Goal: Task Accomplishment & Management: Manage account settings

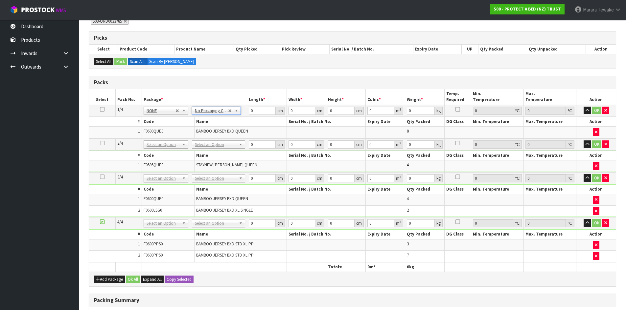
click at [102, 109] on icon at bounding box center [102, 109] width 5 height 0
click at [174, 281] on button "Copy Selected" at bounding box center [179, 280] width 29 height 8
click at [174, 281] on span "Confirm" at bounding box center [174, 280] width 14 height 6
type input "4"
drag, startPoint x: 269, startPoint y: 108, endPoint x: 222, endPoint y: 97, distance: 48.4
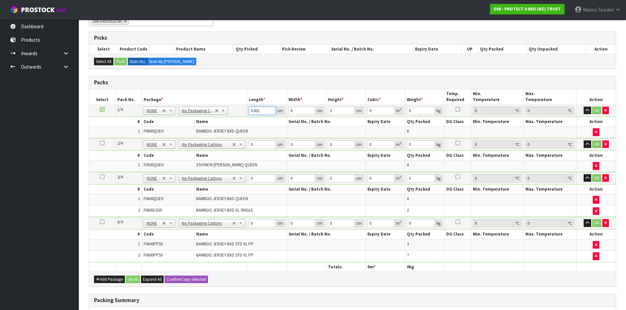
click at [249, 107] on input "0.001" at bounding box center [262, 111] width 27 height 8
drag, startPoint x: 261, startPoint y: 113, endPoint x: 217, endPoint y: 97, distance: 47.2
click at [218, 97] on table "Select Pack No. Package * Length * Width * Height * Cubic * Weight * Temp. Requ…" at bounding box center [352, 180] width 527 height 183
type input "58"
type input "41"
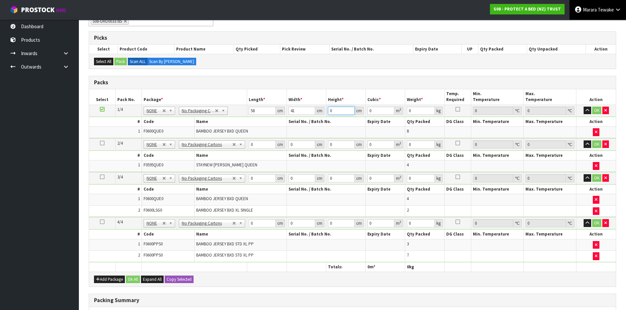
type input "3"
type input "0.007134"
type input "32"
type input "0.076096"
type input "32"
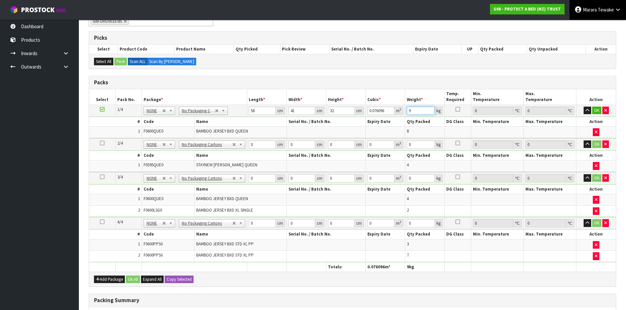
type input "9"
click at [583, 107] on button "button" at bounding box center [587, 111] width 8 height 8
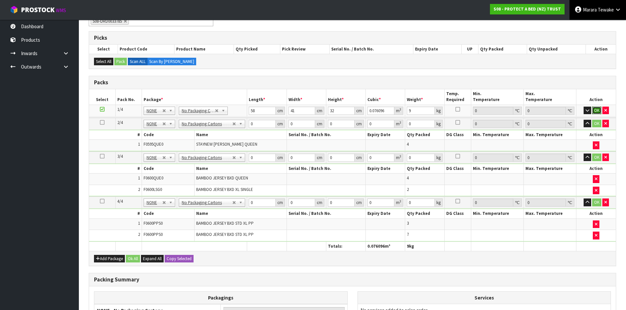
click button "OK" at bounding box center [596, 111] width 9 height 8
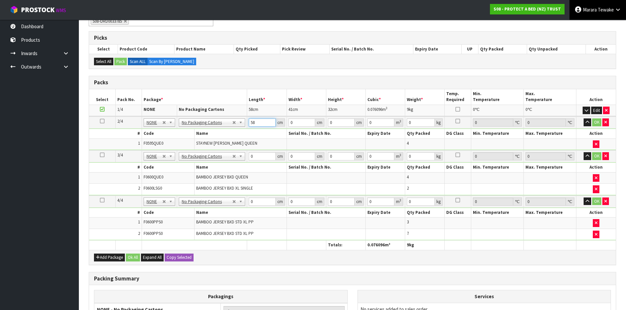
type input "58"
type input "40"
type input "3"
type input "0.00696"
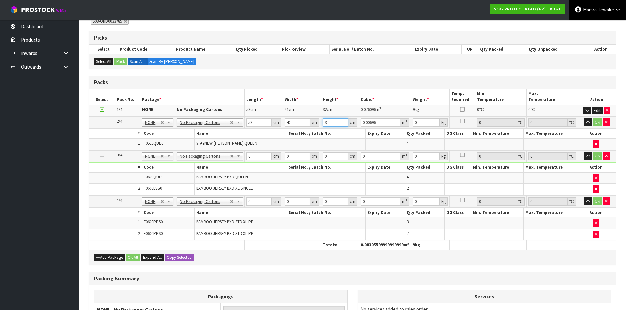
type input "32"
type input "0.07424"
type input "32"
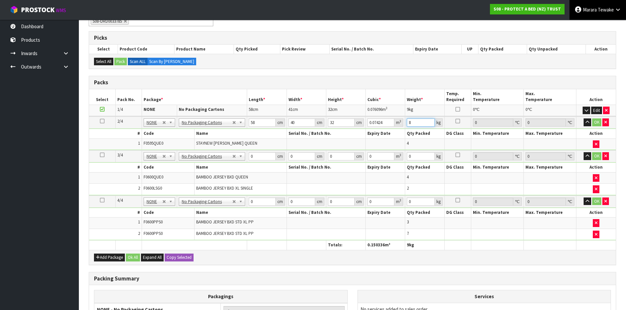
type input "8"
click at [583, 119] on button "button" at bounding box center [587, 123] width 8 height 8
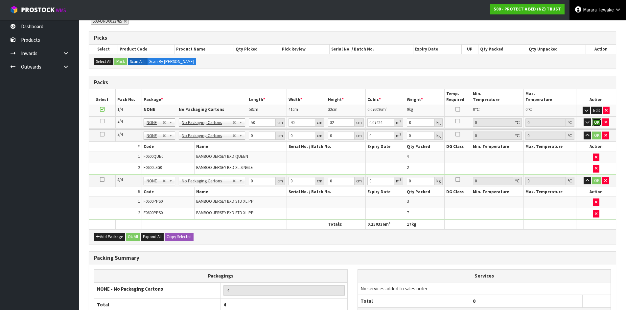
click button "OK" at bounding box center [596, 123] width 9 height 8
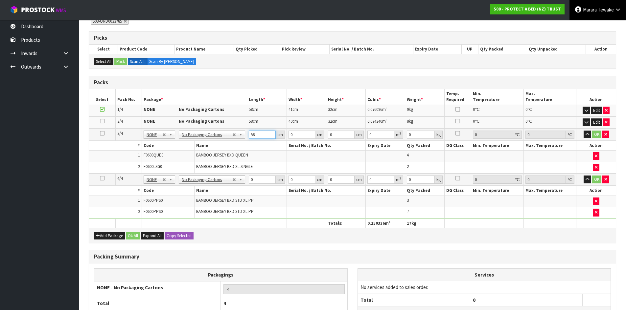
type input "58"
type input "40"
type input "3"
type input "0.00696"
type input "32"
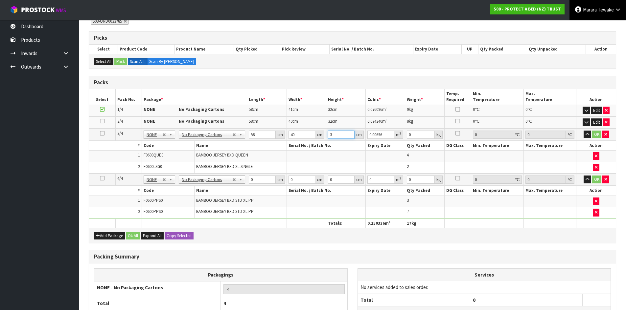
type input "0.07424"
type input "32"
type input "8"
click at [583, 131] on button "button" at bounding box center [587, 135] width 8 height 8
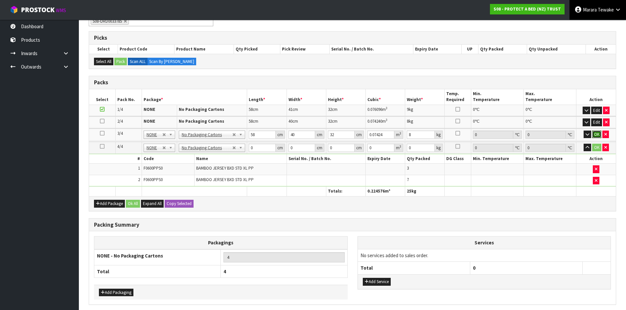
click button "OK" at bounding box center [596, 135] width 9 height 8
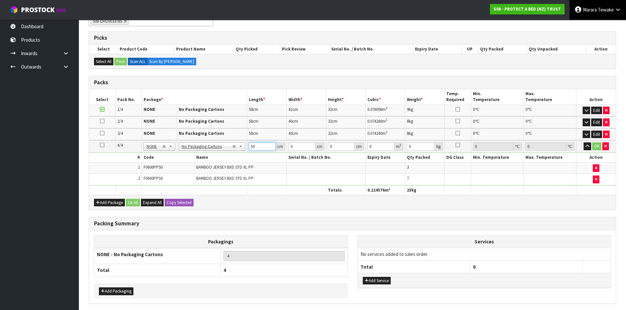
type input "59"
type input "34"
type input "3"
type input "0.006018"
type input "32"
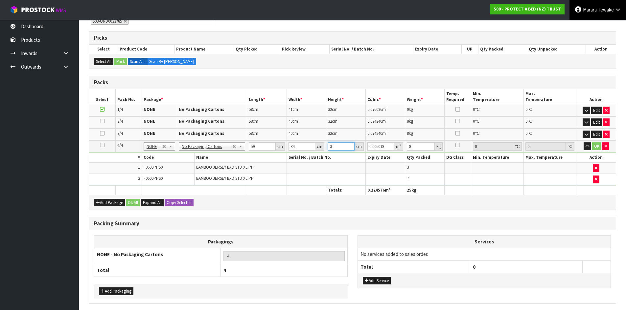
type input "0.064192"
type input "32"
type input "6"
click at [583, 143] on button "button" at bounding box center [587, 147] width 8 height 8
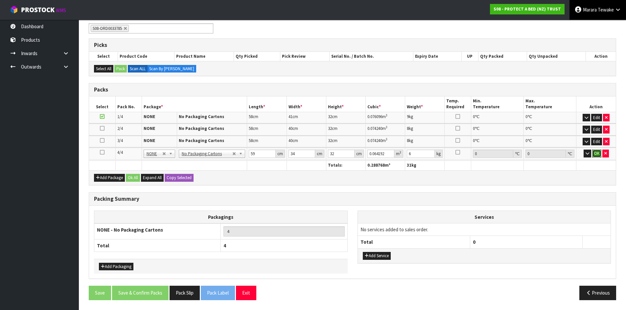
click button "OK" at bounding box center [596, 154] width 9 height 8
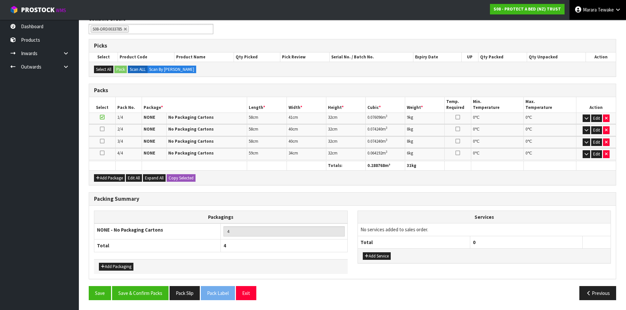
scroll to position [90, 0]
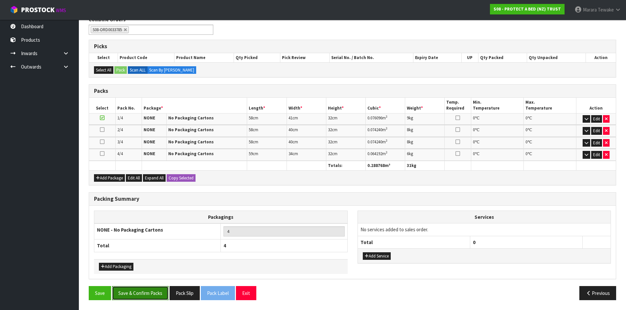
click at [142, 292] on button "Save & Confirm Packs" at bounding box center [140, 293] width 57 height 14
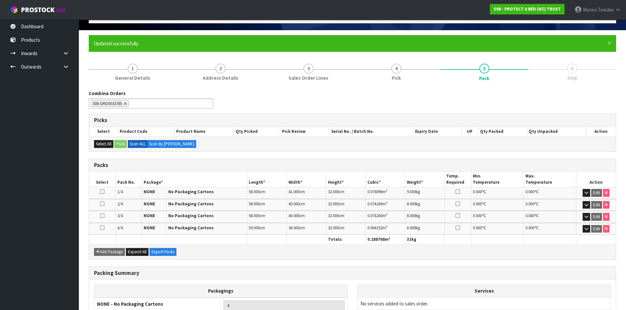
scroll to position [99, 0]
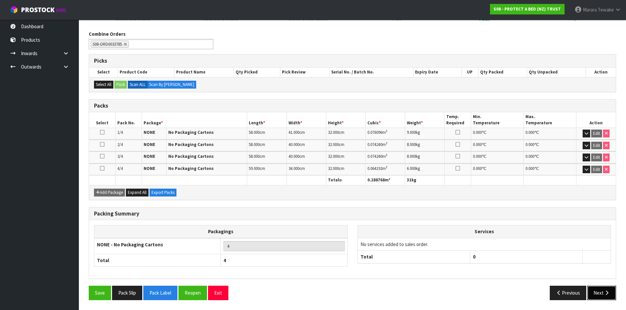
drag, startPoint x: 612, startPoint y: 290, endPoint x: 593, endPoint y: 292, distance: 19.8
click at [612, 290] on button "Next" at bounding box center [601, 293] width 29 height 14
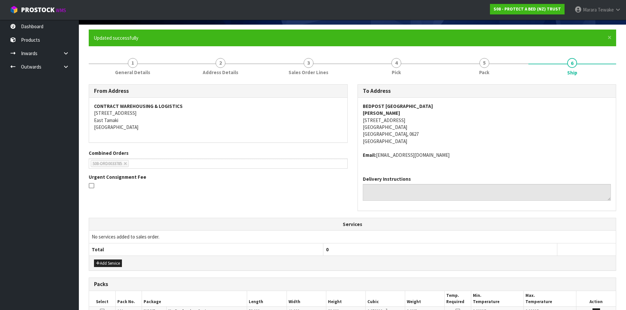
scroll to position [175, 0]
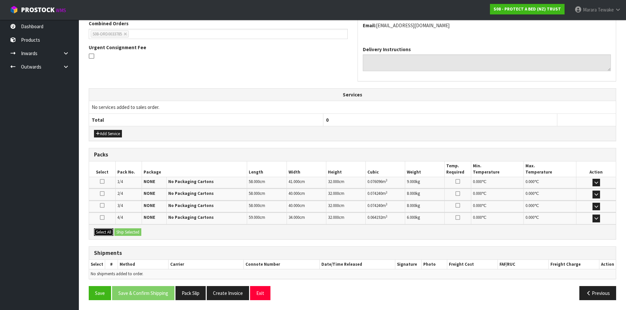
click at [101, 232] on button "Select All" at bounding box center [103, 233] width 19 height 8
click at [121, 231] on button "Ship Selected" at bounding box center [127, 233] width 27 height 8
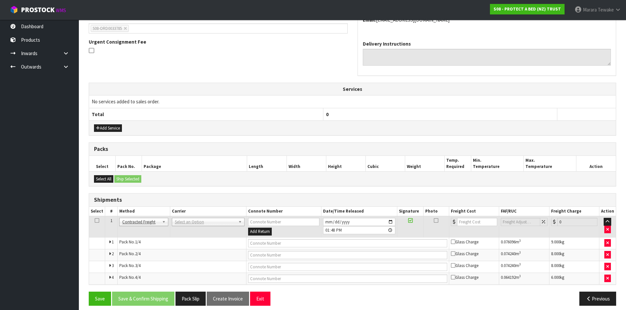
scroll to position [186, 0]
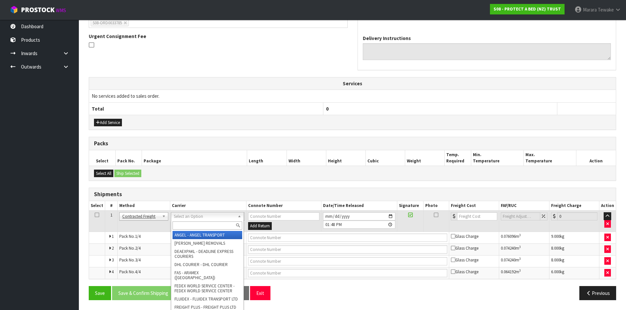
click at [199, 226] on input "text" at bounding box center [207, 226] width 70 height 8
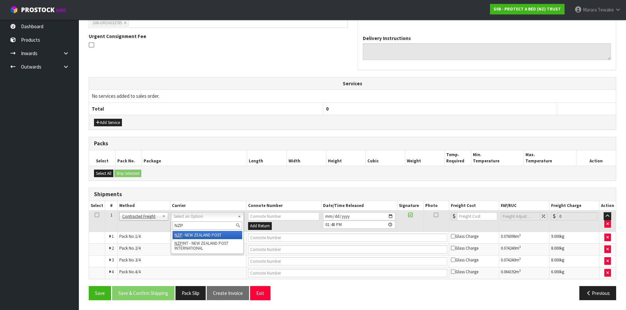
type input "NZP"
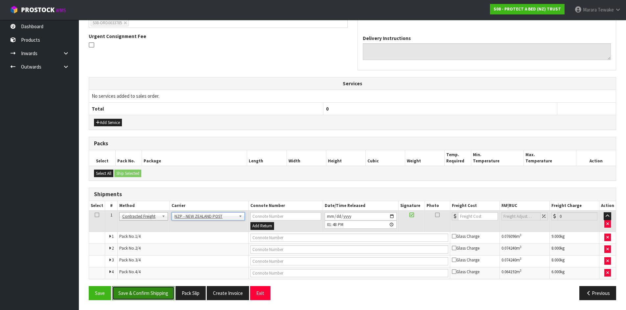
click at [167, 294] on button "Save & Confirm Shipping" at bounding box center [143, 293] width 62 height 14
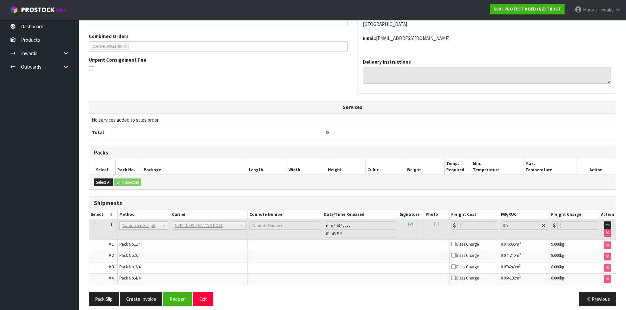
scroll to position [175, 0]
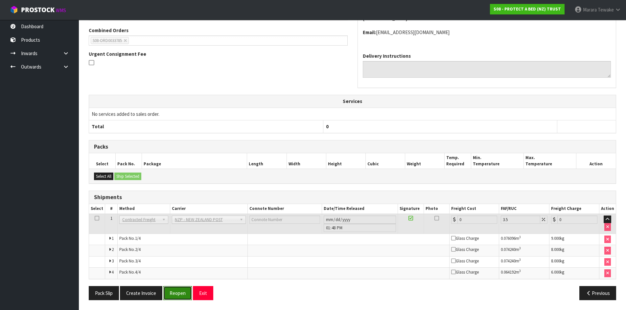
click at [181, 293] on button "Reopen" at bounding box center [177, 293] width 29 height 14
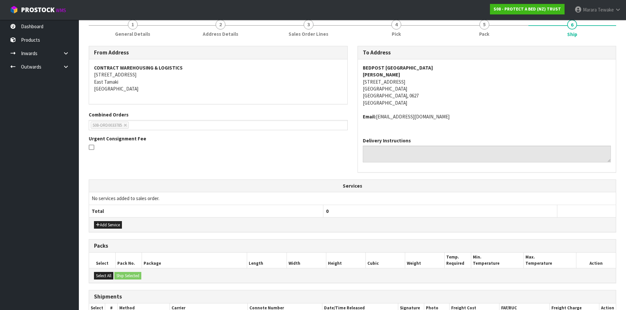
scroll to position [186, 0]
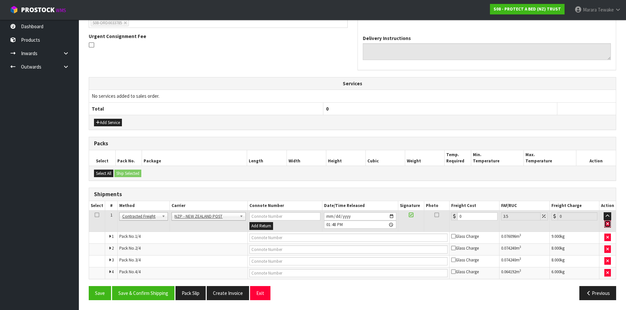
click at [608, 224] on icon "button" at bounding box center [607, 224] width 3 height 4
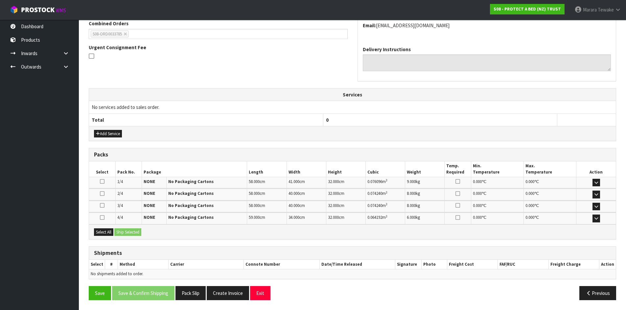
scroll to position [175, 0]
click at [102, 297] on button "Save" at bounding box center [100, 293] width 22 height 14
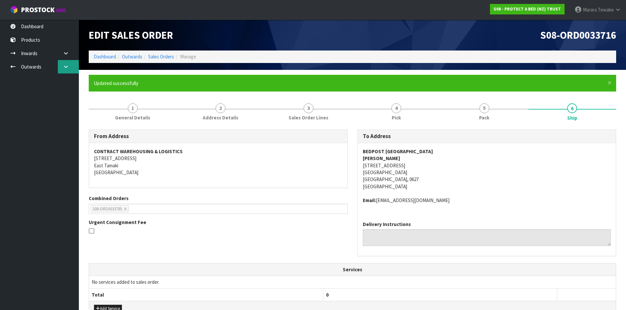
click at [71, 62] on link at bounding box center [68, 66] width 21 height 13
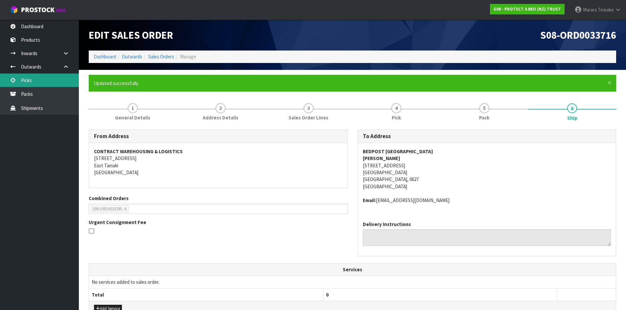
click at [55, 85] on link "Picks" at bounding box center [39, 80] width 79 height 13
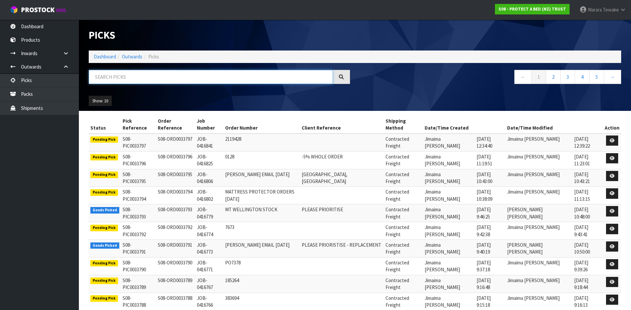
click at [125, 74] on input "text" at bounding box center [211, 77] width 244 height 14
type input "JOB-0416625"
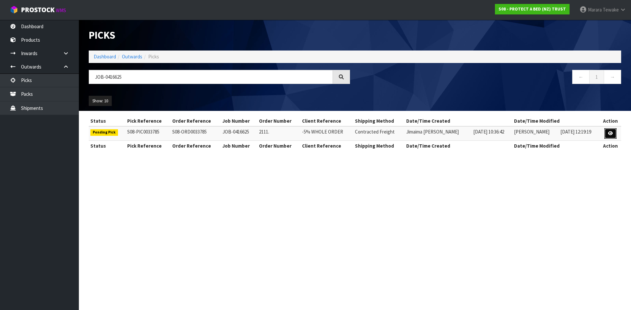
click at [613, 132] on link at bounding box center [610, 133] width 12 height 11
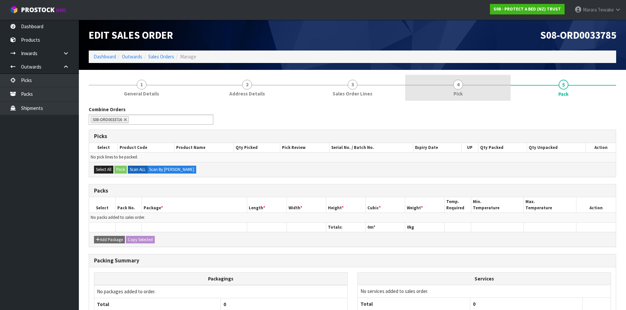
click at [449, 84] on link "4 Pick" at bounding box center [457, 88] width 105 height 26
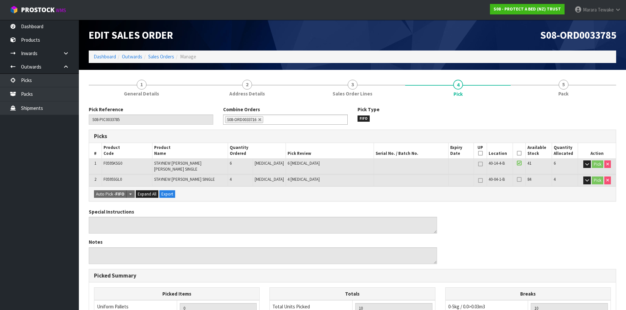
click at [517, 153] on icon at bounding box center [519, 153] width 5 height 0
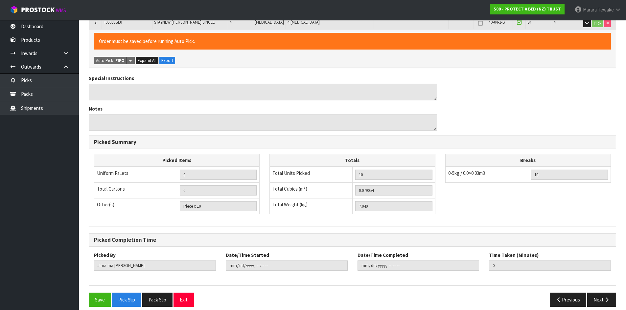
scroll to position [160, 0]
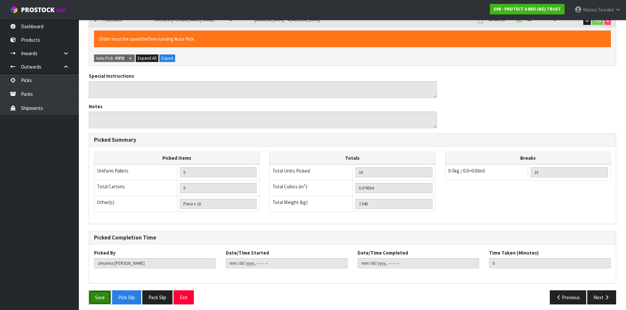
click at [93, 291] on button "Save" at bounding box center [100, 298] width 22 height 14
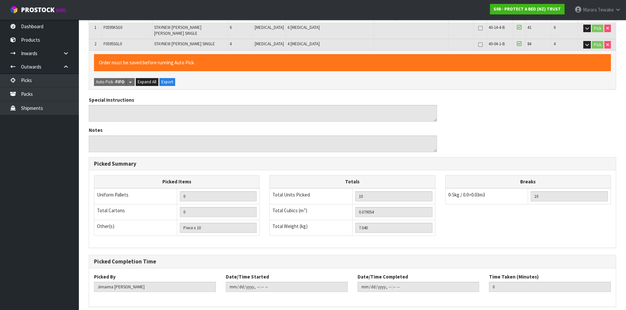
scroll to position [0, 0]
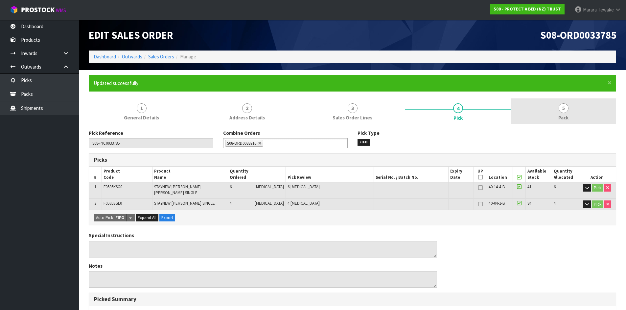
click at [563, 111] on span "5" at bounding box center [563, 108] width 10 height 10
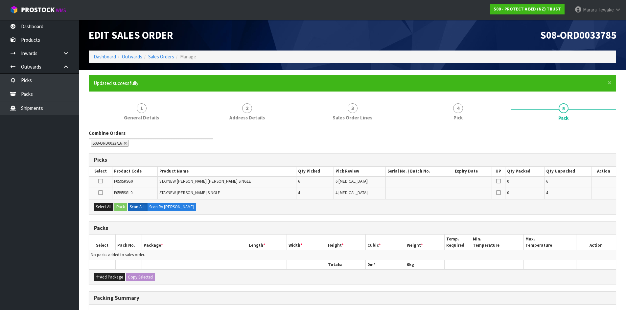
scroll to position [96, 0]
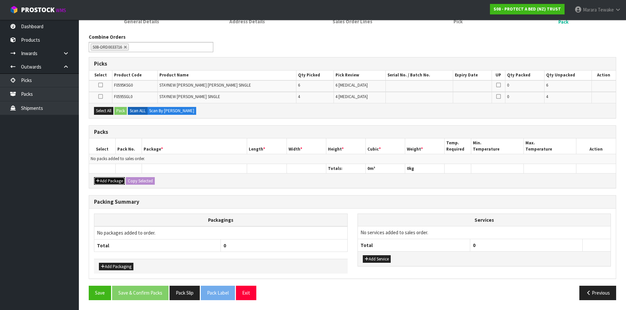
click at [108, 183] on button "Add Package" at bounding box center [109, 181] width 31 height 8
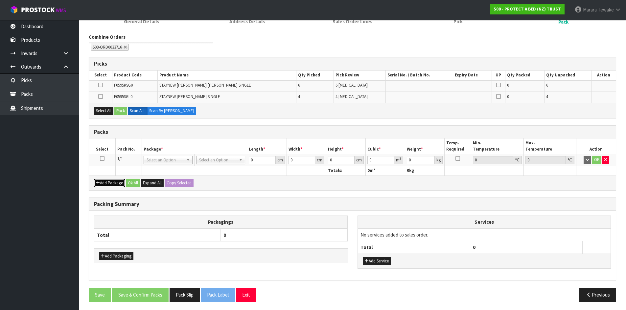
click at [108, 183] on button "Add Package" at bounding box center [109, 183] width 31 height 8
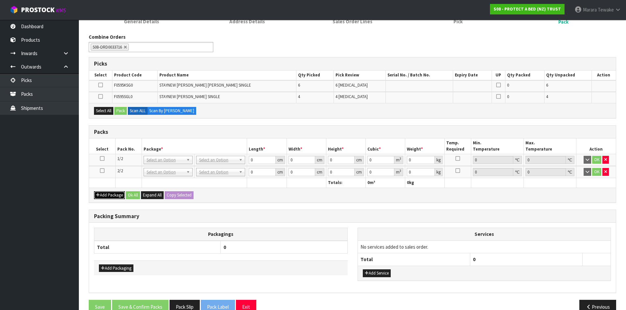
click at [112, 196] on button "Add Package" at bounding box center [109, 196] width 31 height 8
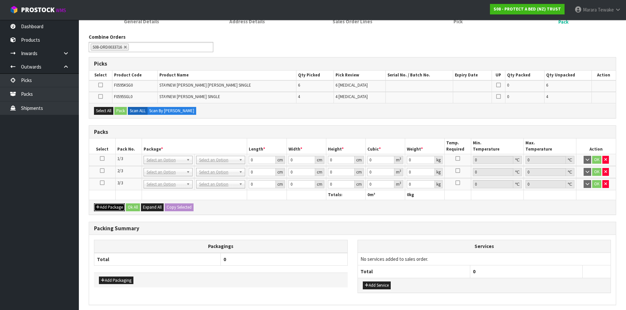
click at [115, 206] on button "Add Package" at bounding box center [109, 208] width 31 height 8
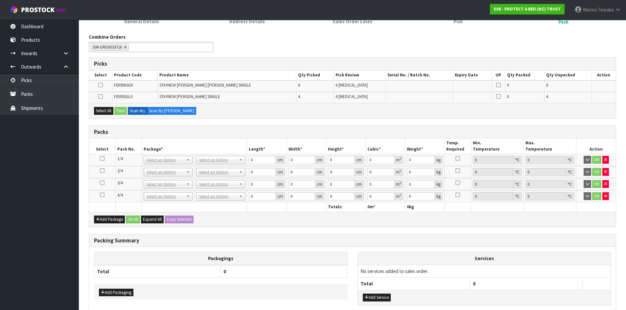
drag, startPoint x: 102, startPoint y: 195, endPoint x: 119, endPoint y: 146, distance: 51.9
click at [102, 195] on icon at bounding box center [102, 195] width 5 height 0
click at [102, 97] on icon at bounding box center [100, 97] width 5 height 0
click at [0, 0] on input "checkbox" at bounding box center [0, 0] width 0 height 0
click at [122, 110] on button "Pack" at bounding box center [120, 111] width 12 height 8
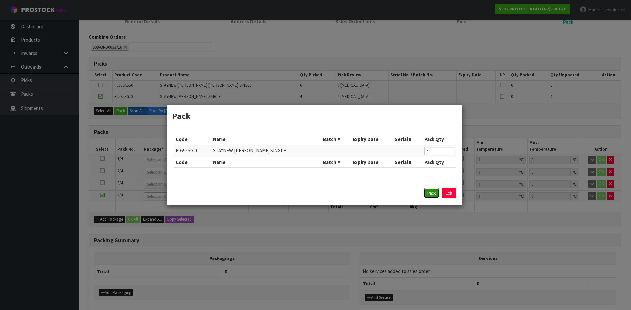
click at [429, 192] on button "Pack" at bounding box center [431, 193] width 16 height 11
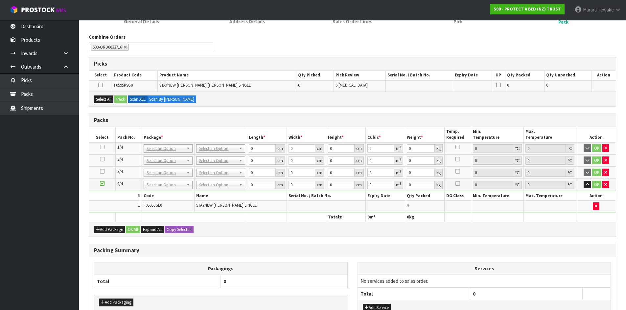
click at [102, 171] on icon at bounding box center [102, 171] width 5 height 0
drag, startPoint x: 102, startPoint y: 101, endPoint x: 108, endPoint y: 100, distance: 5.6
click at [104, 101] on button "Select All" at bounding box center [103, 100] width 19 height 8
click at [123, 99] on button "Pack" at bounding box center [120, 100] width 12 height 8
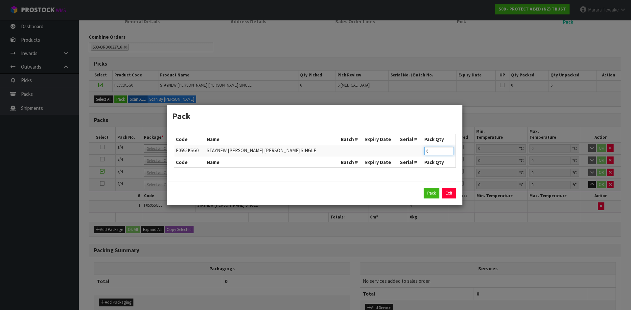
drag, startPoint x: 419, startPoint y: 146, endPoint x: 393, endPoint y: 128, distance: 31.3
click at [402, 137] on table "Code Name Batch # Expiry Date Serial # Pack Qty F0595KSG0 STAYNEW TERRY BXD KIN…" at bounding box center [314, 150] width 281 height 33
type input "2"
click button "Pack" at bounding box center [431, 193] width 16 height 11
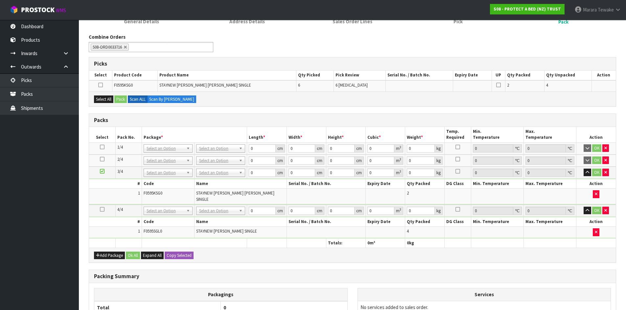
click at [102, 159] on icon at bounding box center [102, 159] width 5 height 0
drag, startPoint x: 106, startPoint y: 100, endPoint x: 122, endPoint y: 100, distance: 15.8
click at [107, 100] on button "Select All" at bounding box center [103, 100] width 19 height 8
click at [125, 101] on button "Pack" at bounding box center [120, 100] width 12 height 8
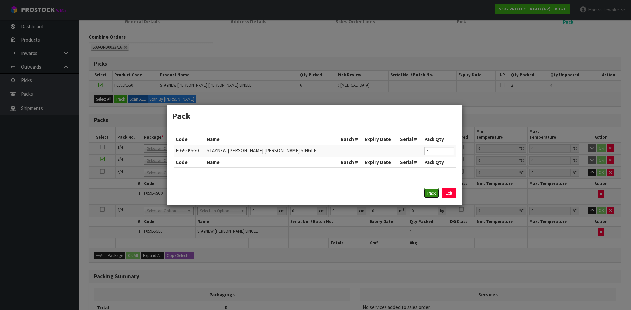
click at [436, 195] on button "Pack" at bounding box center [431, 193] width 16 height 11
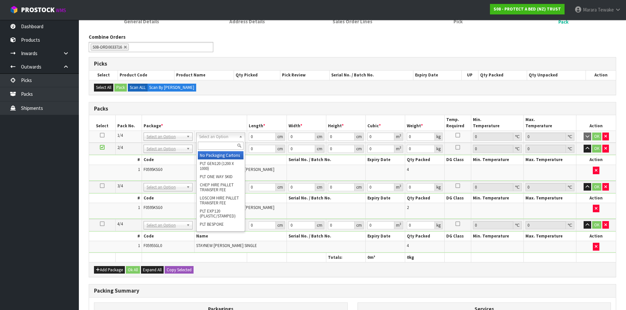
click at [222, 147] on input "text" at bounding box center [221, 146] width 46 height 8
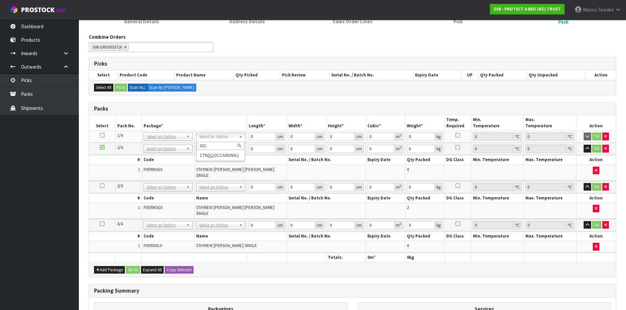
type input "OC"
drag, startPoint x: 104, startPoint y: 134, endPoint x: 102, endPoint y: 140, distance: 6.2
click at [104, 133] on td at bounding box center [102, 137] width 26 height 12
click at [101, 136] on icon at bounding box center [102, 135] width 5 height 0
click at [171, 266] on button "Copy Selected" at bounding box center [179, 270] width 29 height 8
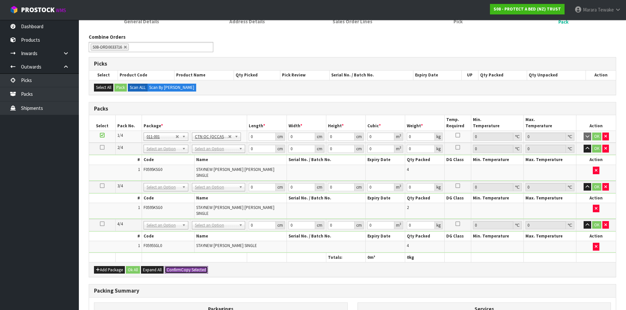
click at [171, 267] on span "Confirm" at bounding box center [174, 270] width 14 height 6
type input "4"
drag, startPoint x: 257, startPoint y: 139, endPoint x: 303, endPoint y: 112, distance: 52.7
click at [231, 127] on table "Select Pack No. Package * Length * Width * Height * Cubic * Weight * Temp. Requ…" at bounding box center [352, 188] width 527 height 147
type input "58"
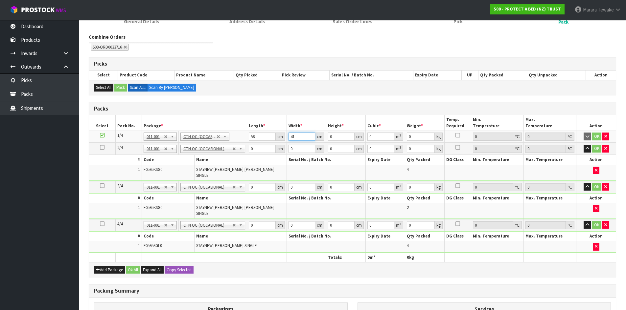
type input "41"
type input "3"
type input "0.007134"
type input "32"
type input "0.076096"
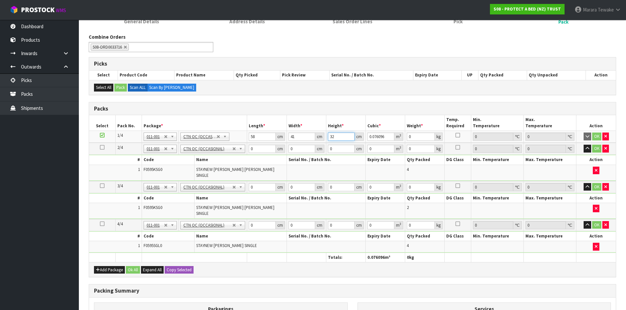
type input "32"
type input "9"
click button "OK" at bounding box center [596, 137] width 9 height 8
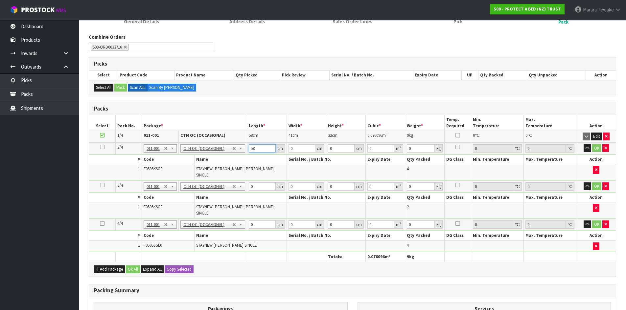
type input "58"
type input "40"
type input "3"
type input "0.00696"
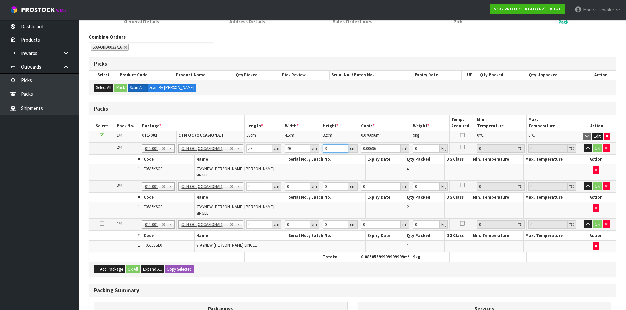
type input "32"
type input "0.07424"
type input "32"
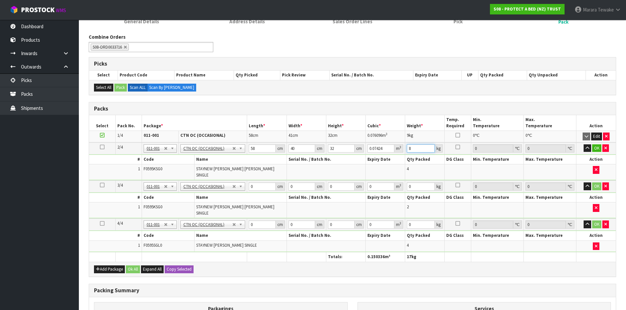
type input "8"
click at [583, 145] on button "button" at bounding box center [587, 149] width 8 height 8
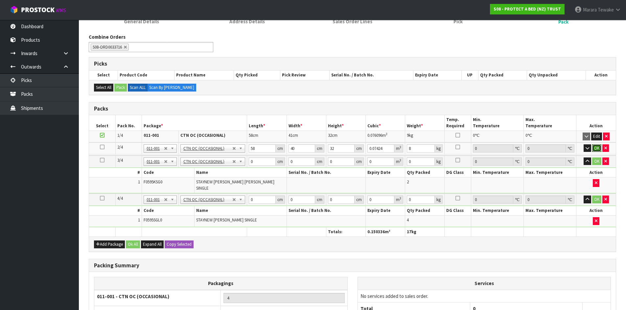
click button "OK" at bounding box center [596, 149] width 9 height 8
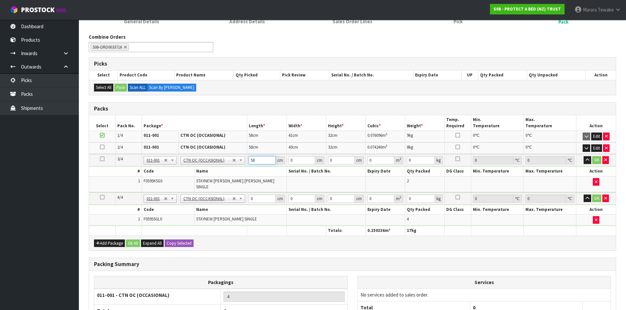
type input "58"
type input "40"
type input "3"
type input "0.00696"
type input "32"
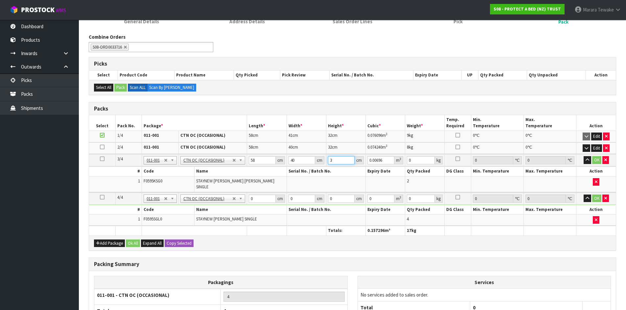
type input "0.07424"
type input "32"
type input "8"
click at [583, 156] on button "button" at bounding box center [587, 160] width 8 height 8
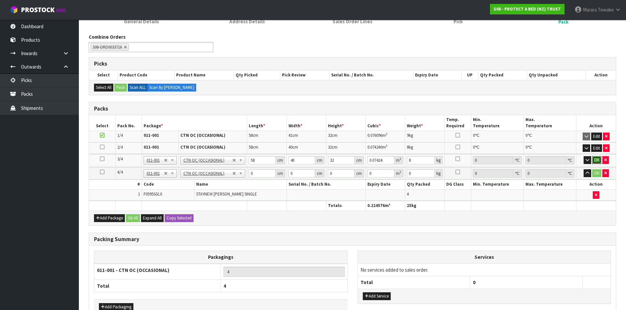
click button "OK" at bounding box center [596, 160] width 9 height 8
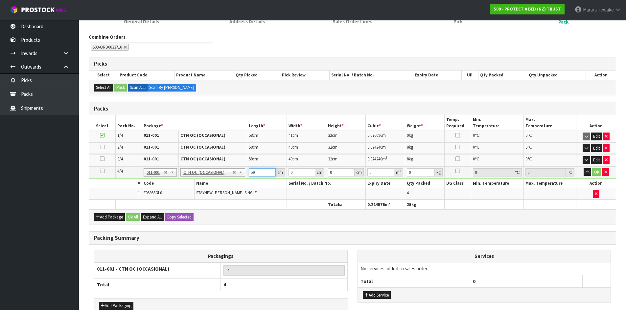
type input "59"
type input "34"
type input "3"
type input "0.006018"
type input "32"
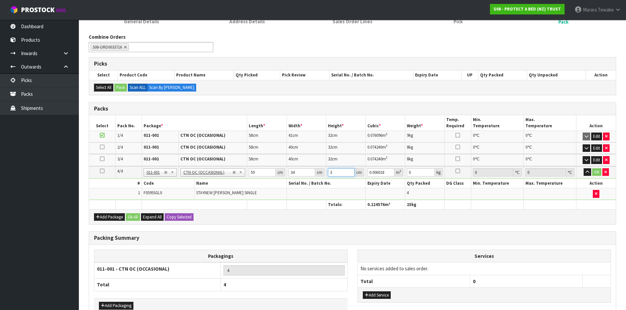
type input "0.064192"
type input "32"
type input "6"
click at [583, 169] on button "button" at bounding box center [587, 173] width 8 height 8
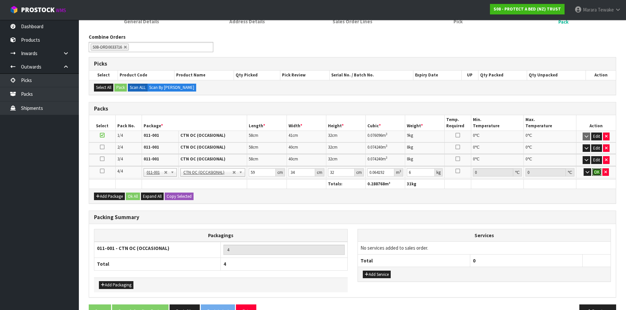
click button "OK" at bounding box center [596, 173] width 9 height 8
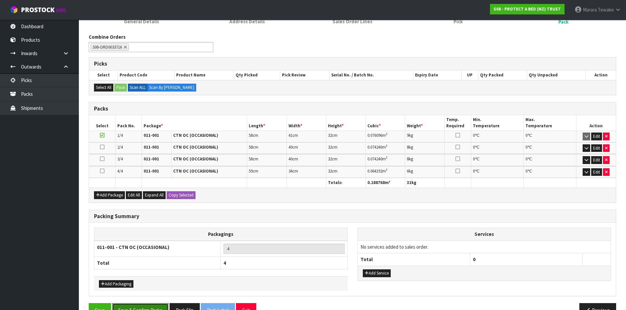
drag, startPoint x: 164, startPoint y: 305, endPoint x: 225, endPoint y: 276, distance: 67.3
click at [164, 305] on button "Save & Confirm Packs" at bounding box center [140, 311] width 57 height 14
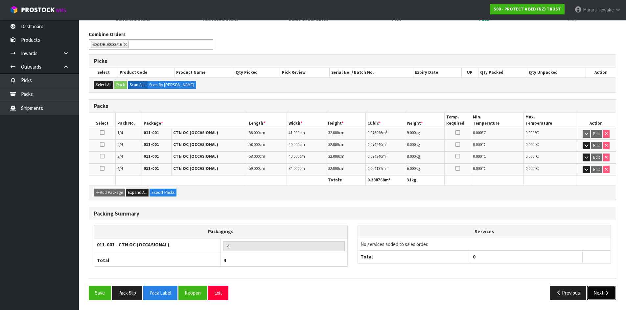
click at [604, 294] on icon "button" at bounding box center [606, 293] width 6 height 5
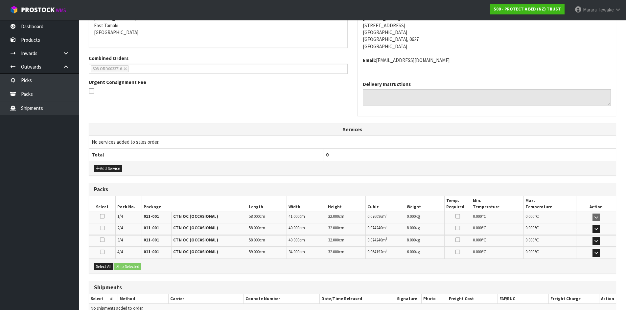
scroll to position [175, 0]
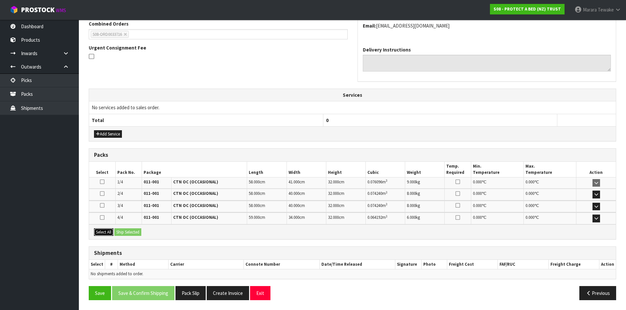
click at [109, 232] on button "Select All" at bounding box center [103, 233] width 19 height 8
click at [130, 234] on button "Ship Selected" at bounding box center [127, 233] width 27 height 8
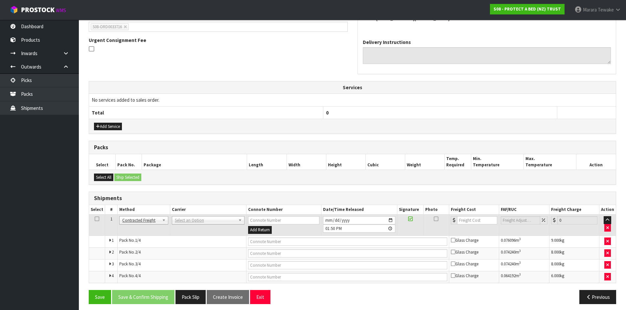
scroll to position [186, 0]
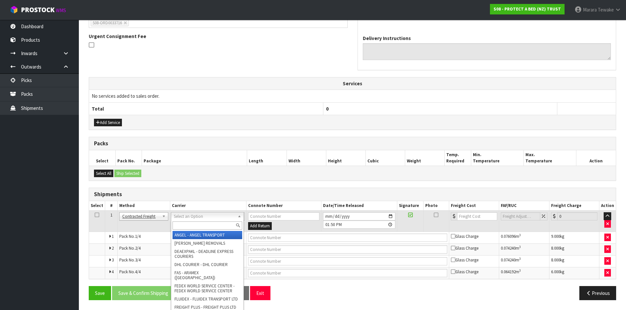
click at [214, 225] on input "text" at bounding box center [207, 226] width 70 height 8
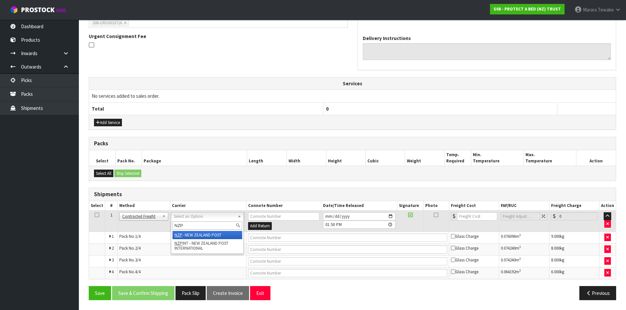
type input "NZP"
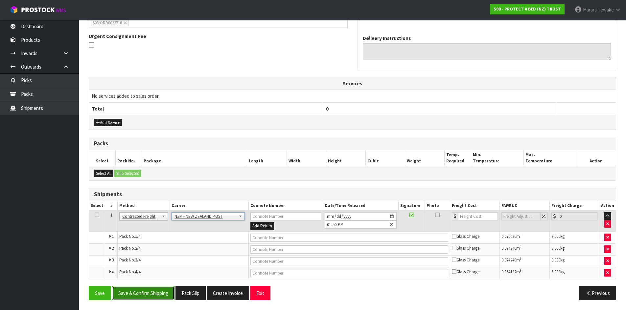
click at [163, 293] on button "Save & Confirm Shipping" at bounding box center [143, 293] width 62 height 14
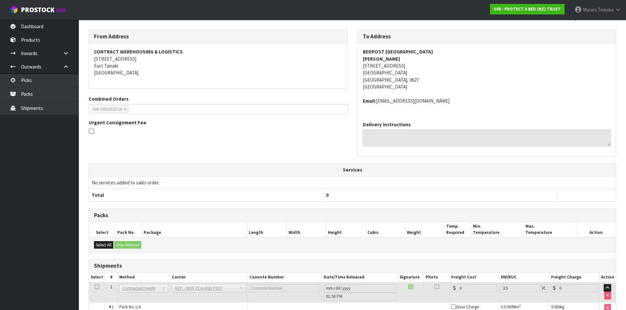
scroll to position [175, 0]
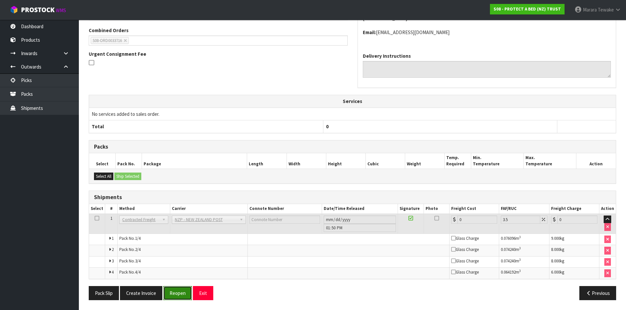
click at [166, 296] on button "Reopen" at bounding box center [177, 293] width 29 height 14
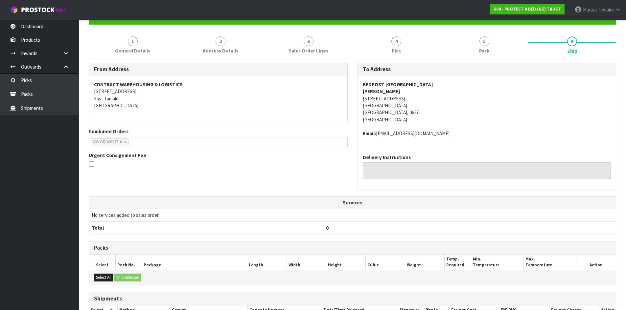
scroll to position [169, 0]
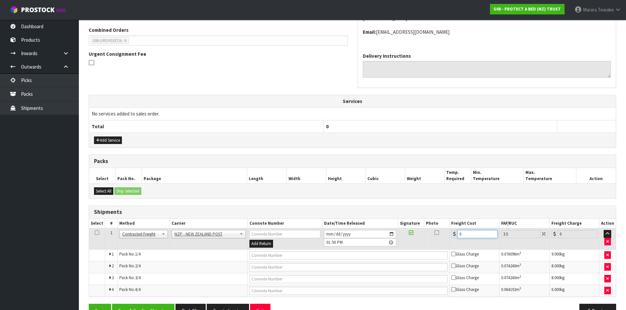
drag, startPoint x: 475, startPoint y: 233, endPoint x: 408, endPoint y: 225, distance: 67.8
click at [402, 231] on tr "1 Client Local Pickup Customer Local Pickup Company Freight Contracted Freight …" at bounding box center [352, 239] width 527 height 21
type input "1"
type input "1.03"
type input "17"
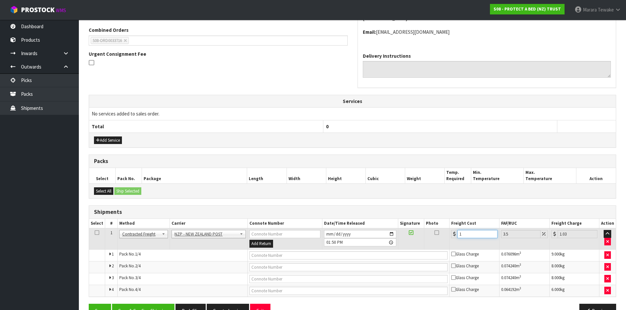
type input "17.59"
type input "17.3"
type input "17.91"
type input "17.32"
type input "17.93"
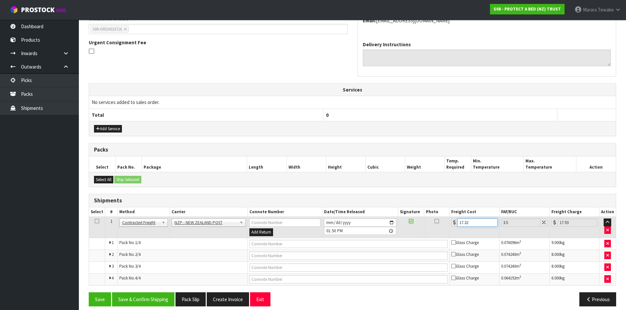
scroll to position [186, 0]
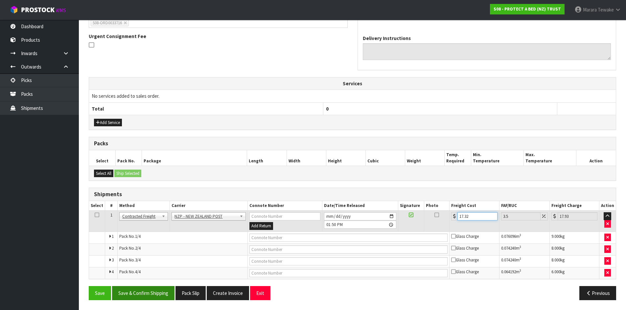
type input "17.32"
click at [167, 297] on button "Save & Confirm Shipping" at bounding box center [143, 293] width 62 height 14
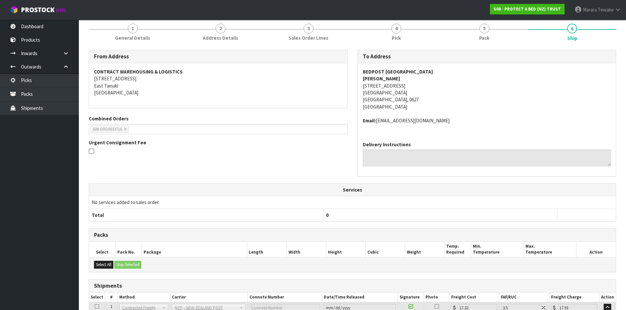
scroll to position [169, 0]
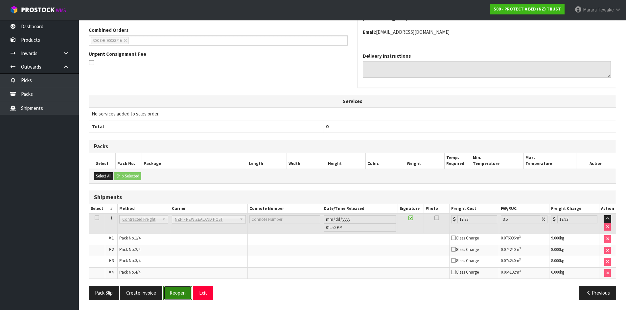
click at [182, 295] on button "Reopen" at bounding box center [177, 293] width 29 height 14
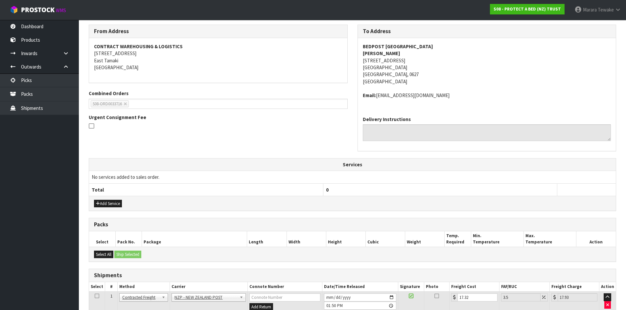
scroll to position [186, 0]
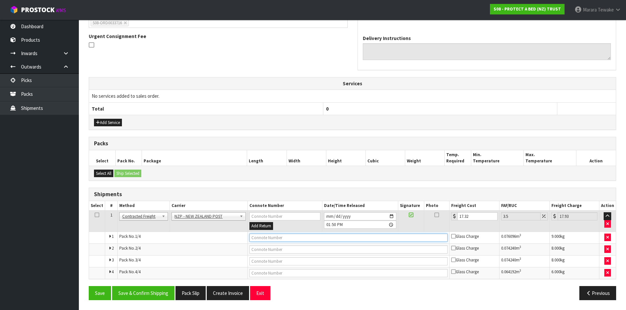
click at [353, 235] on input "text" at bounding box center [348, 238] width 198 height 8
type input "00894210392608620385"
click at [89, 286] on button "Save" at bounding box center [100, 293] width 22 height 14
click at [318, 247] on input "text" at bounding box center [348, 250] width 198 height 8
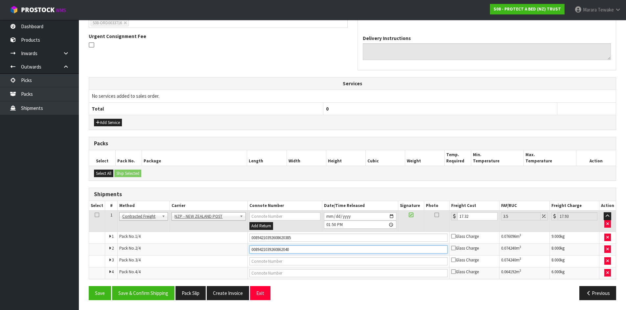
type input "00894210392608620408"
click at [89, 286] on button "Save" at bounding box center [100, 293] width 22 height 14
click at [309, 260] on input "text" at bounding box center [348, 262] width 198 height 8
type input "00894210392608620378"
click at [89, 286] on button "Save" at bounding box center [100, 293] width 22 height 14
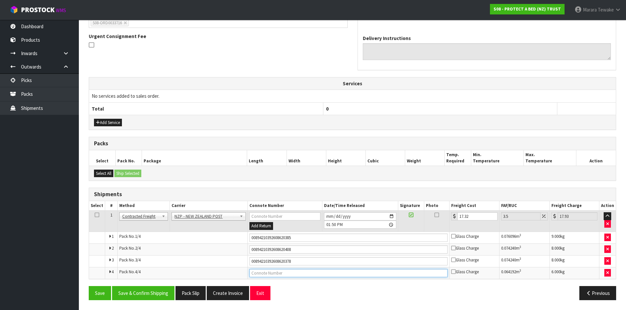
click at [305, 273] on input "text" at bounding box center [348, 273] width 198 height 8
type input "00894210392608620392"
click at [89, 286] on button "Save" at bounding box center [100, 293] width 22 height 14
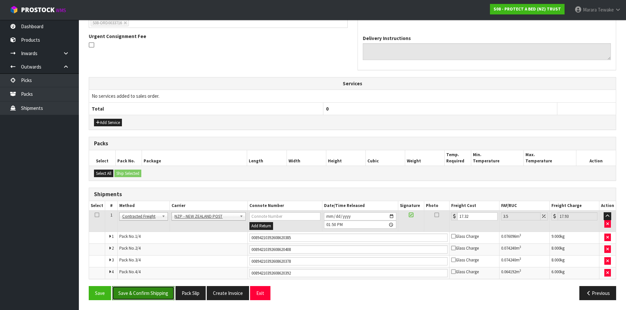
click at [153, 290] on button "Save & Confirm Shipping" at bounding box center [143, 293] width 62 height 14
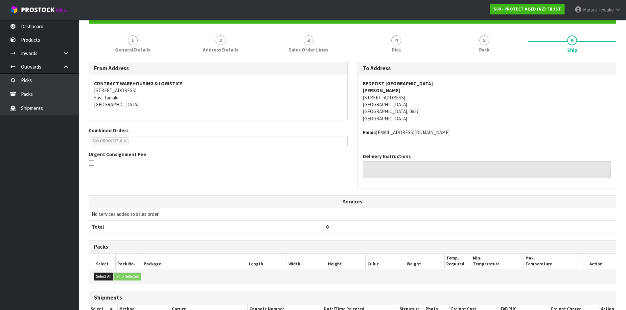
scroll to position [169, 0]
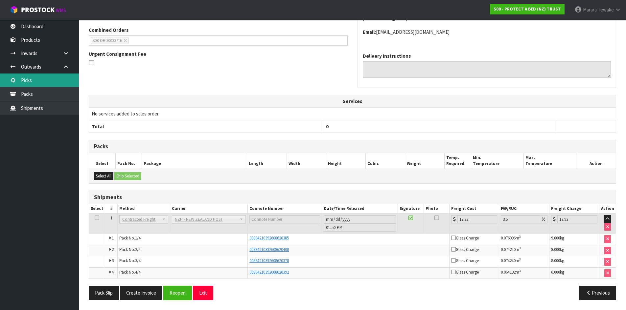
click at [67, 78] on link "Picks" at bounding box center [39, 80] width 79 height 13
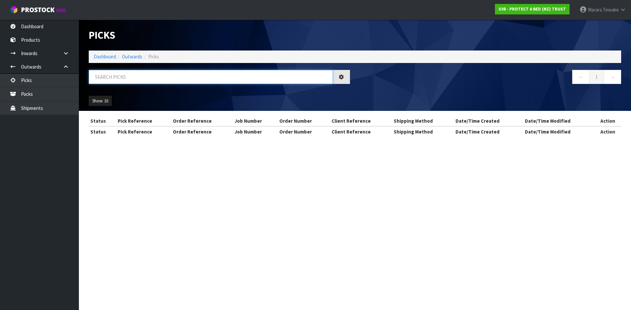
click at [206, 72] on input "text" at bounding box center [211, 77] width 244 height 14
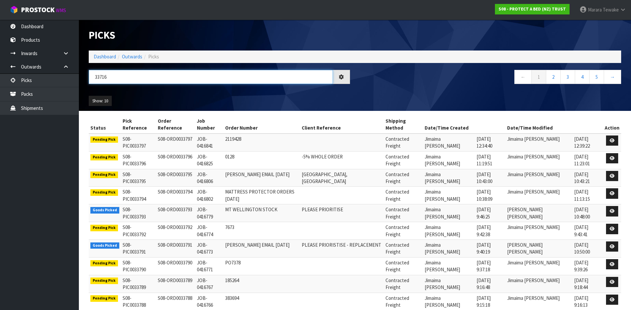
type input "33716"
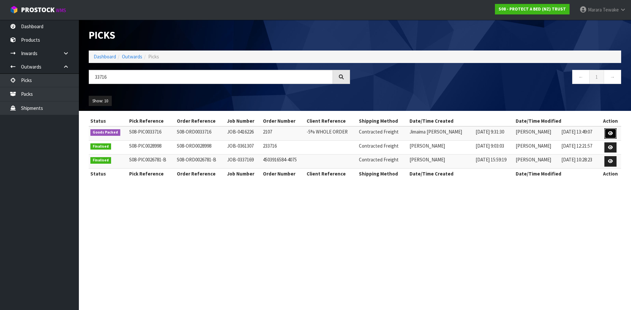
click at [610, 136] on icon at bounding box center [610, 133] width 5 height 4
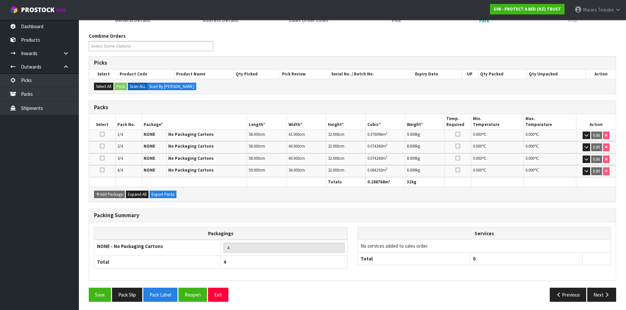
scroll to position [75, 0]
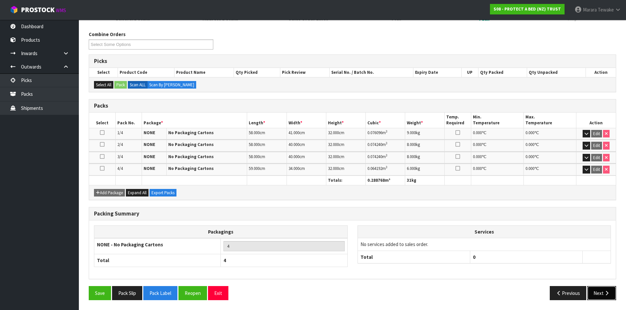
click at [606, 292] on icon "button" at bounding box center [606, 293] width 6 height 5
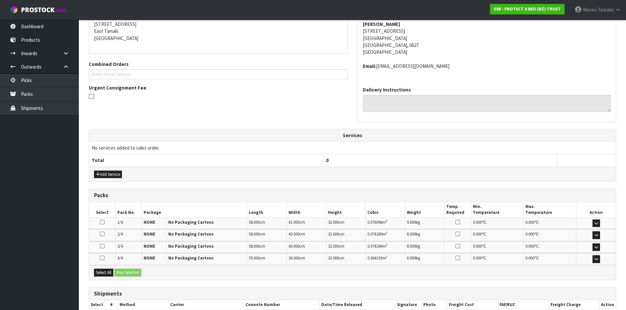
scroll to position [151, 0]
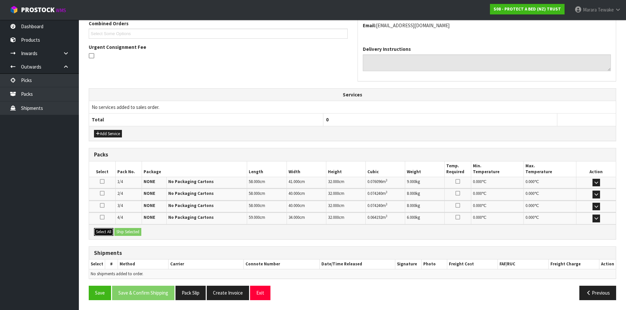
click at [103, 230] on button "Select All" at bounding box center [103, 232] width 19 height 8
click at [124, 230] on button "Ship Selected" at bounding box center [127, 232] width 27 height 8
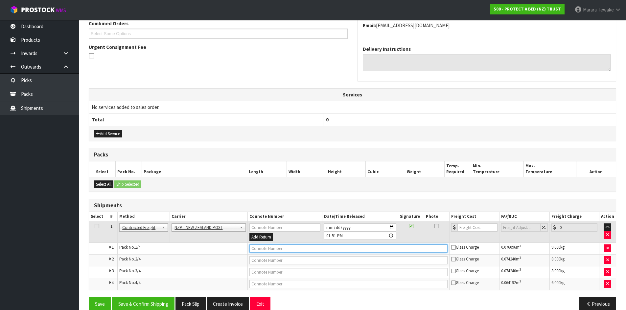
click at [296, 247] on input "text" at bounding box center [348, 249] width 198 height 8
type input "00894210392608620385"
click at [89, 297] on button "Save" at bounding box center [100, 304] width 22 height 14
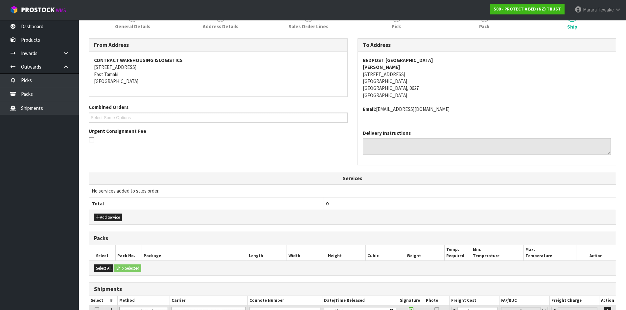
scroll to position [186, 0]
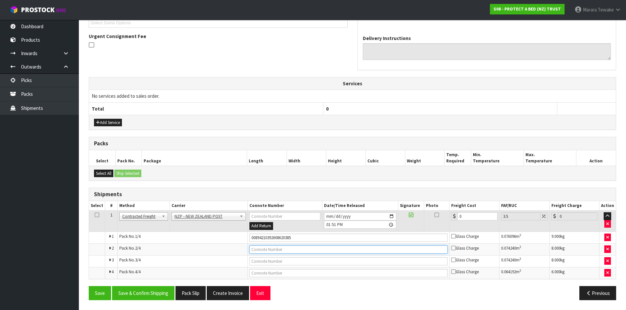
click at [303, 251] on input "text" at bounding box center [348, 250] width 198 height 8
type input "00894210392608620408"
click at [89, 286] on button "Save" at bounding box center [100, 293] width 22 height 14
click at [303, 258] on input "text" at bounding box center [348, 262] width 198 height 8
type input "00894210392608620378"
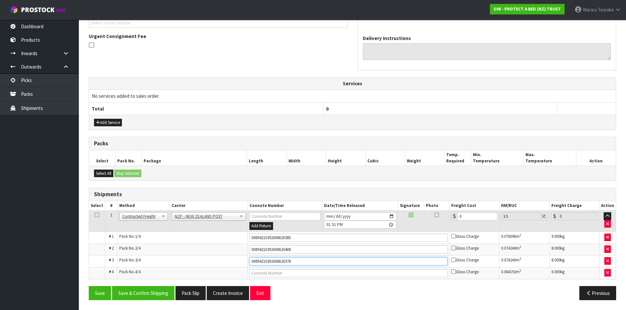
click at [89, 286] on button "Save" at bounding box center [100, 293] width 22 height 14
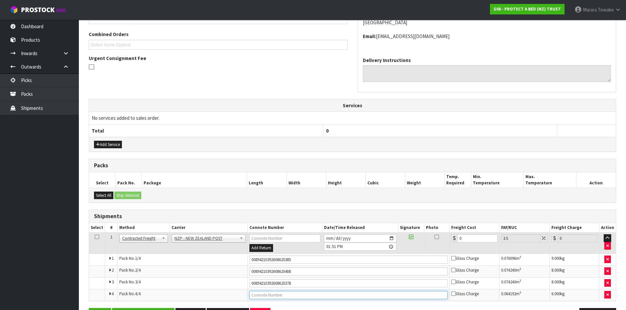
click at [303, 296] on input "text" at bounding box center [348, 295] width 198 height 8
type input "00894210392608620392"
click at [89, 308] on button "Save" at bounding box center [100, 315] width 22 height 14
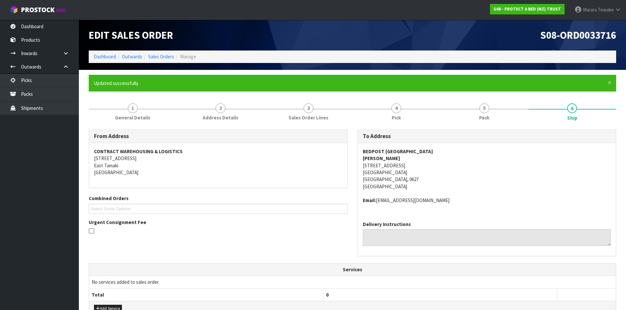
scroll to position [186, 0]
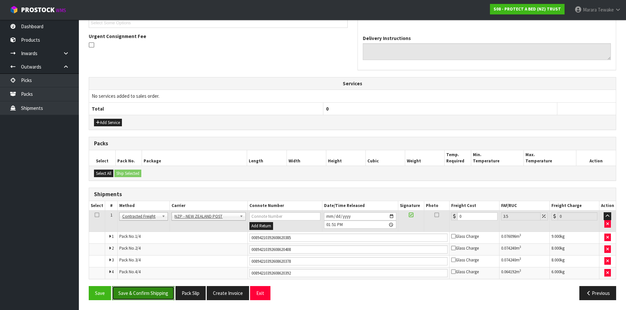
click at [134, 295] on button "Save & Confirm Shipping" at bounding box center [143, 293] width 62 height 14
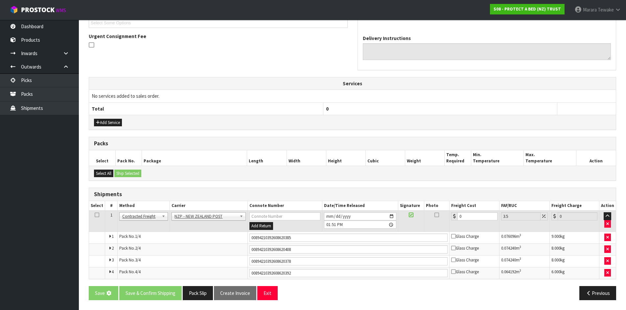
scroll to position [0, 0]
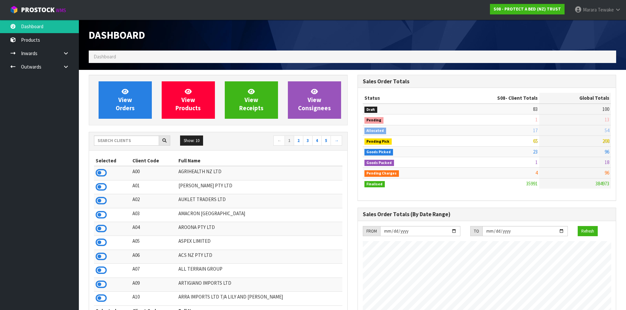
scroll to position [498, 268]
click at [123, 137] on input "text" at bounding box center [126, 141] width 65 height 10
type input "S"
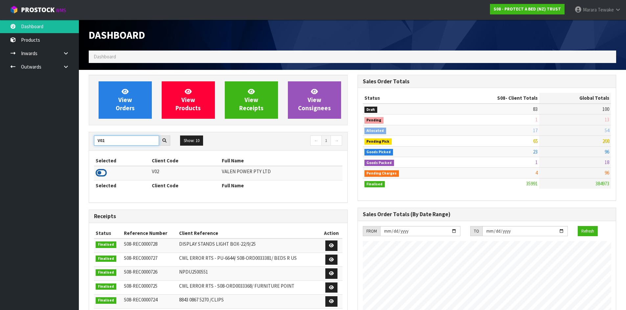
type input "V02"
click at [100, 172] on icon at bounding box center [101, 173] width 11 height 10
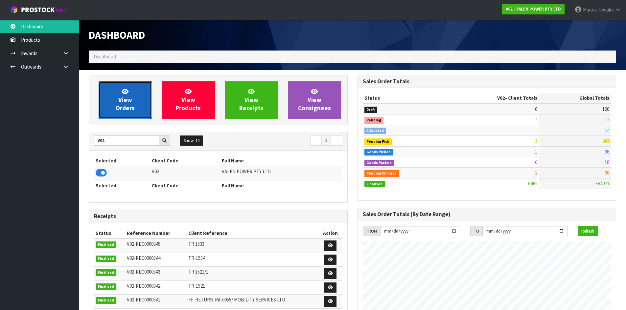
click at [121, 99] on span "View Orders" at bounding box center [125, 100] width 19 height 25
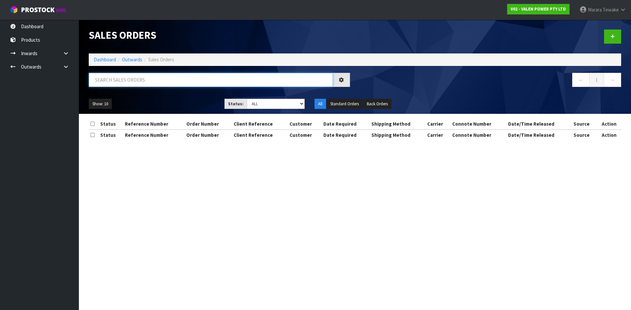
click at [120, 79] on input "text" at bounding box center [211, 80] width 244 height 14
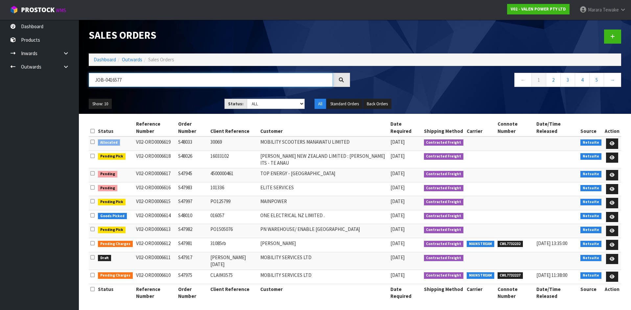
type input "JOB-0416577"
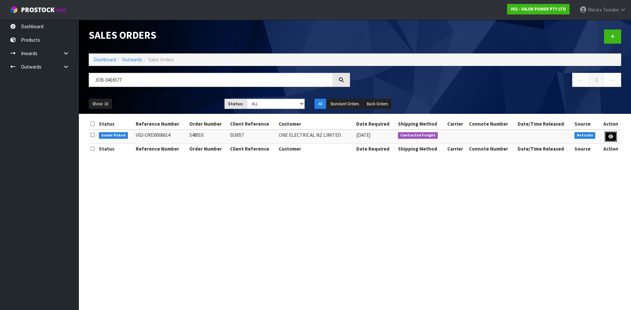
click at [613, 140] on link at bounding box center [610, 137] width 12 height 11
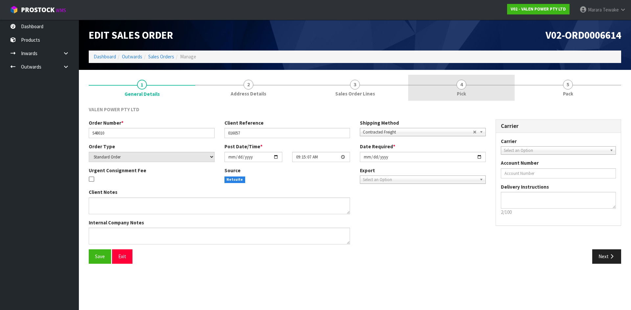
click at [434, 78] on link "4 Pick" at bounding box center [461, 88] width 106 height 26
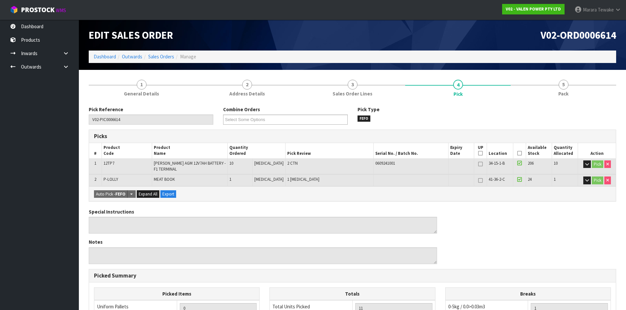
click at [518, 153] on icon at bounding box center [519, 153] width 5 height 0
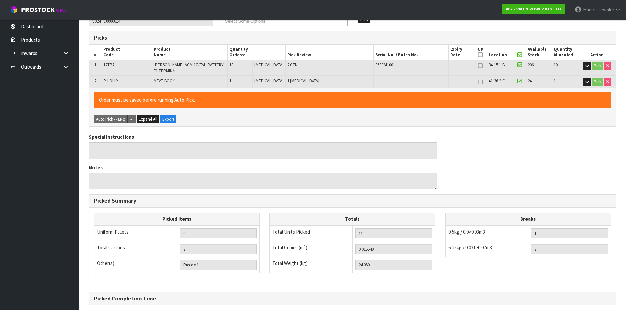
scroll to position [164, 0]
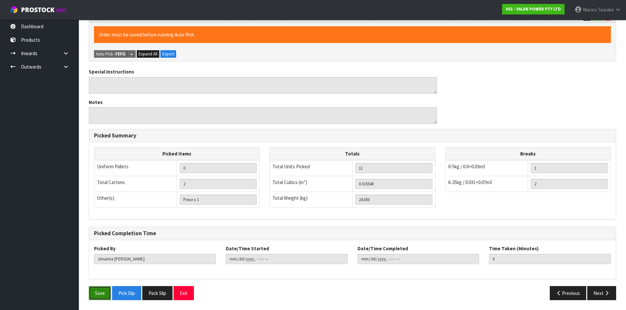
click at [92, 294] on button "Save" at bounding box center [100, 293] width 22 height 14
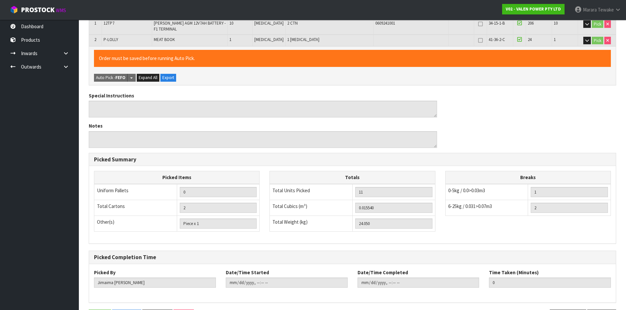
scroll to position [0, 0]
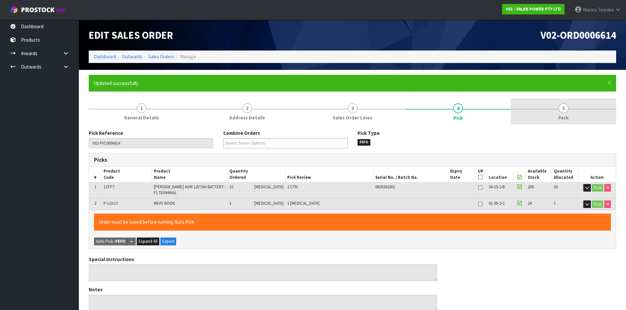
click at [570, 107] on link "5 Pack" at bounding box center [563, 112] width 105 height 26
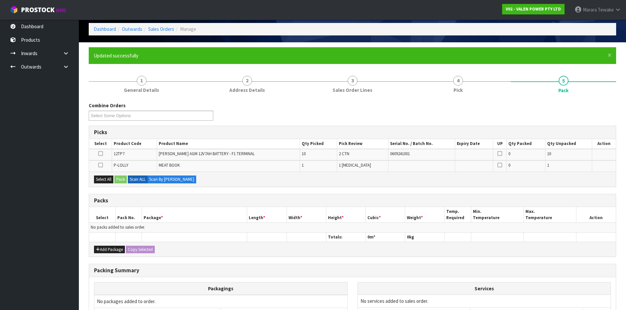
scroll to position [66, 0]
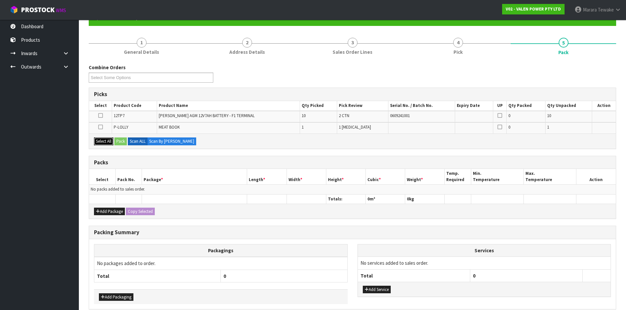
click at [108, 140] on button "Select All" at bounding box center [103, 142] width 19 height 8
click at [123, 140] on button "Pack" at bounding box center [120, 142] width 12 height 8
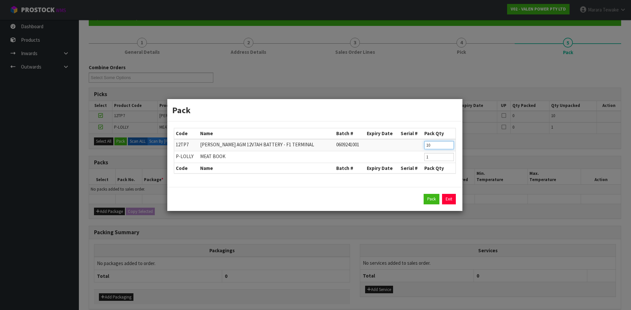
drag, startPoint x: 434, startPoint y: 145, endPoint x: 396, endPoint y: 134, distance: 40.3
click at [397, 135] on table "Code Name Batch # Expiry Date Serial # Pack Qty 12TP7 [PERSON_NAME] AGM 12V7AH …" at bounding box center [314, 150] width 281 height 45
type input "5"
click button "Pack" at bounding box center [431, 199] width 16 height 11
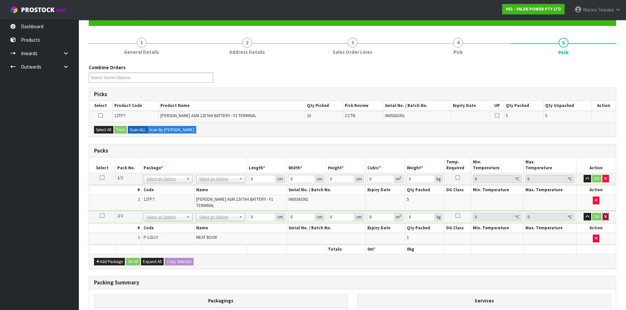
drag, startPoint x: 605, startPoint y: 217, endPoint x: 410, endPoint y: 199, distance: 196.7
click at [603, 217] on button "button" at bounding box center [605, 217] width 7 height 8
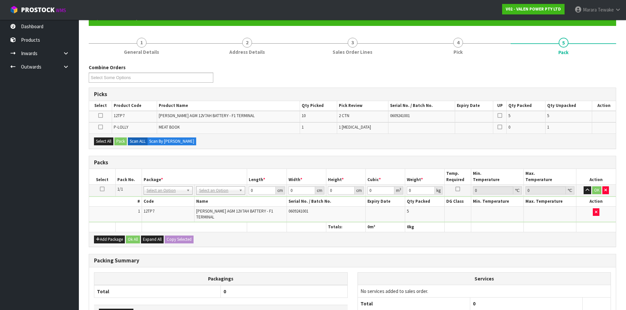
click at [103, 190] on icon at bounding box center [102, 189] width 5 height 0
click at [99, 127] on icon at bounding box center [100, 127] width 5 height 0
click at [0, 0] on input "checkbox" at bounding box center [0, 0] width 0 height 0
click at [115, 140] on button "Pack" at bounding box center [120, 142] width 12 height 8
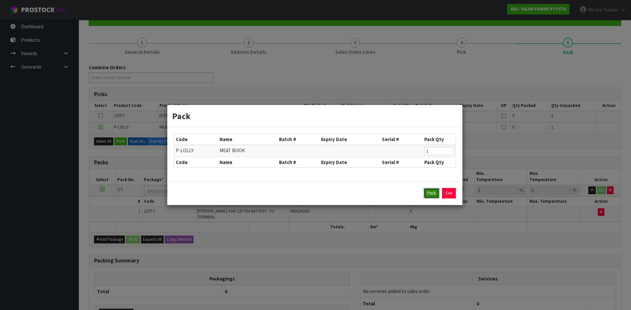
click at [428, 194] on button "Pack" at bounding box center [431, 193] width 16 height 11
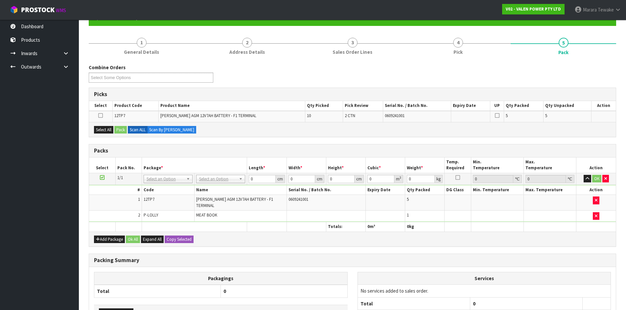
click at [110, 233] on div "Add Package Ok All Expand All Copy Selected" at bounding box center [352, 239] width 527 height 15
click at [108, 238] on button "Add Package" at bounding box center [109, 240] width 31 height 8
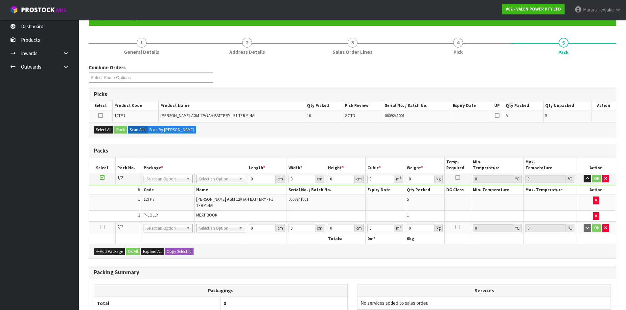
drag, startPoint x: 103, startPoint y: 229, endPoint x: 102, endPoint y: 216, distance: 12.6
click at [103, 228] on icon at bounding box center [102, 227] width 5 height 0
drag, startPoint x: 107, startPoint y: 134, endPoint x: 120, endPoint y: 133, distance: 12.9
click at [107, 134] on div "Select All Pack Scan ALL Scan By [PERSON_NAME]" at bounding box center [352, 129] width 527 height 15
drag, startPoint x: 107, startPoint y: 134, endPoint x: 111, endPoint y: 133, distance: 4.0
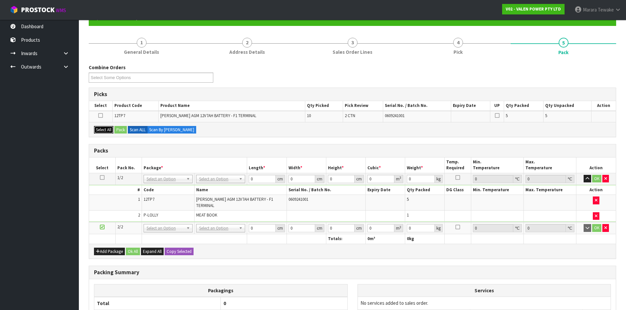
click at [108, 133] on button "Select All" at bounding box center [103, 130] width 19 height 8
click at [122, 132] on button "Pack" at bounding box center [120, 130] width 12 height 8
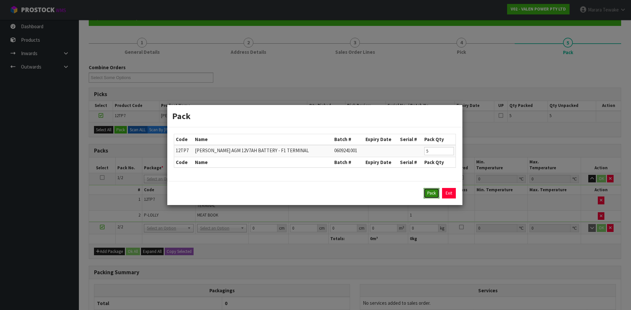
click at [430, 189] on button "Pack" at bounding box center [431, 193] width 16 height 11
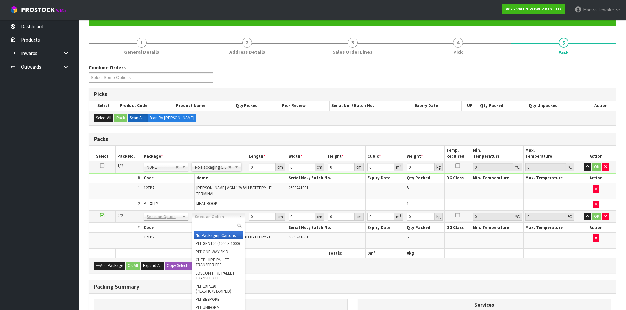
type input "2"
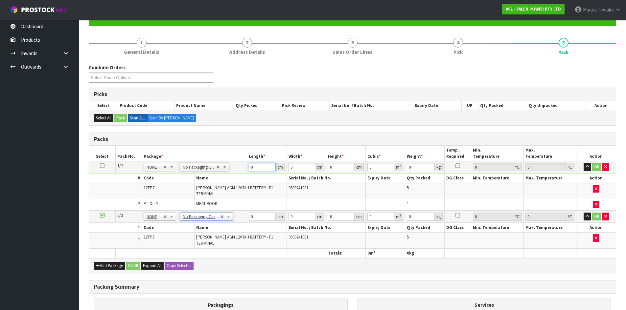
drag, startPoint x: 258, startPoint y: 167, endPoint x: 221, endPoint y: 148, distance: 42.3
click at [222, 149] on table "Select Pack No. Package * Length * Width * Height * Cubic * Weight * Temp. Requ…" at bounding box center [352, 202] width 527 height 112
type input "37"
type input "22"
type input "4"
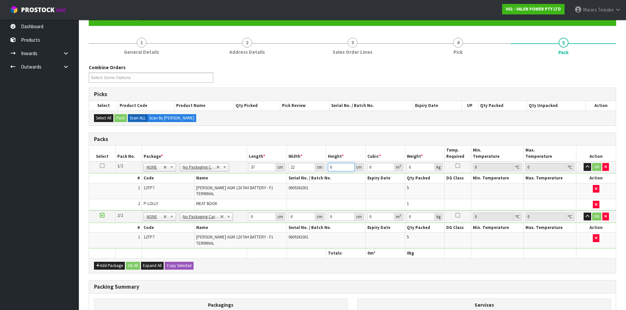
type input "0.003256"
type input "40"
type input "0.03256"
type input "40"
type input "13"
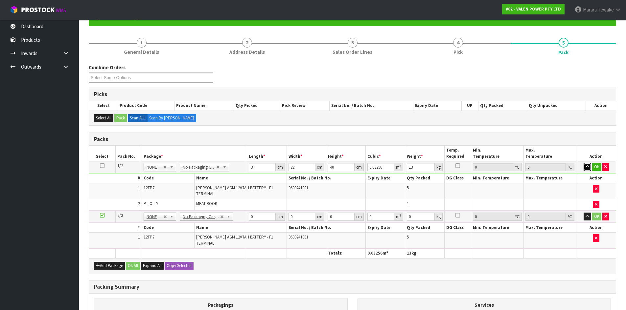
click at [583, 163] on button "button" at bounding box center [587, 167] width 8 height 8
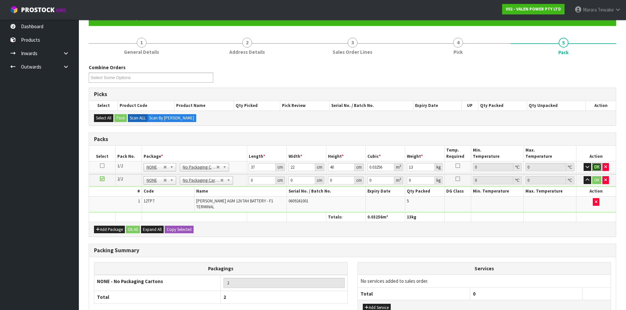
click button "OK" at bounding box center [596, 167] width 9 height 8
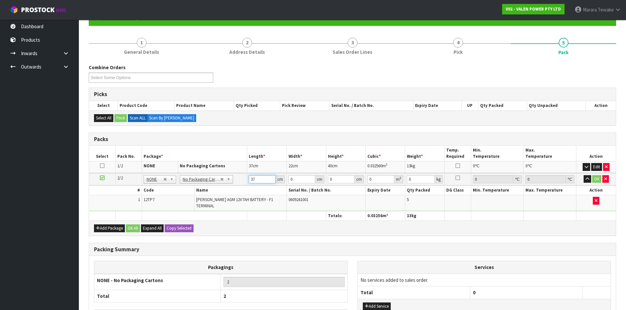
type input "37"
type input "17"
type input "1"
type input "0.000629"
type input "12"
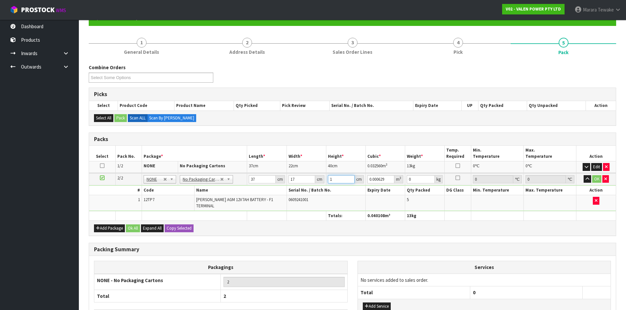
type input "0.007548"
type input "12"
type input "11"
click at [583, 175] on button "button" at bounding box center [587, 179] width 8 height 8
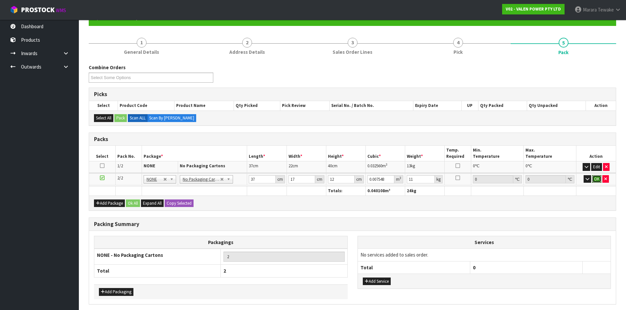
click button "OK" at bounding box center [596, 179] width 9 height 8
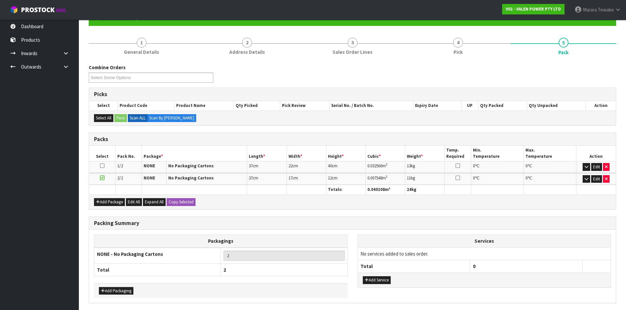
scroll to position [90, 0]
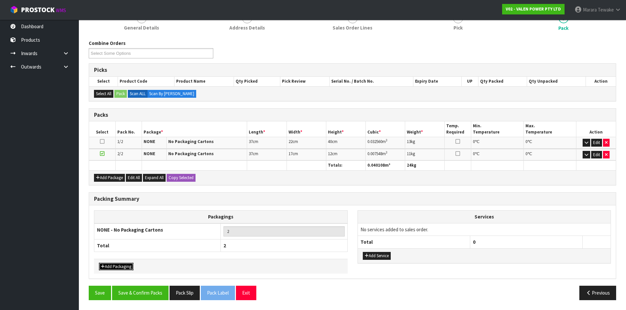
click at [122, 264] on button "Add Packaging" at bounding box center [116, 267] width 34 height 8
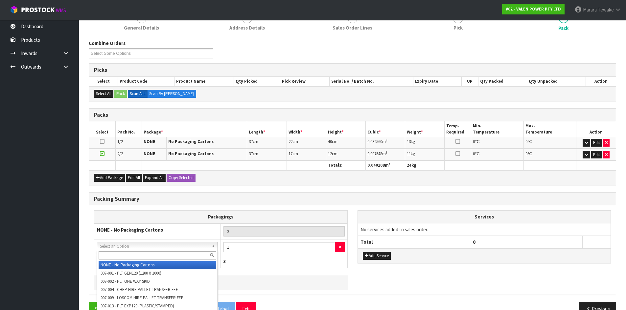
click at [133, 256] on input "text" at bounding box center [158, 256] width 118 height 8
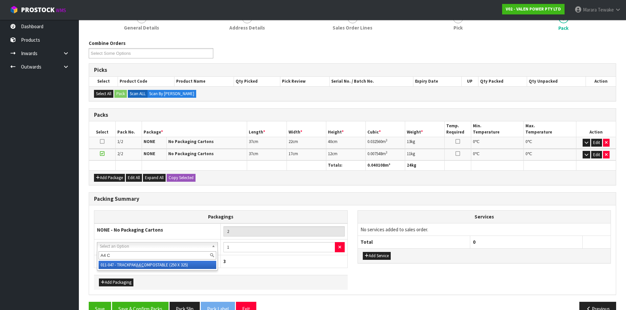
type input "A4 C"
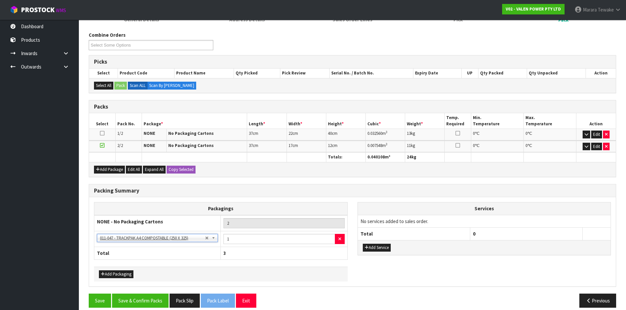
scroll to position [106, 0]
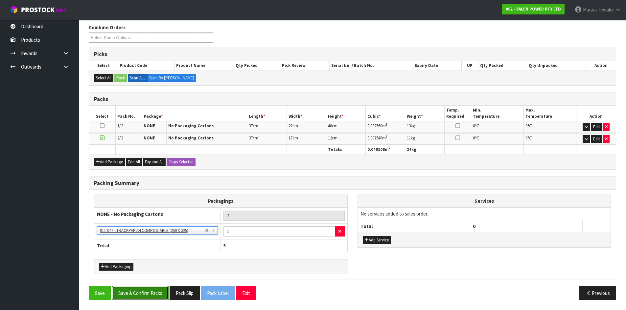
click at [151, 296] on button "Save & Confirm Packs" at bounding box center [140, 293] width 57 height 14
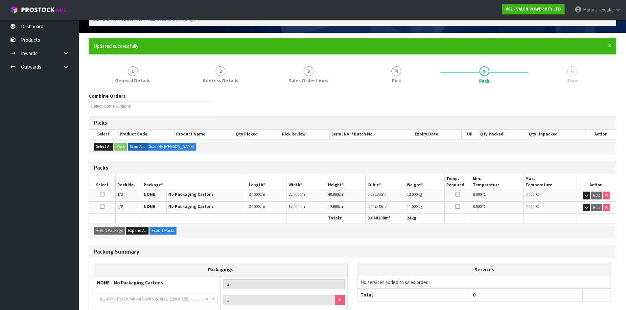
scroll to position [91, 0]
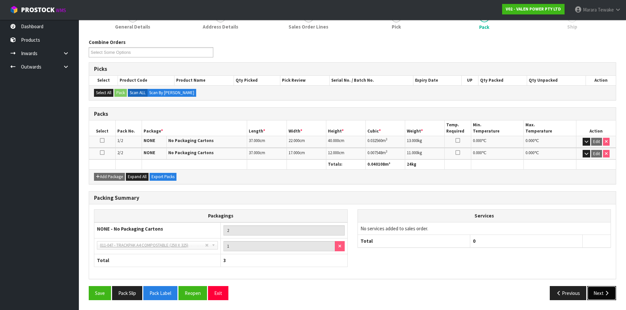
click at [604, 296] on button "Next" at bounding box center [601, 293] width 29 height 14
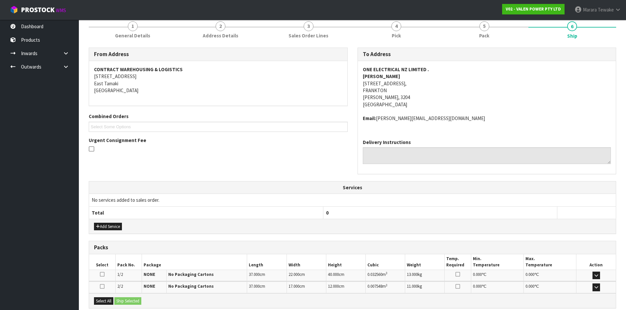
scroll to position [151, 0]
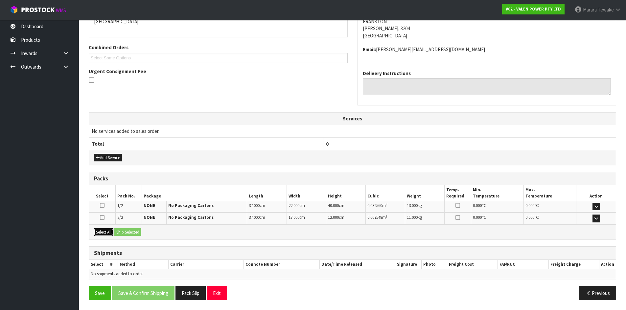
drag, startPoint x: 108, startPoint y: 235, endPoint x: 142, endPoint y: 234, distance: 33.8
click at [108, 234] on button "Select All" at bounding box center [103, 233] width 19 height 8
click at [141, 234] on button "Ship Selected" at bounding box center [127, 233] width 27 height 8
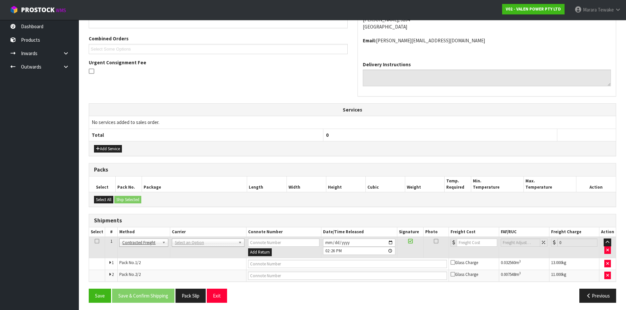
scroll to position [163, 0]
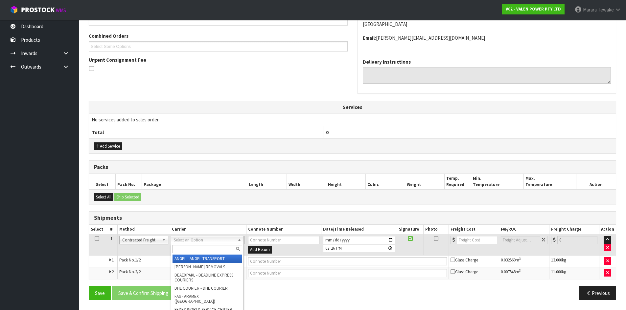
click at [195, 246] on input "text" at bounding box center [207, 249] width 70 height 8
type input "NZP"
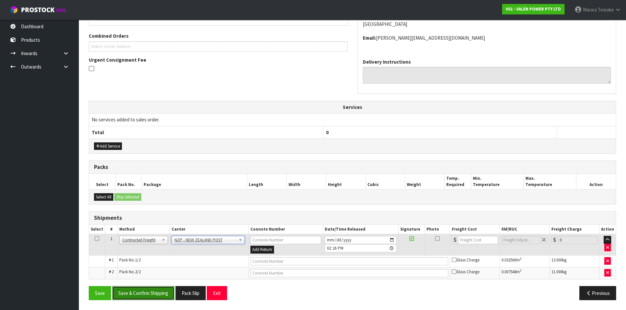
click at [151, 294] on button "Save & Confirm Shipping" at bounding box center [143, 293] width 62 height 14
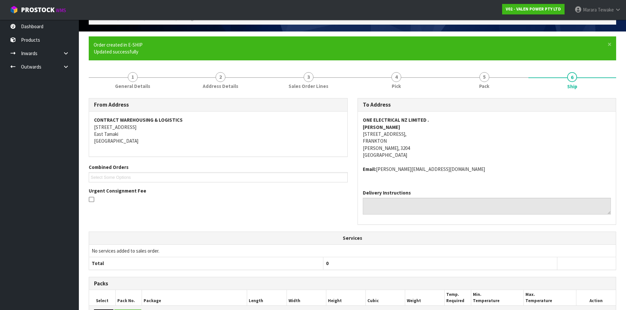
scroll to position [153, 0]
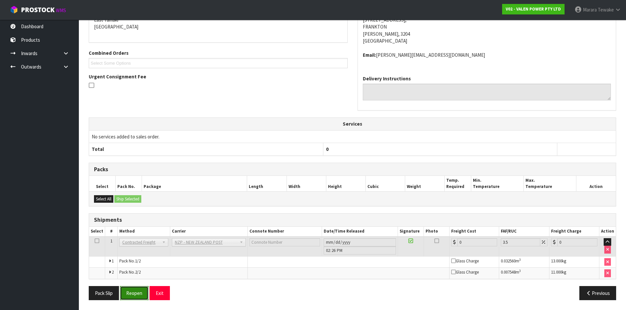
click at [126, 296] on button "Reopen" at bounding box center [134, 293] width 29 height 14
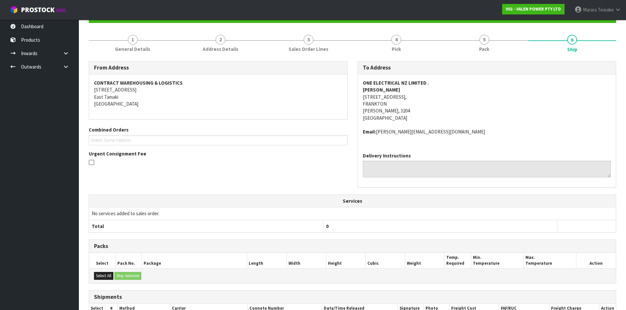
scroll to position [146, 0]
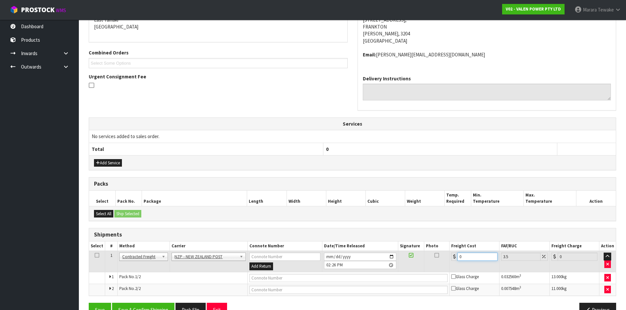
drag, startPoint x: 469, startPoint y: 255, endPoint x: 435, endPoint y: 242, distance: 36.4
click at [437, 243] on table "Select # Method Carrier Connote Number Date/Time Released Signature Photo Freig…" at bounding box center [352, 269] width 527 height 54
type input "1"
type input "1.03"
type input "14"
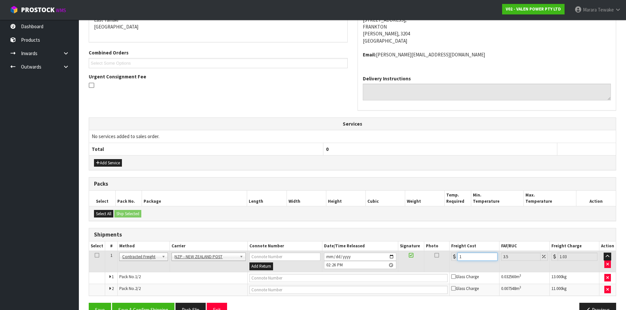
type input "14.49"
type input "14.6"
type input "15.11"
type input "14.62"
type input "15.13"
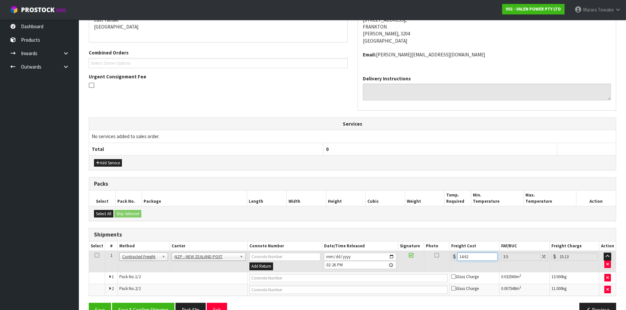
scroll to position [163, 0]
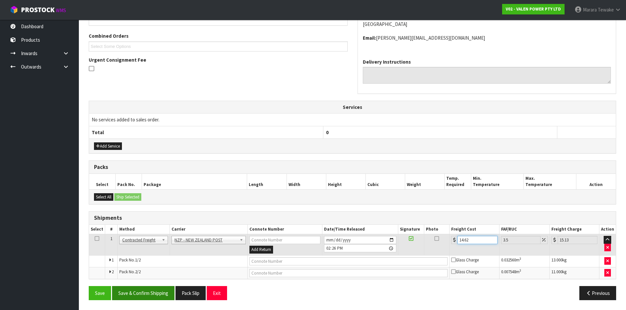
type input "14.62"
click at [155, 291] on button "Save & Confirm Shipping" at bounding box center [143, 293] width 62 height 14
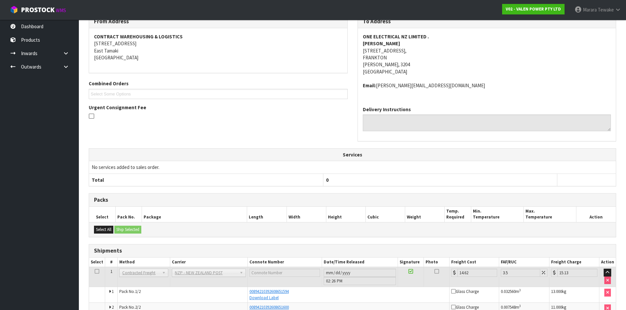
scroll to position [150, 0]
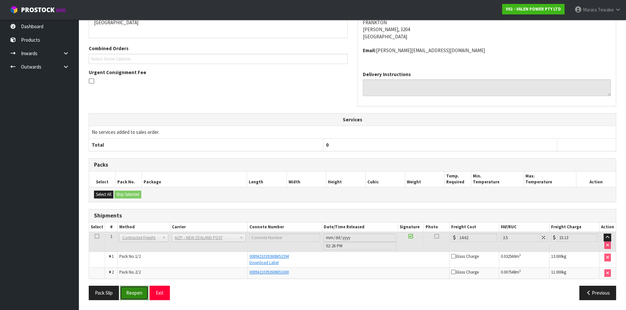
click at [140, 296] on button "Reopen" at bounding box center [134, 293] width 29 height 14
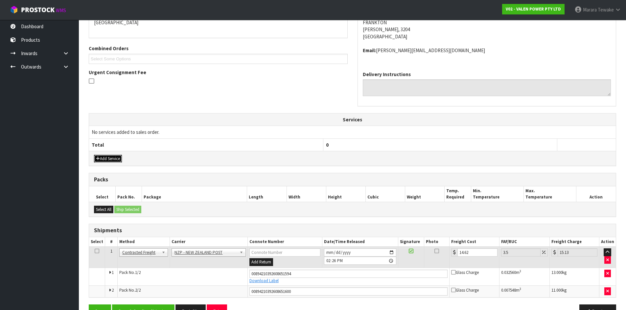
click at [115, 157] on button "Add Service" at bounding box center [108, 159] width 28 height 8
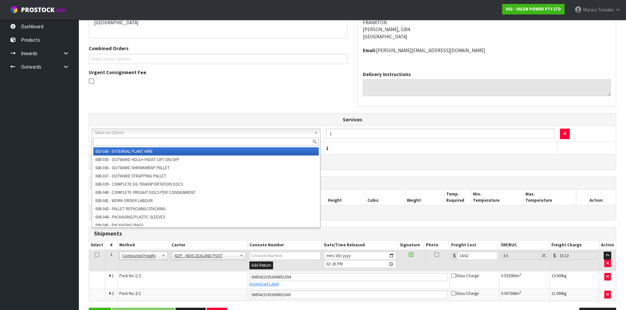
click at [137, 141] on input "text" at bounding box center [205, 142] width 225 height 8
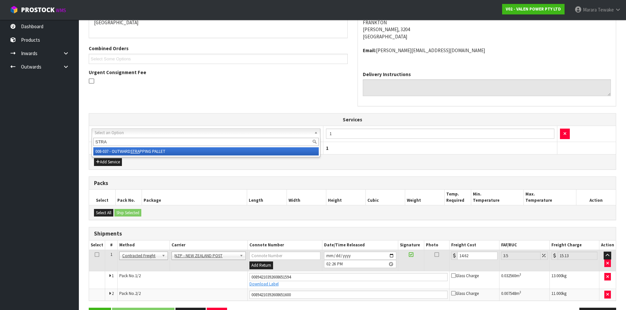
type input "STRA"
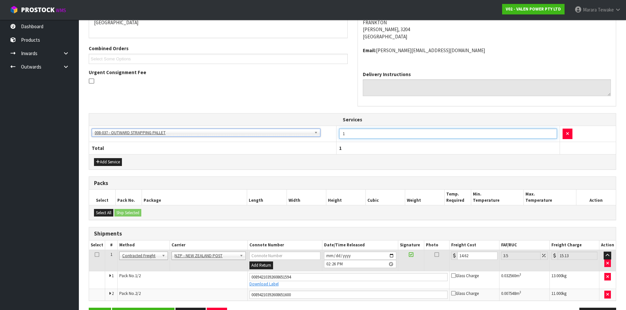
drag, startPoint x: 365, startPoint y: 131, endPoint x: 323, endPoint y: 126, distance: 42.0
click at [324, 128] on tr "003-036 - EXTERNAL PLANT HIRE 008-035 - OUTWARD HDLG+/HOIST LIFT ON/OFF 008-036…" at bounding box center [352, 134] width 527 height 16
type input "2"
click at [112, 159] on button "Add Service" at bounding box center [108, 162] width 28 height 8
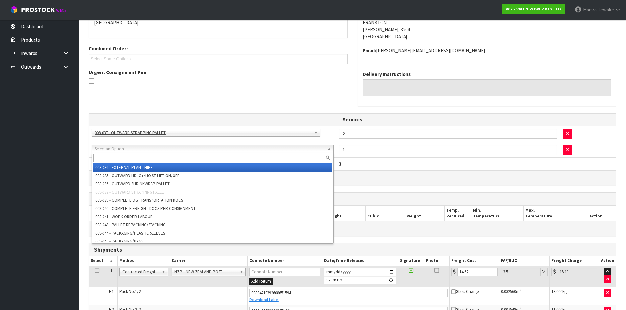
click at [126, 159] on input "text" at bounding box center [212, 158] width 239 height 8
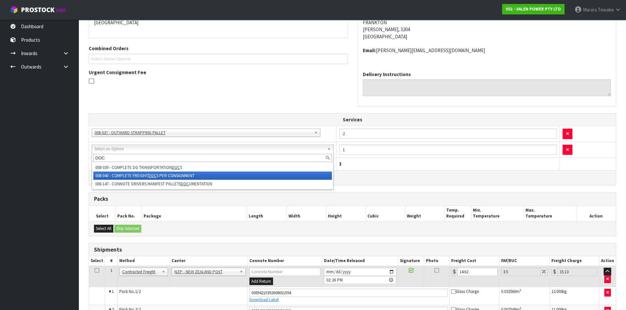
type input "DOC"
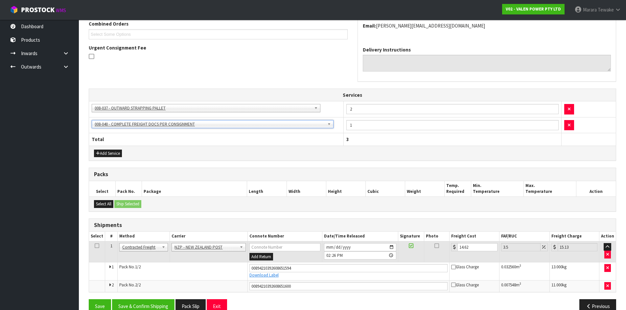
scroll to position [188, 0]
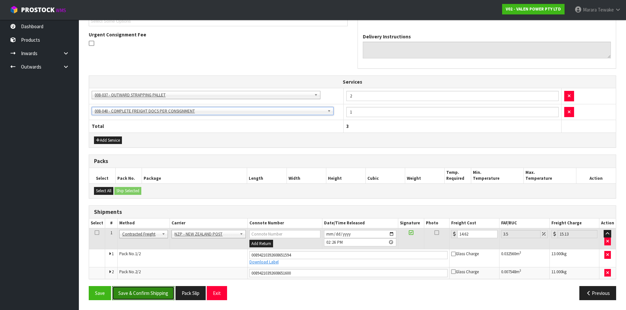
click at [163, 295] on button "Save & Confirm Shipping" at bounding box center [143, 293] width 62 height 14
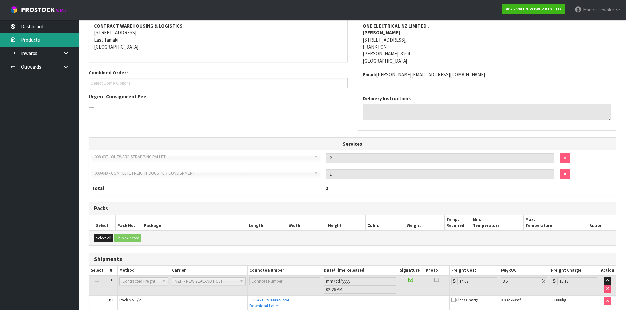
scroll to position [0, 0]
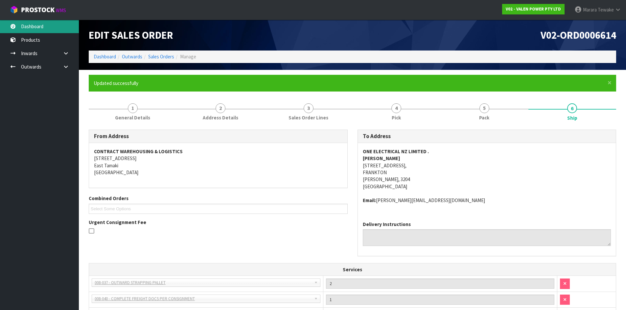
click at [39, 24] on link "Dashboard" at bounding box center [39, 26] width 79 height 13
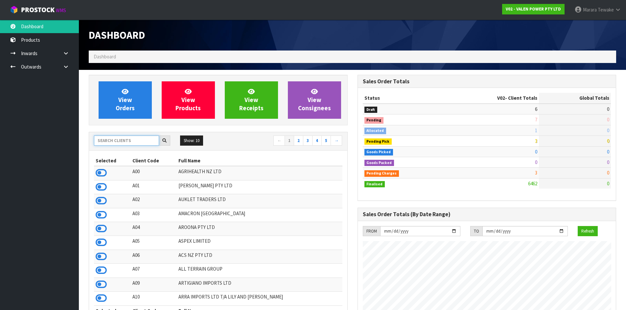
scroll to position [512, 268]
click at [140, 142] on input "text" at bounding box center [126, 141] width 65 height 10
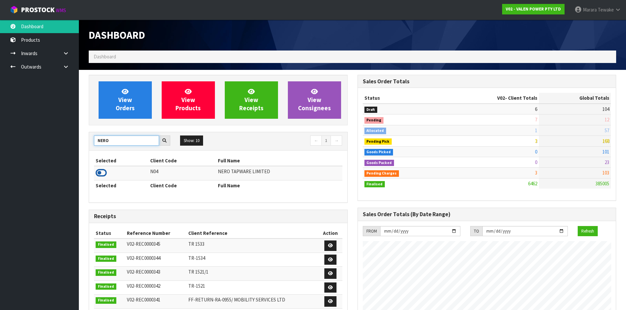
type input "NERO"
click at [102, 176] on icon at bounding box center [101, 173] width 11 height 10
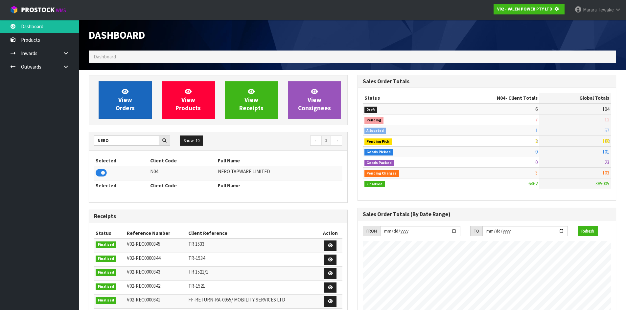
scroll to position [410, 268]
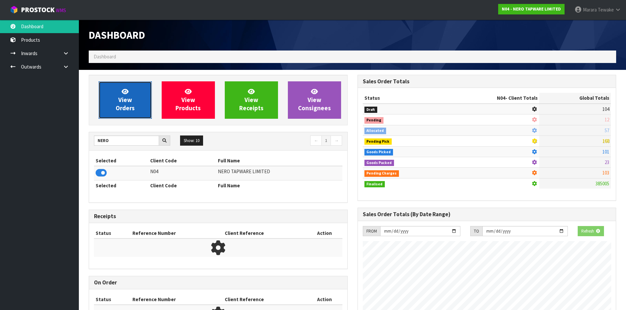
click at [113, 108] on link "View Orders" at bounding box center [125, 99] width 53 height 37
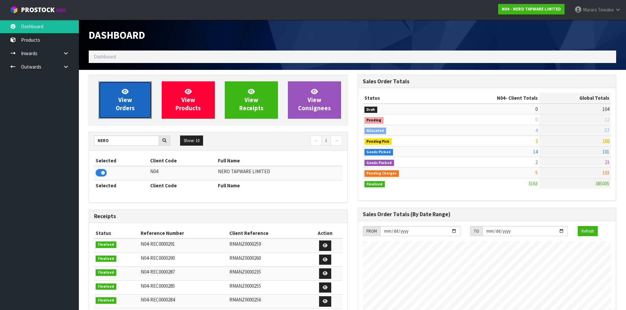
scroll to position [512, 268]
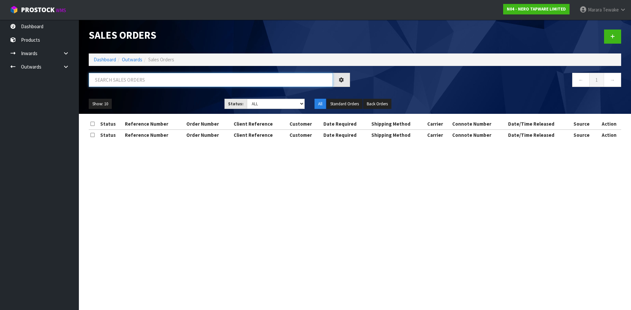
click at [127, 83] on input "text" at bounding box center [211, 80] width 244 height 14
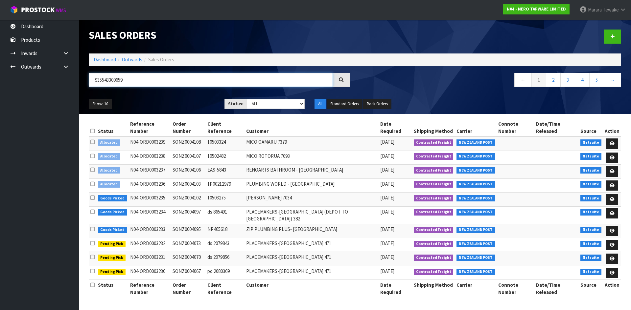
type input "9355433006596"
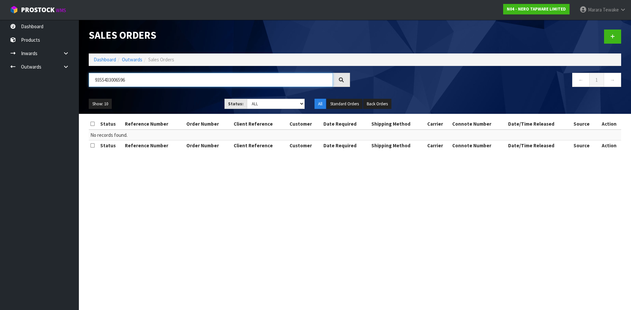
drag, startPoint x: 141, startPoint y: 81, endPoint x: 59, endPoint y: 84, distance: 82.2
click at [59, 85] on body "Toggle navigation ProStock WMS N04 - NERO TAPWARE LIMITED Marara Tewake Logout …" at bounding box center [315, 155] width 631 height 310
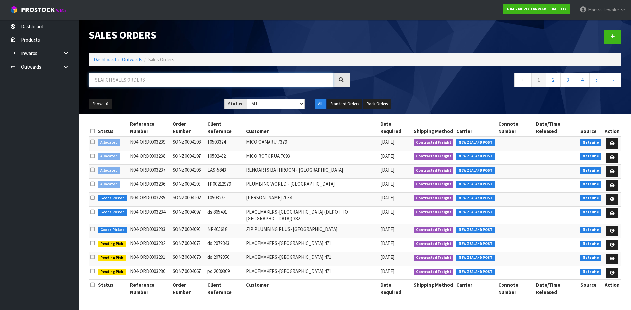
click at [168, 81] on input "text" at bounding box center [211, 80] width 244 height 14
type input "JOB-0416824"
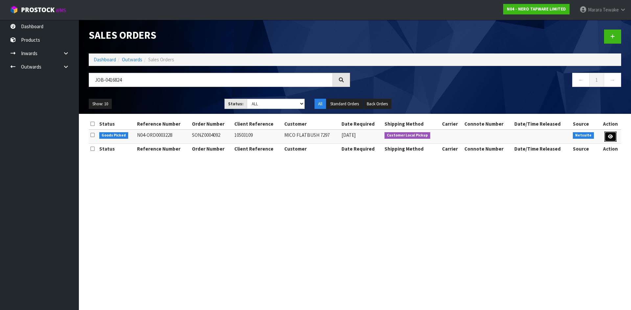
click at [606, 134] on link at bounding box center [610, 137] width 12 height 11
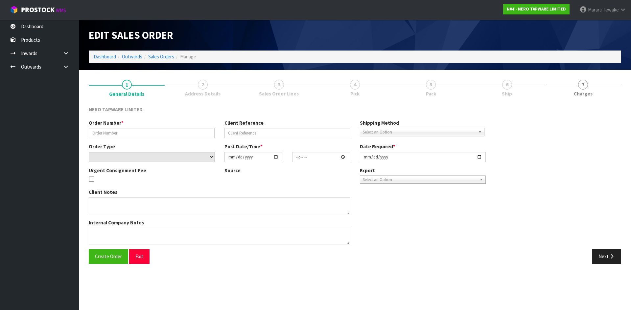
type input "SONZ0004092"
type input "10503109"
select select "number:0"
type input "[DATE]"
type input "11:15:08.000"
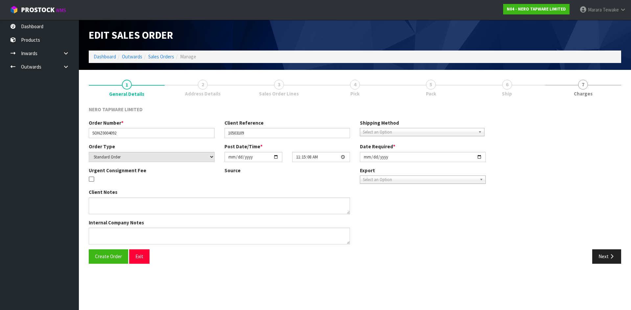
type input "[DATE]"
type textarea "customer pick up 09/10"
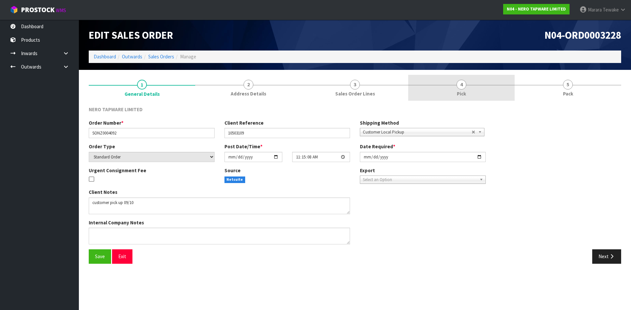
click at [453, 81] on link "4 Pick" at bounding box center [461, 88] width 106 height 26
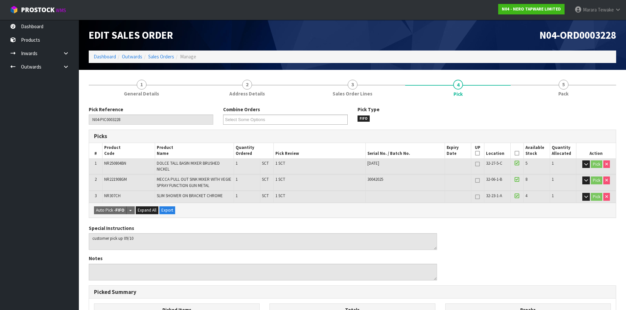
click at [517, 154] on icon at bounding box center [516, 153] width 5 height 0
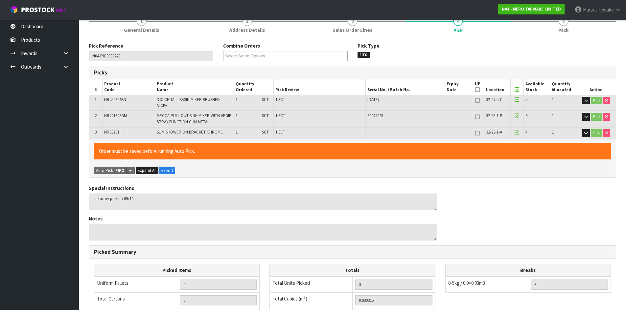
scroll to position [180, 0]
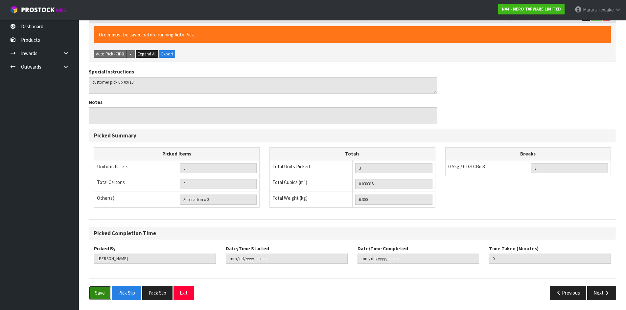
click at [101, 289] on button "Save" at bounding box center [100, 293] width 22 height 14
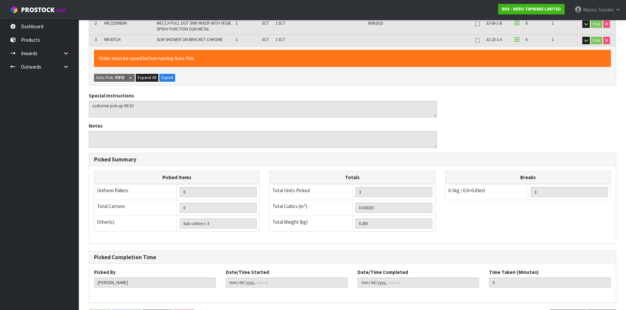
scroll to position [0, 0]
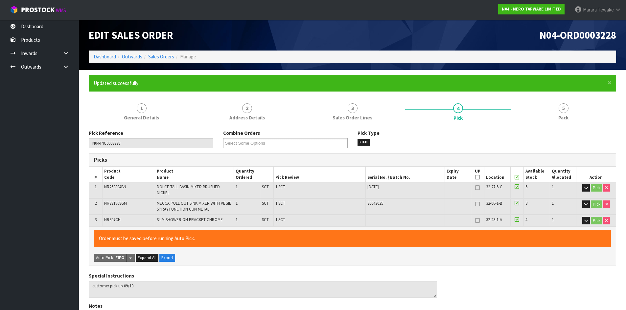
type input "[PERSON_NAME]"
type input "[DATE]T14:32:44"
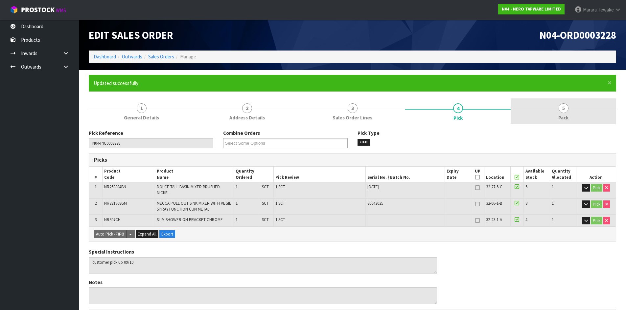
click at [561, 118] on span "Pack" at bounding box center [563, 117] width 10 height 7
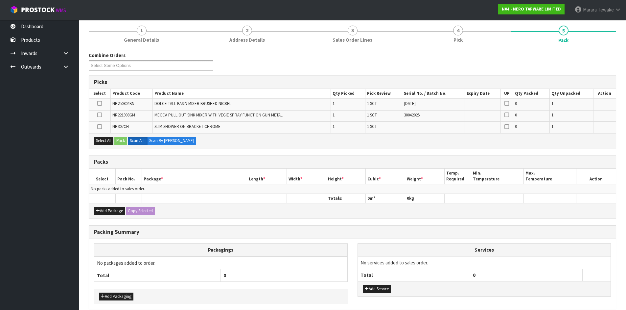
scroll to position [99, 0]
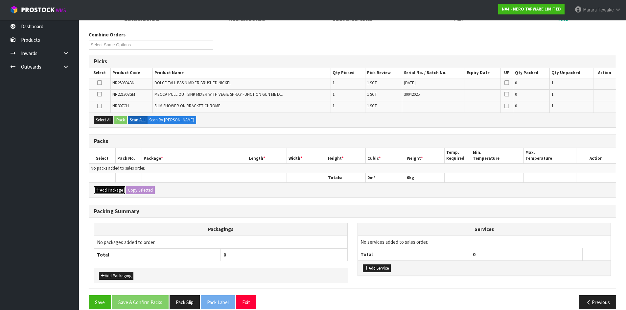
drag, startPoint x: 119, startPoint y: 193, endPoint x: 117, endPoint y: 189, distance: 4.6
click at [119, 191] on button "Add Package" at bounding box center [109, 191] width 31 height 8
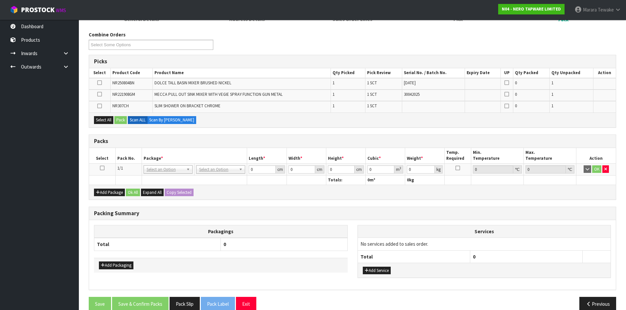
click at [102, 169] on icon at bounding box center [102, 168] width 5 height 0
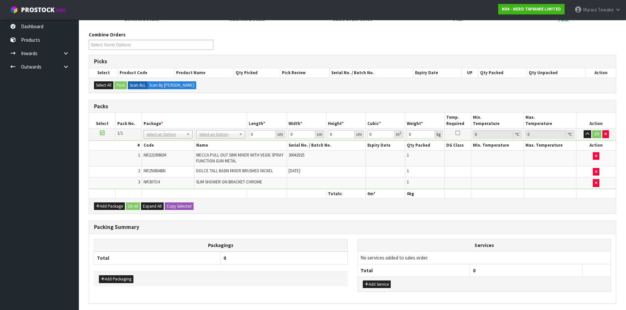
drag, startPoint x: 216, startPoint y: 134, endPoint x: 216, endPoint y: 138, distance: 4.3
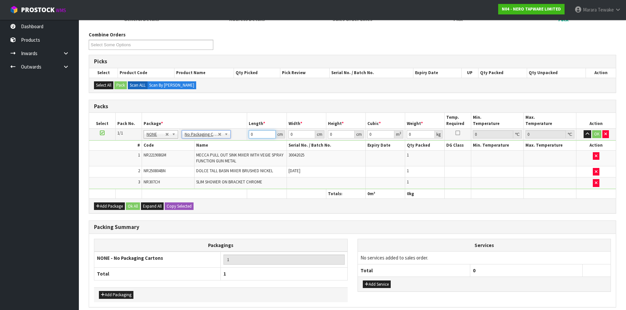
drag, startPoint x: 264, startPoint y: 135, endPoint x: 215, endPoint y: 97, distance: 62.6
click at [224, 120] on table "Select Pack No. Package * Length * Width * Height * Cubic * Weight * Temp. Requ…" at bounding box center [352, 156] width 527 height 86
type input "1"
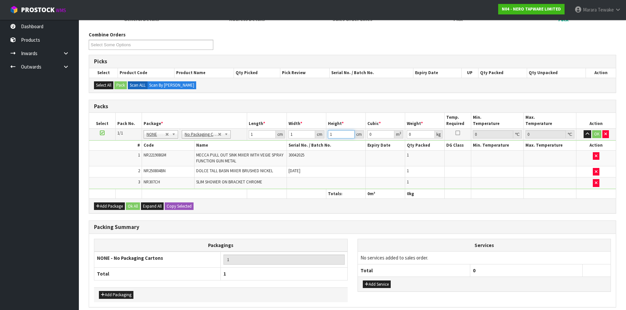
type input "0.000001"
type input "1"
click at [596, 136] on button "OK" at bounding box center [596, 134] width 9 height 8
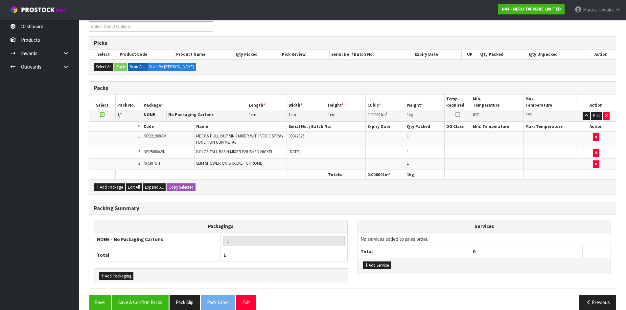
scroll to position [126, 0]
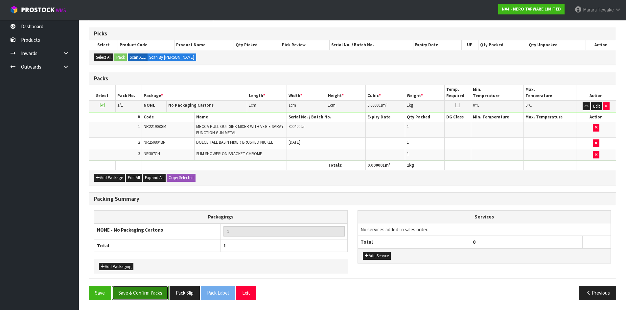
click at [138, 290] on button "Save & Confirm Packs" at bounding box center [140, 293] width 57 height 14
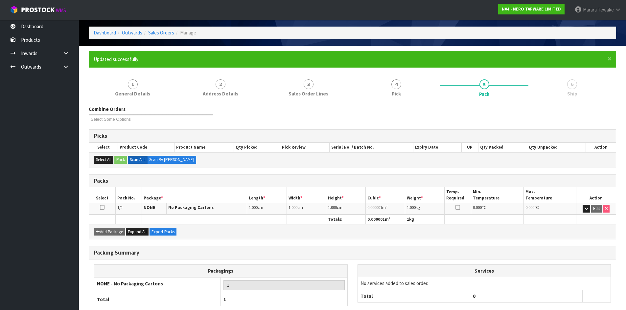
scroll to position [63, 0]
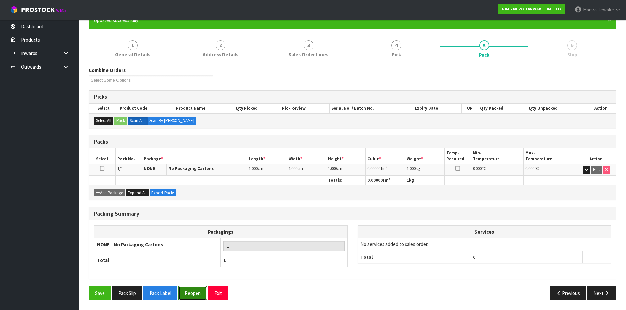
click at [194, 297] on button "Reopen" at bounding box center [192, 293] width 29 height 14
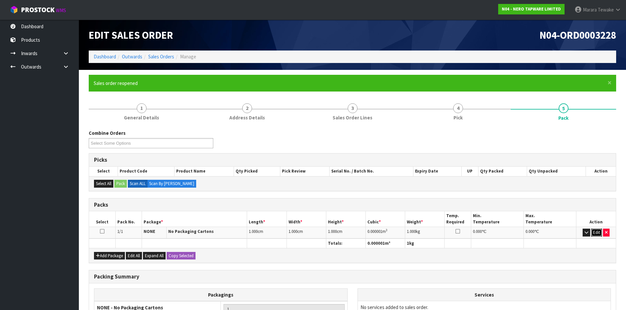
click at [596, 233] on button "Edit" at bounding box center [596, 233] width 11 height 8
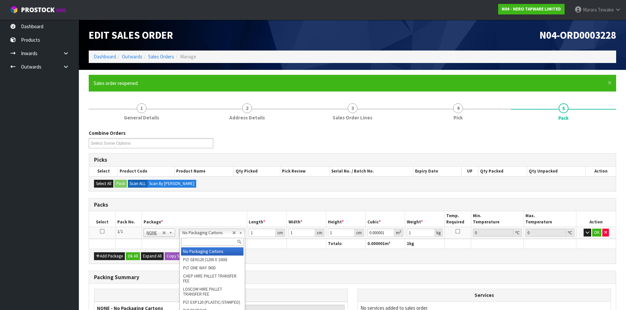
click at [217, 242] on input "text" at bounding box center [212, 242] width 63 height 8
type input "OC"
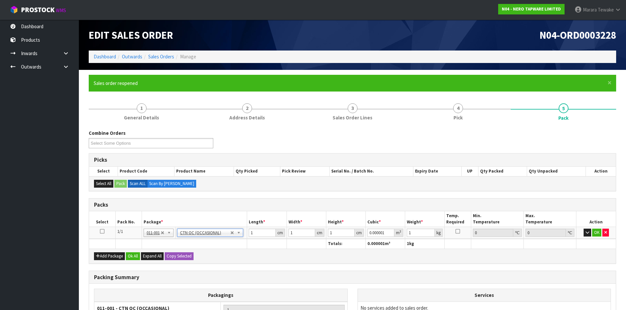
type input "0"
type input "6.3"
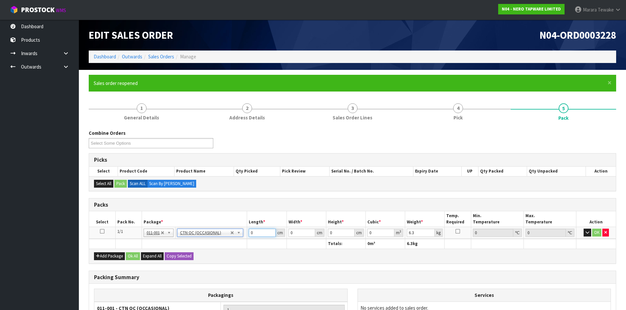
click at [257, 235] on input "0" at bounding box center [262, 233] width 27 height 8
type input "72"
type input "36"
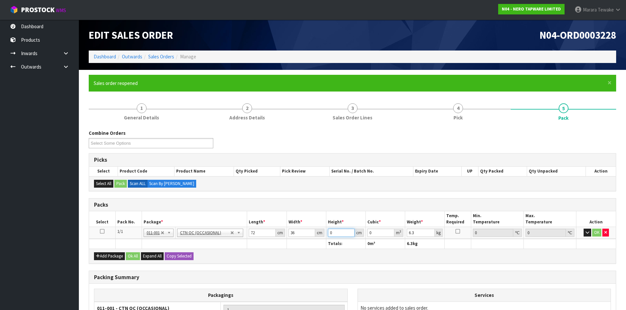
type input "1"
type input "0.002592"
type input "18"
type input "0.046656"
type input "18"
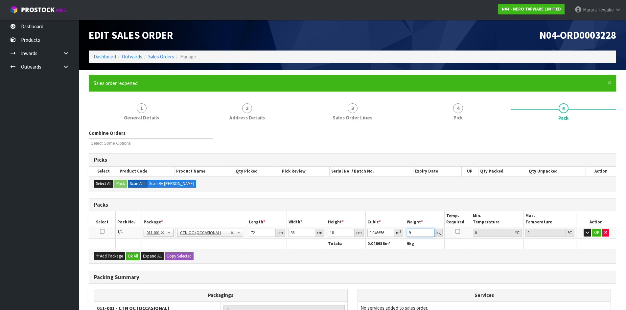
scroll to position [79, 0]
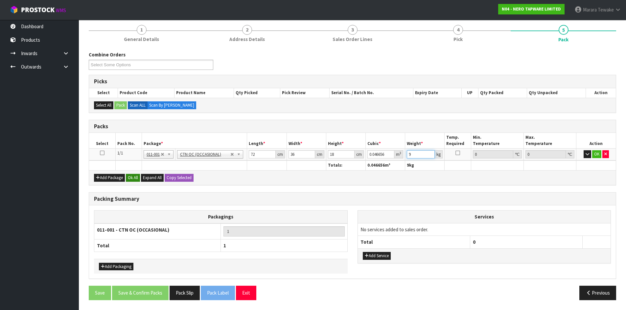
type input "9"
click at [136, 181] on button "Ok All" at bounding box center [133, 178] width 14 height 8
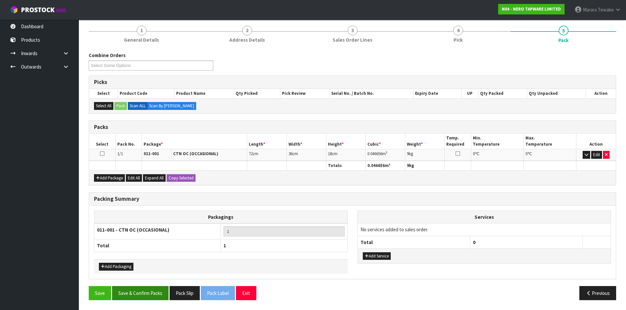
scroll to position [78, 0]
click at [161, 291] on button "Save & Confirm Packs" at bounding box center [140, 293] width 57 height 14
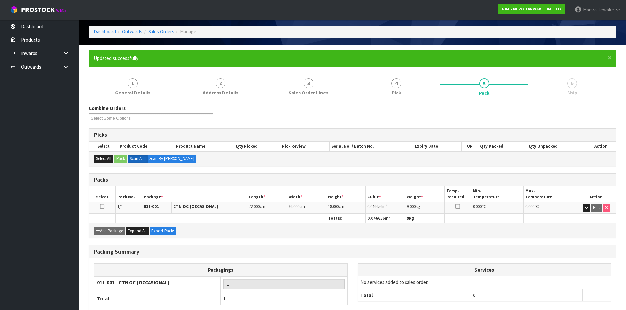
scroll to position [63, 0]
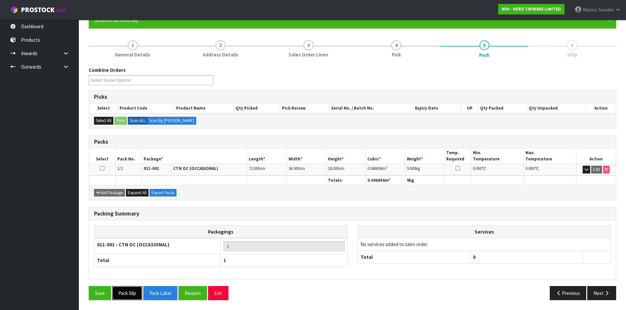
click at [135, 291] on button "Pack Slip" at bounding box center [127, 293] width 30 height 14
click at [126, 295] on button "Pack Slip" at bounding box center [127, 293] width 30 height 14
click at [45, 24] on link "Dashboard" at bounding box center [39, 26] width 79 height 13
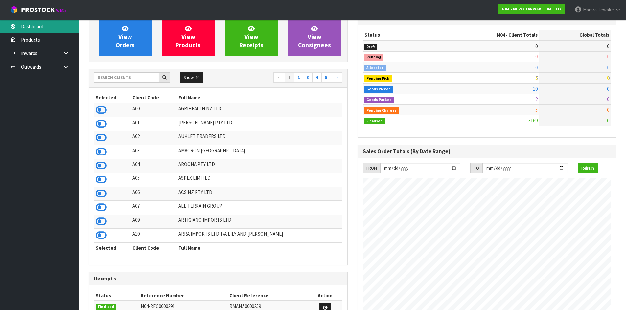
scroll to position [512, 268]
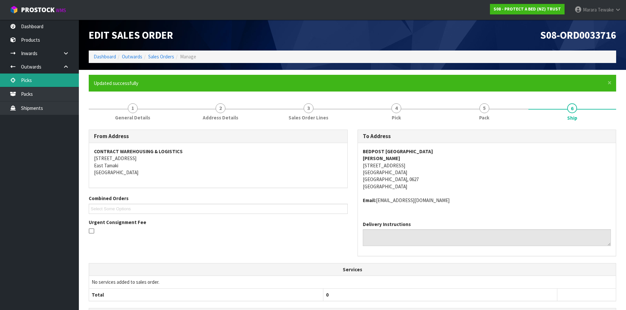
click at [36, 81] on link "Picks" at bounding box center [39, 80] width 79 height 13
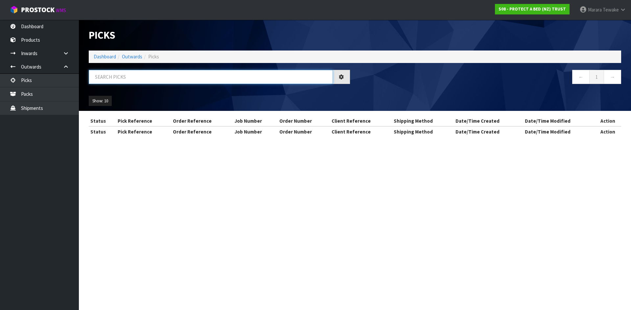
click at [168, 75] on input "text" at bounding box center [211, 77] width 244 height 14
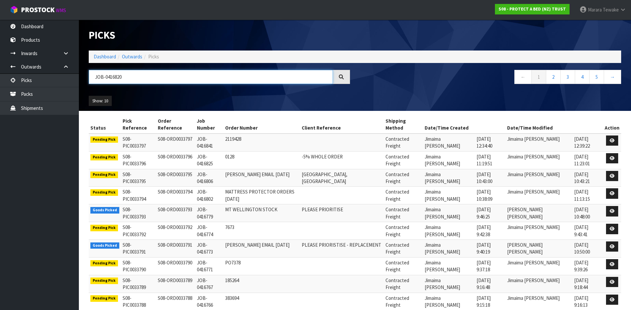
type input "JOB-0416820"
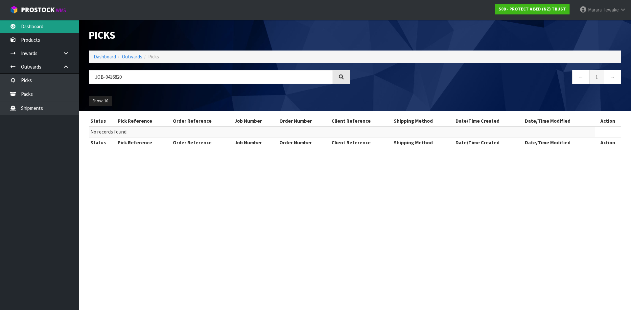
click at [29, 22] on link "Dashboard" at bounding box center [39, 26] width 79 height 13
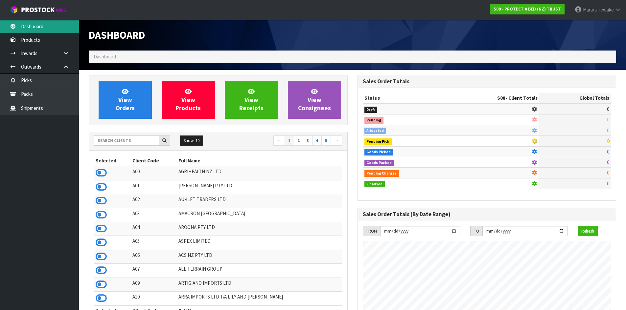
scroll to position [410, 268]
click at [123, 144] on input "text" at bounding box center [126, 141] width 65 height 10
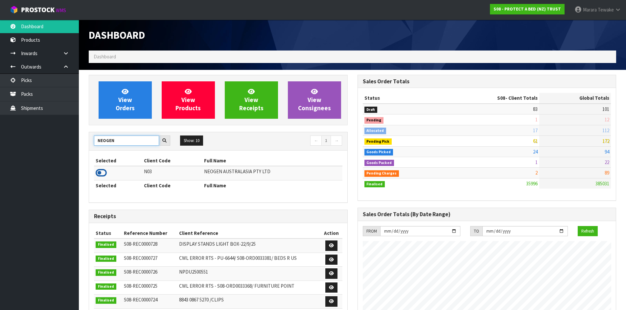
type input "NEOGEN"
click at [96, 172] on icon at bounding box center [101, 173] width 11 height 10
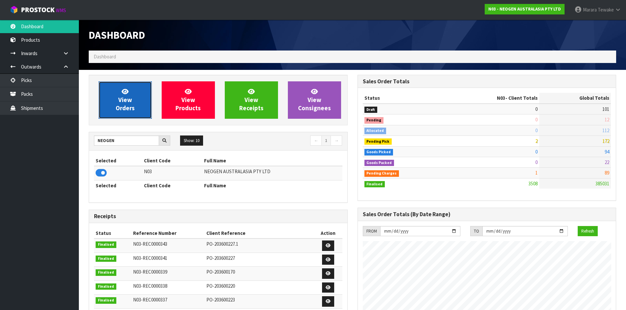
click at [123, 98] on span "View Orders" at bounding box center [125, 100] width 19 height 25
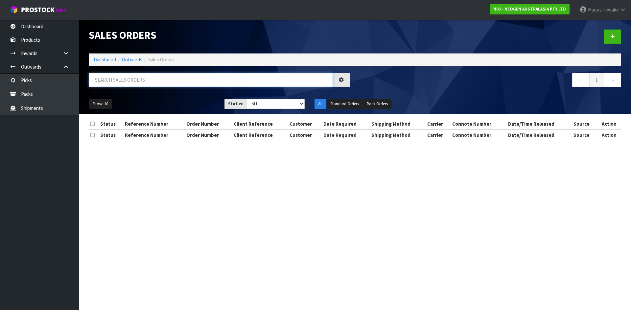
click at [127, 79] on input "text" at bounding box center [211, 80] width 244 height 14
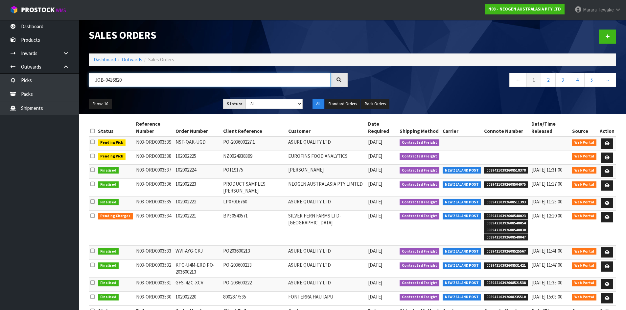
type input "JOB-0416820"
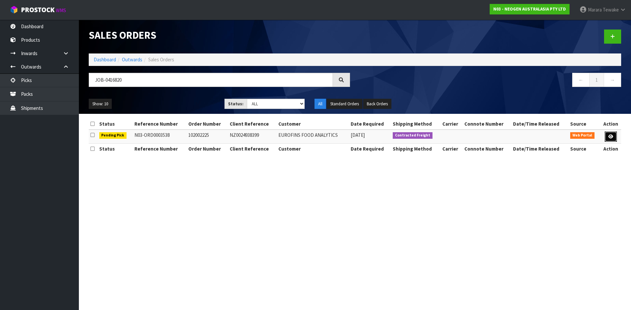
click at [609, 139] on link at bounding box center [610, 137] width 12 height 11
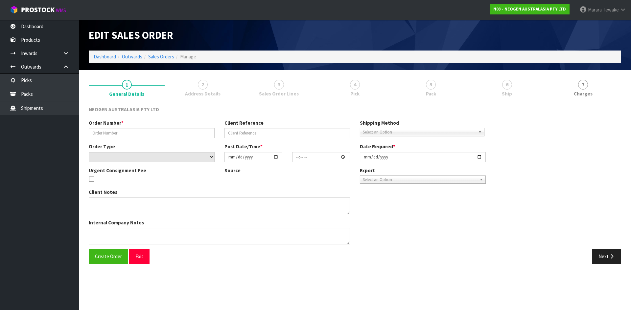
type input "102002225"
type input "NZ0024938399"
select select "number:0"
type input "[DATE]"
type input "10:58:00.000"
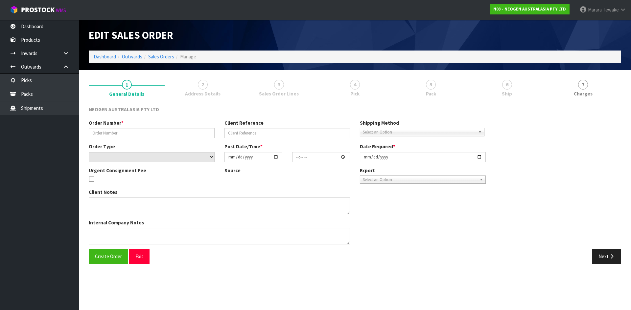
type input "[DATE]"
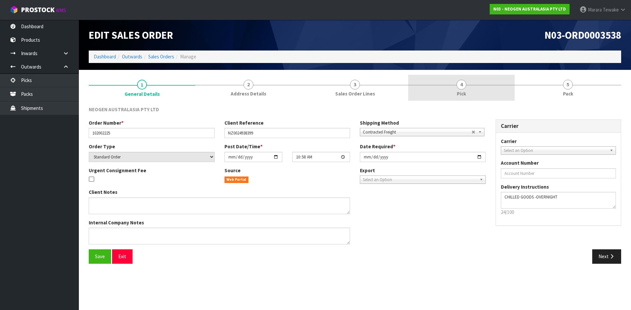
click at [444, 89] on link "4 Pick" at bounding box center [461, 88] width 106 height 26
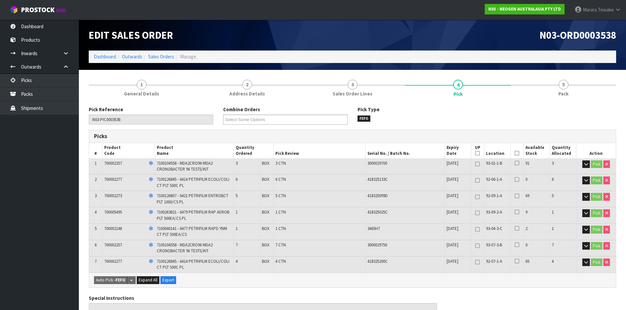
click at [518, 153] on icon at bounding box center [516, 153] width 5 height 0
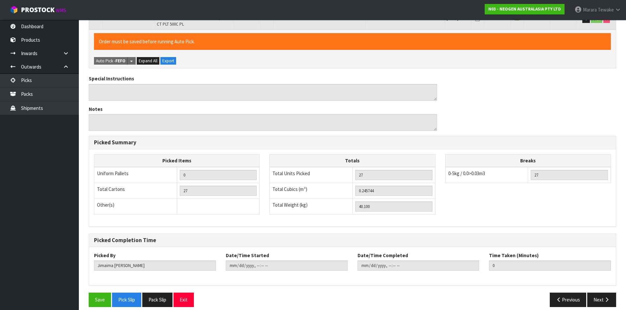
scroll to position [250, 0]
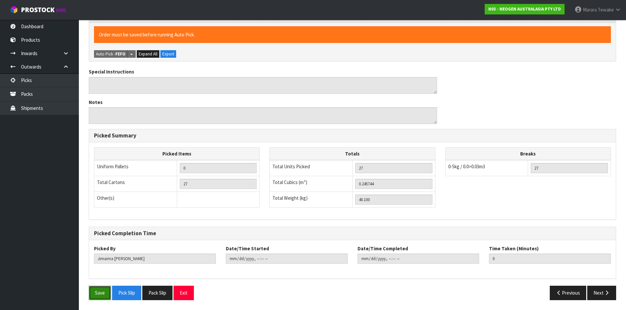
click at [95, 294] on button "Save" at bounding box center [100, 293] width 22 height 14
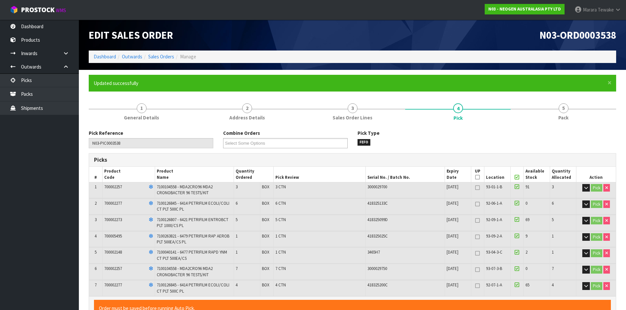
type input "[PERSON_NAME]"
type input "2025-10-09T15:02:35"
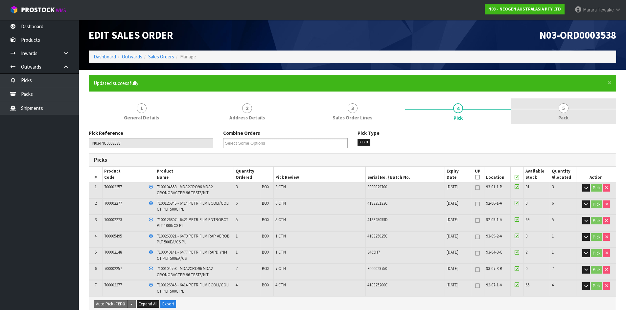
click at [588, 107] on link "5 Pack" at bounding box center [563, 112] width 105 height 26
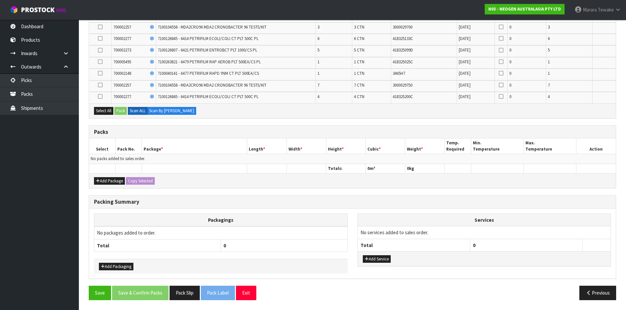
scroll to position [89, 0]
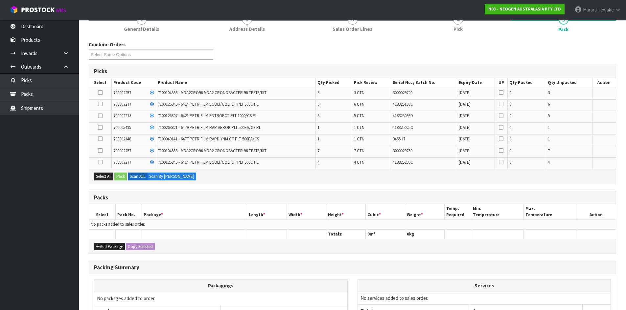
click at [100, 116] on icon at bounding box center [100, 116] width 5 height 0
click at [0, 0] on input "checkbox" at bounding box center [0, 0] width 0 height 0
click at [118, 173] on button "Pack" at bounding box center [120, 177] width 12 height 8
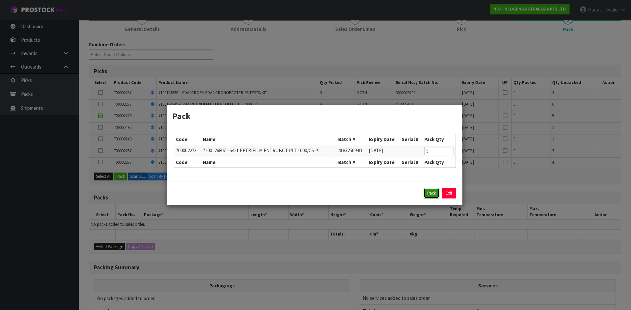
click at [432, 191] on button "Pack" at bounding box center [431, 193] width 16 height 11
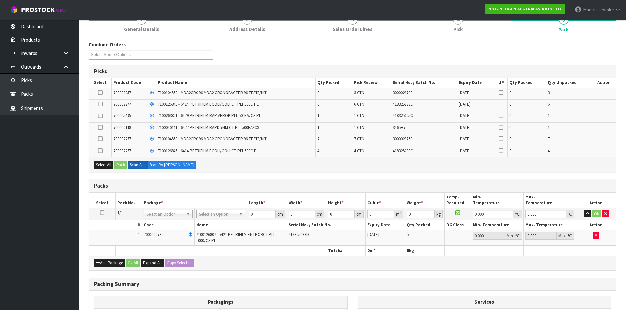
click at [100, 104] on icon at bounding box center [100, 104] width 5 height 0
click at [0, 0] on input "checkbox" at bounding box center [0, 0] width 0 height 0
click at [104, 263] on button "Add Package" at bounding box center [109, 264] width 31 height 8
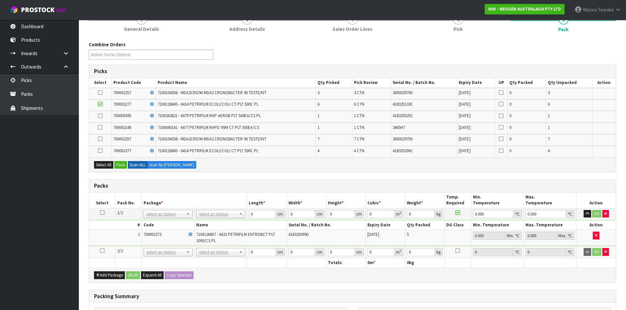
click at [100, 251] on icon at bounding box center [102, 251] width 5 height 0
click at [123, 166] on button "Pack" at bounding box center [120, 165] width 12 height 8
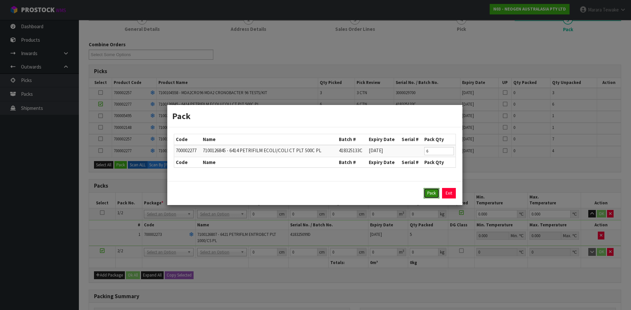
click at [427, 193] on button "Pack" at bounding box center [431, 193] width 16 height 11
type input "0.000"
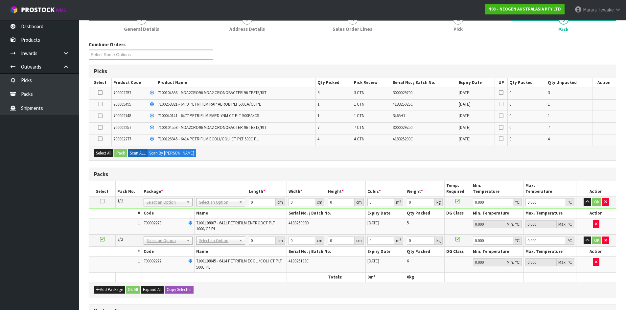
click at [98, 93] on icon at bounding box center [100, 93] width 5 height 0
click at [0, 0] on input "checkbox" at bounding box center [0, 0] width 0 height 0
click at [101, 93] on icon at bounding box center [100, 93] width 5 height 0
click at [0, 0] on input "checkbox" at bounding box center [0, 0] width 0 height 0
click at [98, 128] on icon at bounding box center [100, 127] width 5 height 0
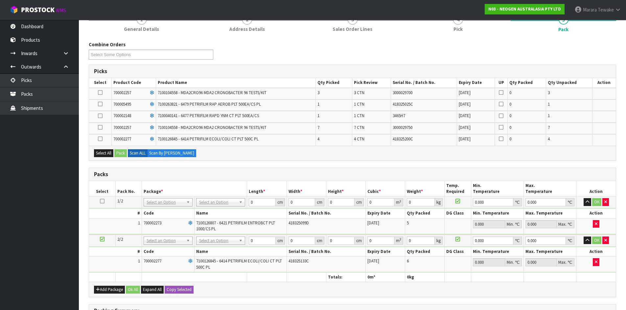
click at [0, 0] on input "checkbox" at bounding box center [0, 0] width 0 height 0
click at [121, 150] on button "Pack" at bounding box center [120, 153] width 12 height 8
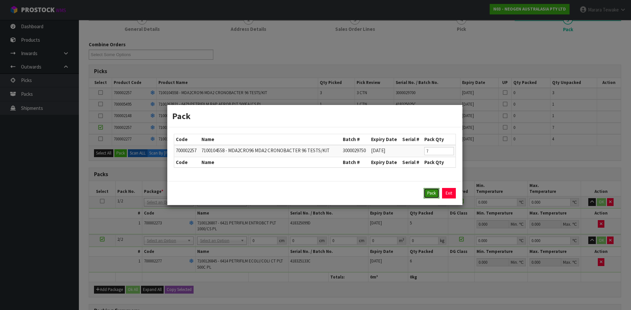
click at [434, 191] on button "Pack" at bounding box center [431, 193] width 16 height 11
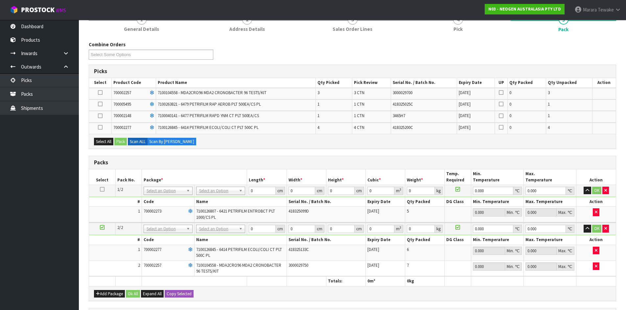
click at [101, 93] on icon at bounding box center [100, 93] width 5 height 0
click at [0, 0] on input "checkbox" at bounding box center [0, 0] width 0 height 0
click at [123, 141] on button "Pack" at bounding box center [120, 142] width 12 height 8
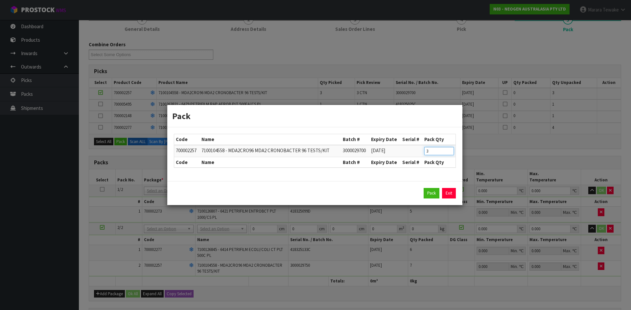
drag, startPoint x: 441, startPoint y: 155, endPoint x: 378, endPoint y: 132, distance: 66.6
click at [382, 134] on table "Code Name Batch # Expiry Date Serial # Pack Qty 700002257 7100104558 - MDA2CRO9…" at bounding box center [314, 150] width 281 height 33
type input "1"
click at [434, 194] on button "Pack" at bounding box center [431, 193] width 16 height 11
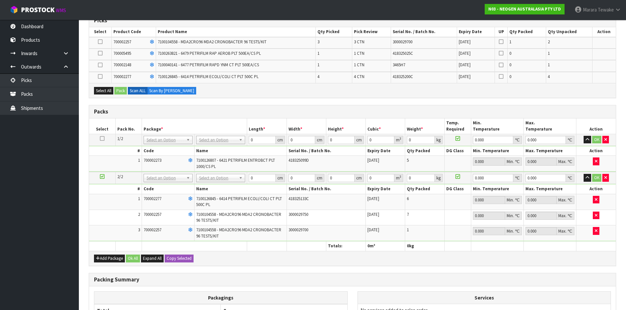
scroll to position [217, 0]
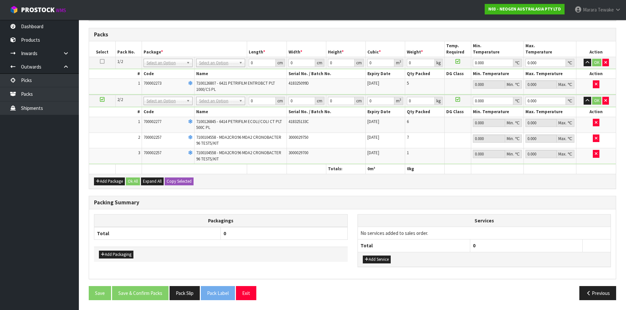
click at [112, 176] on div "Add Package Ok All Expand All Copy Selected" at bounding box center [352, 181] width 527 height 15
click at [112, 180] on button "Add Package" at bounding box center [109, 182] width 31 height 8
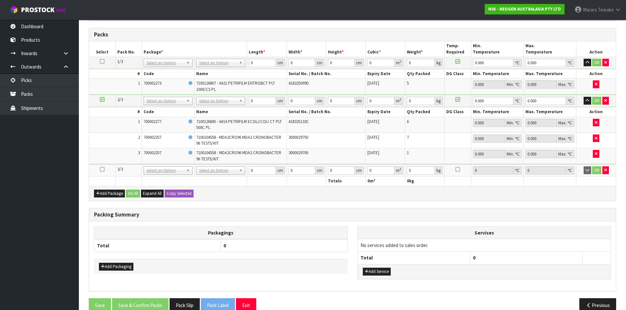
click at [102, 170] on icon at bounding box center [102, 170] width 5 height 0
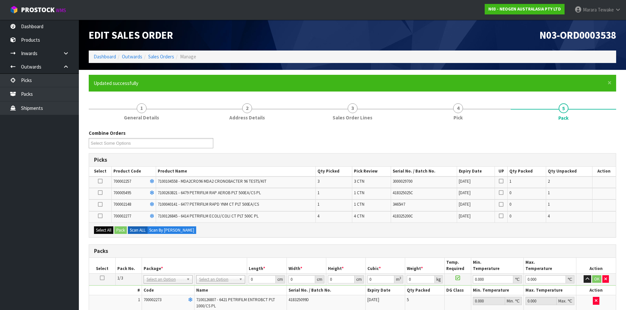
click at [103, 236] on div "Select All Pack Scan ALL Scan By [PERSON_NAME]" at bounding box center [352, 230] width 527 height 15
click at [111, 232] on button "Select All" at bounding box center [103, 231] width 19 height 8
click at [119, 232] on button "Pack" at bounding box center [120, 231] width 12 height 8
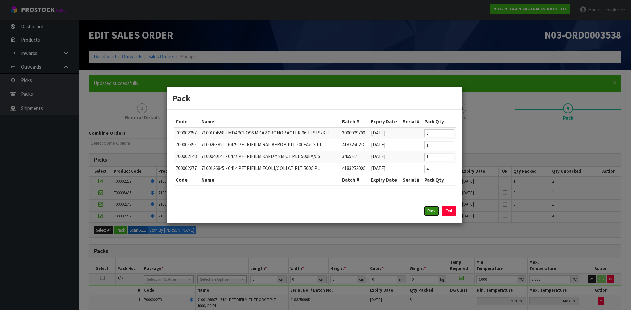
click at [426, 212] on button "Pack" at bounding box center [431, 211] width 16 height 11
type input "0.000"
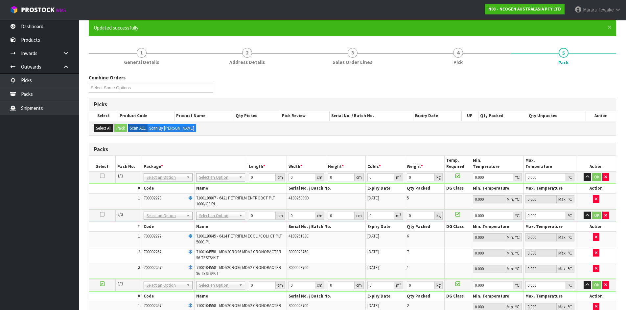
scroll to position [66, 0]
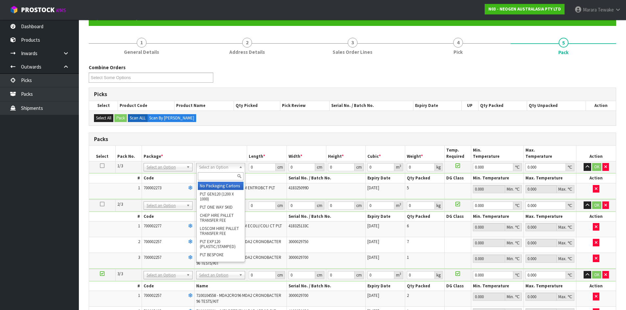
click at [223, 174] on input "text" at bounding box center [221, 176] width 46 height 8
type input "CTN9"
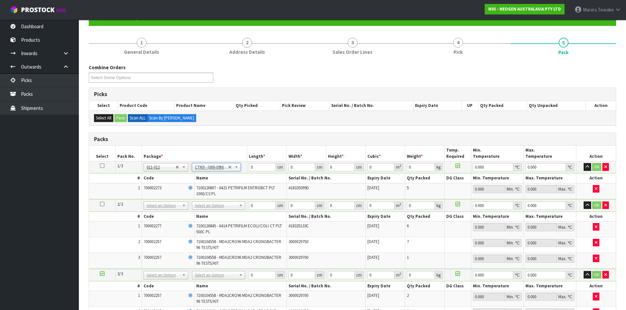
type input "51"
type input "38"
type input "58.5"
type input "0.113373"
type input "16.7"
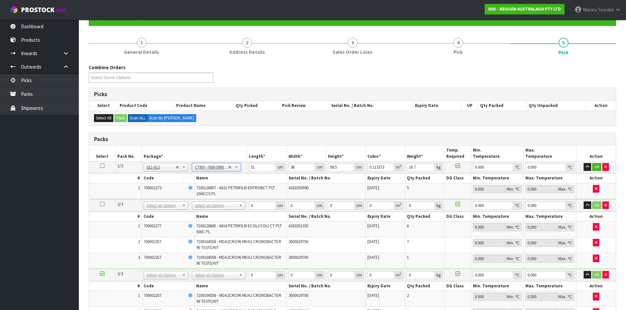
click at [102, 166] on icon at bounding box center [102, 166] width 5 height 0
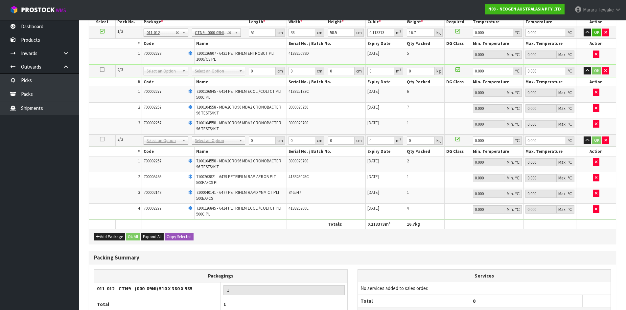
scroll to position [259, 0]
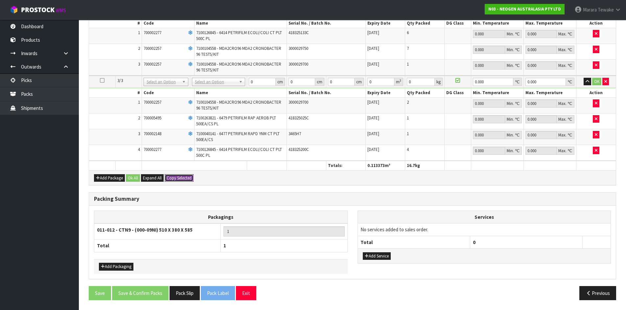
click at [178, 181] on button "Copy Selected" at bounding box center [179, 178] width 29 height 8
type input "51"
type input "38"
type input "58.5"
type input "0.113373"
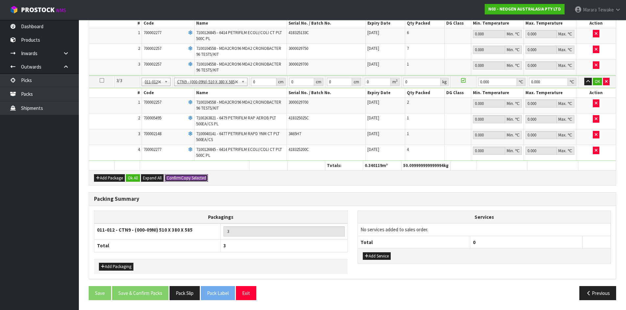
type input "16.7"
type input "51"
type input "38"
type input "58.5"
type input "0.113373"
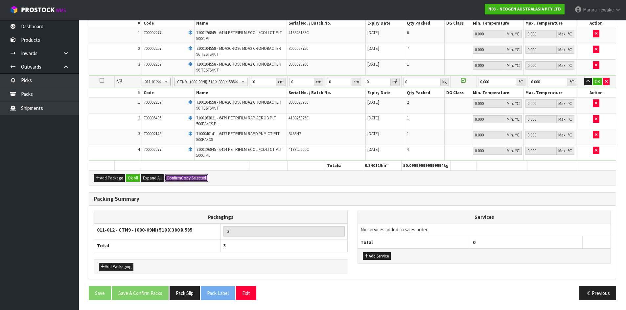
type input "16.7"
type input "3"
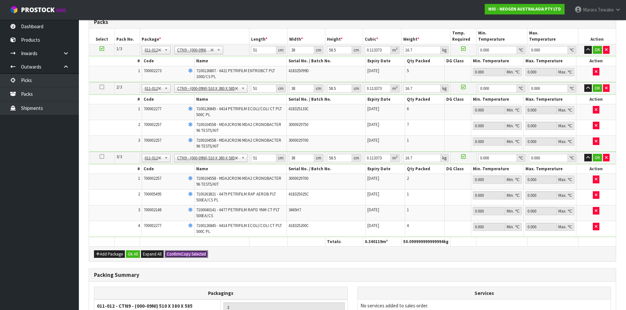
scroll to position [29, 0]
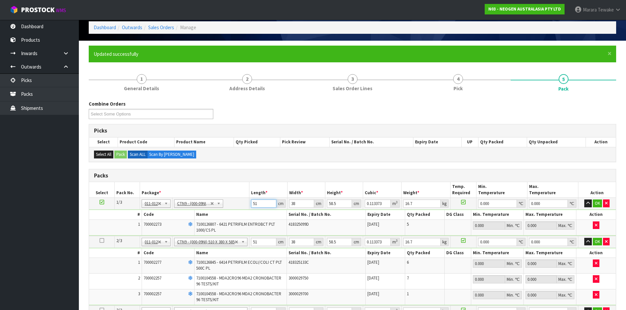
drag, startPoint x: 260, startPoint y: 203, endPoint x: 256, endPoint y: 161, distance: 42.5
click at [232, 191] on table "Select Pack No. Package * Length * Width * Height * Cubic * Weight * Temp. Requ…" at bounding box center [352, 291] width 527 height 218
type input "5"
type input "0.011115"
type input "52"
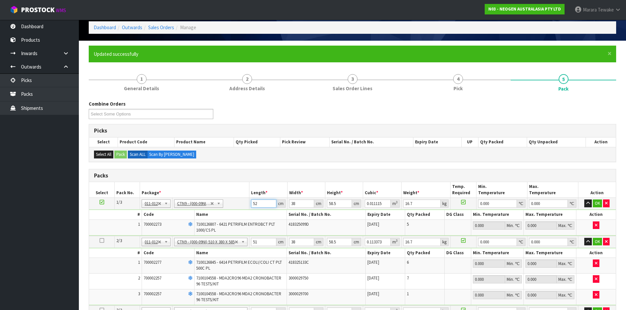
type input "0.115596"
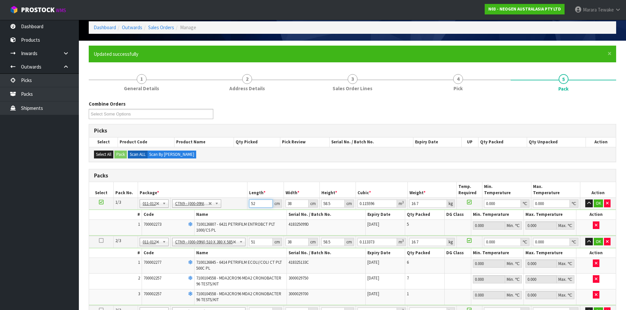
type input "52"
type input "4"
type input "0.012168"
type input "40"
type input "0.12168"
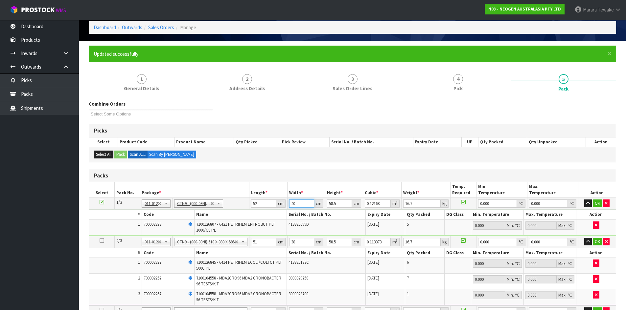
type input "40"
type input "5"
type input "0.0104"
type input "54"
type input "0.11232"
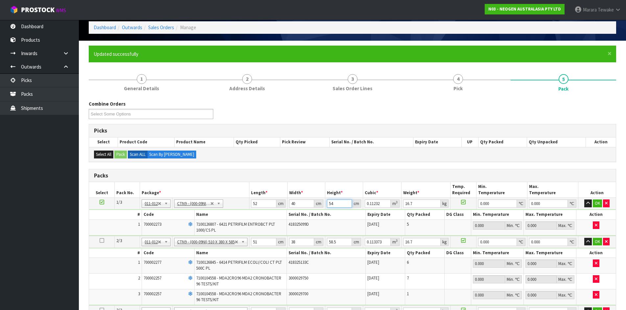
type input "54"
type input "18"
type input "0"
click at [584, 200] on button "button" at bounding box center [588, 204] width 8 height 8
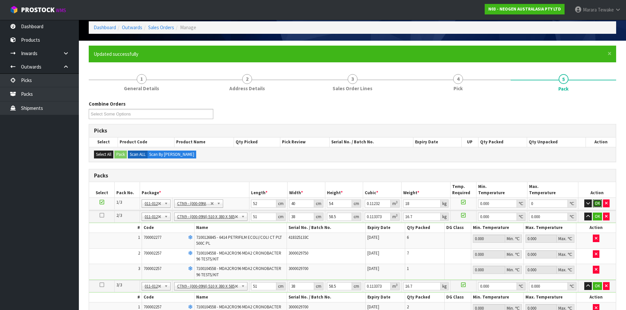
click button "OK" at bounding box center [597, 204] width 9 height 8
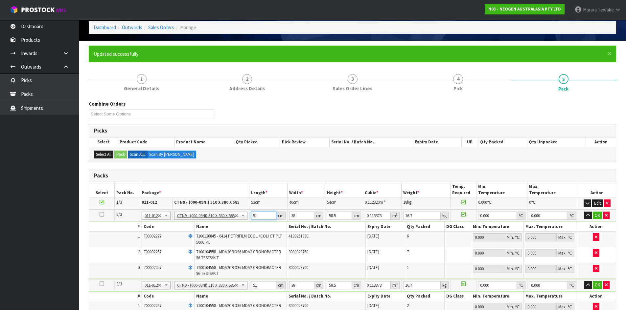
type input "5"
type input "0.011115"
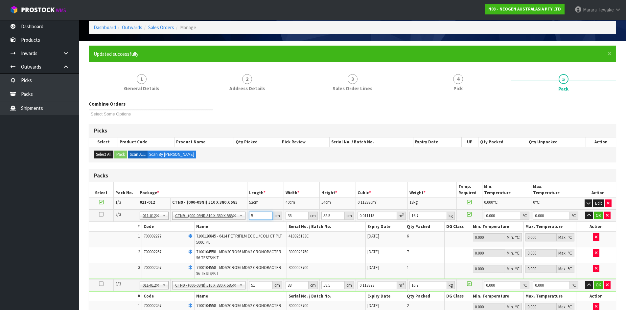
type input "52"
type input "0.115596"
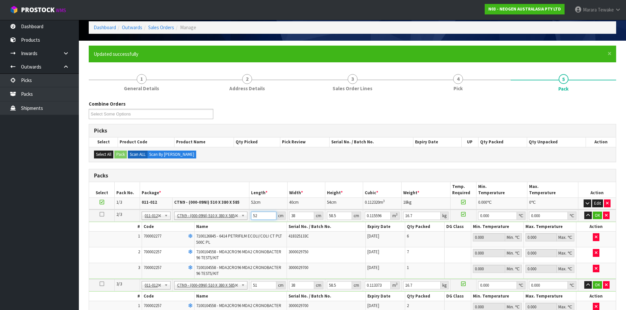
type input "52"
type input "3"
type input "0.009126"
type input "39"
type input "0.118638"
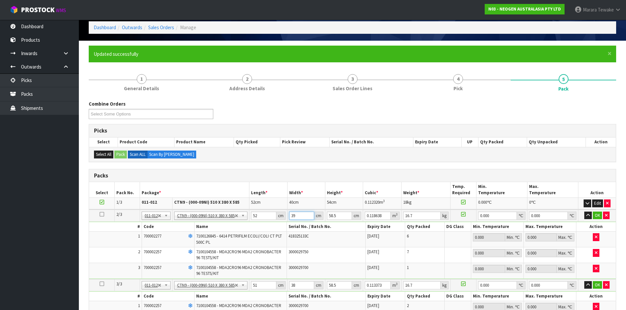
type input "39"
type input "4"
type input "0.008112"
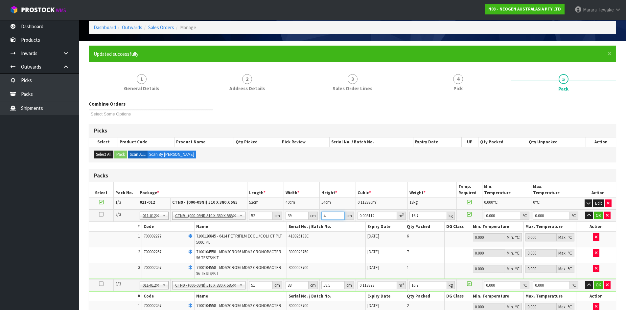
type input "49"
type input "0.099372"
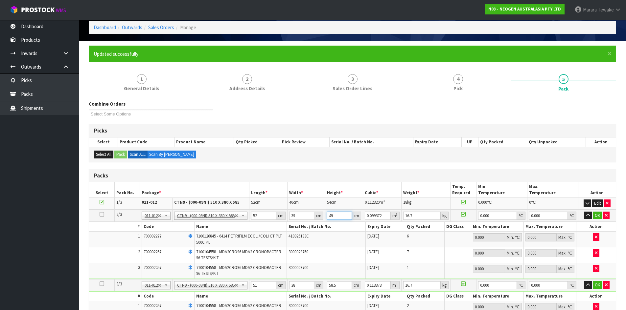
type input "49"
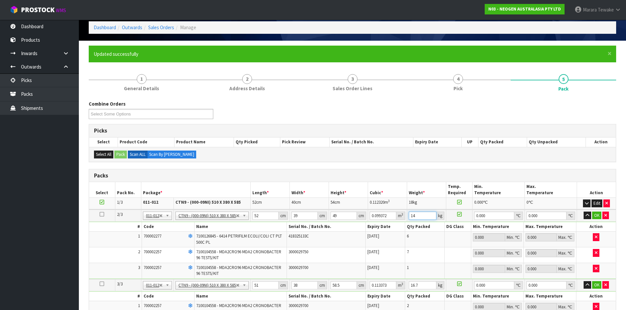
type input "14"
type input "0"
click at [583, 212] on button "button" at bounding box center [587, 216] width 8 height 8
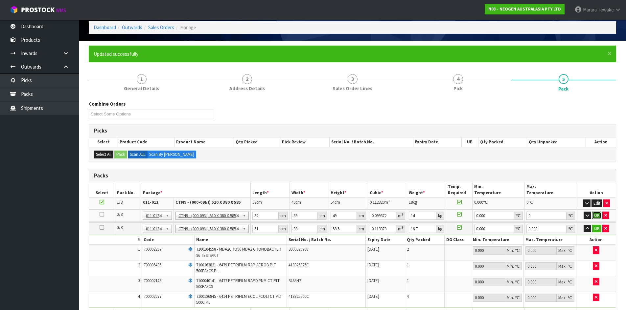
click button "OK" at bounding box center [596, 216] width 9 height 8
type input "5"
type input "0.011115"
type input "52"
type input "0.115596"
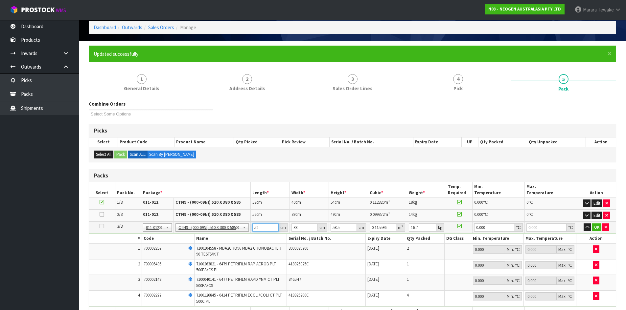
type input "52"
type input "3"
type input "0.009126"
type input "39"
type input "0.118638"
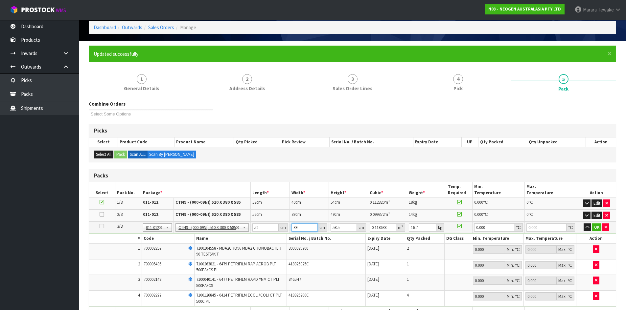
type input "39"
type input "4"
type input "0.008112"
type input "49"
type input "0.099372"
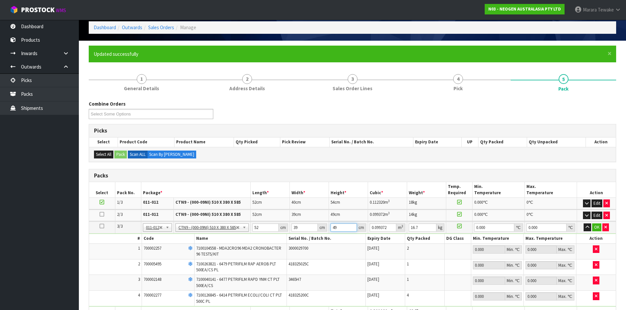
type input "49"
type input "12"
type input "0"
click at [583, 224] on button "button" at bounding box center [587, 228] width 8 height 8
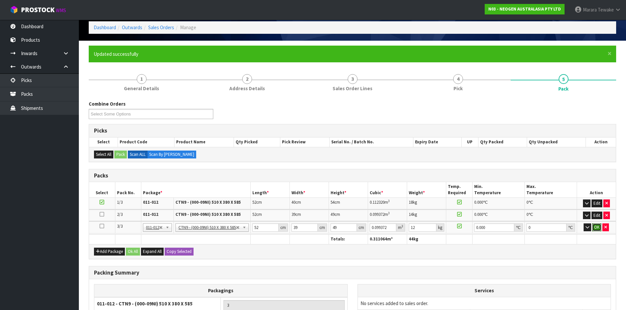
click button "OK" at bounding box center [596, 228] width 9 height 8
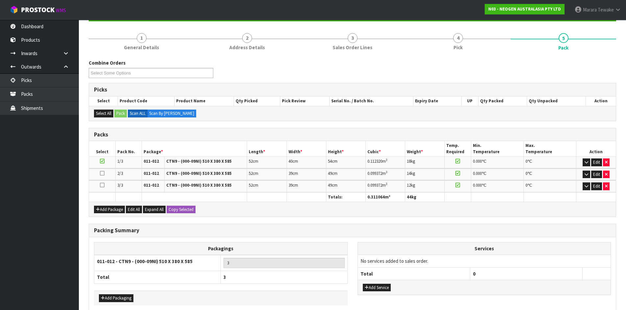
scroll to position [102, 0]
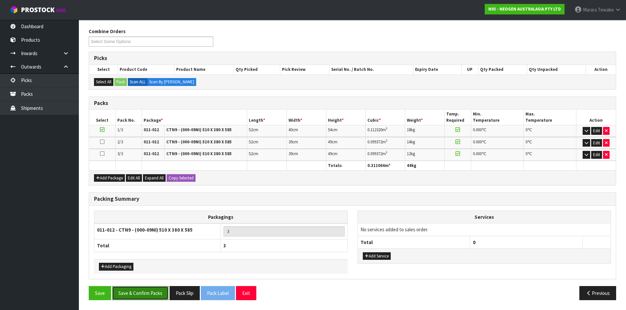
click at [140, 294] on button "Save & Confirm Packs" at bounding box center [140, 293] width 57 height 14
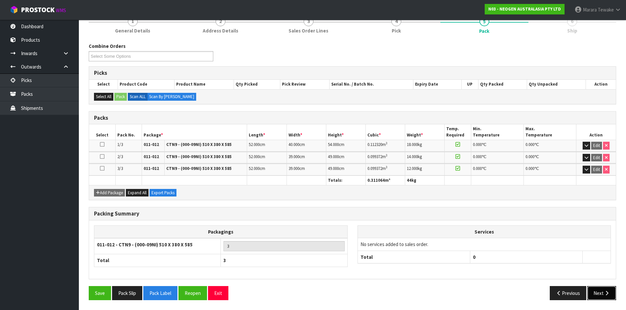
click at [601, 289] on button "Next" at bounding box center [601, 293] width 29 height 14
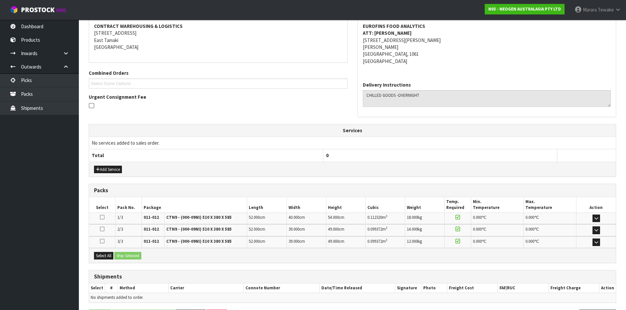
scroll to position [149, 0]
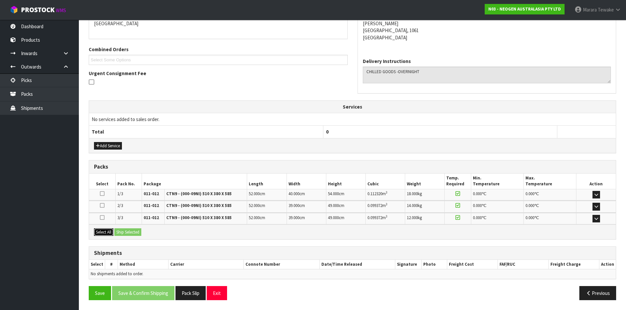
click at [101, 231] on button "Select All" at bounding box center [103, 233] width 19 height 8
drag, startPoint x: 125, startPoint y: 232, endPoint x: 129, endPoint y: 232, distance: 3.6
click at [126, 232] on button "Ship Selected" at bounding box center [127, 233] width 27 height 8
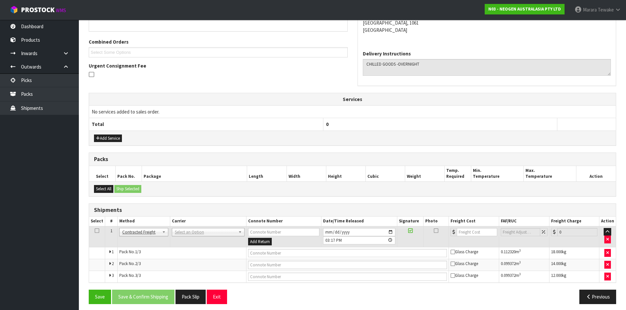
scroll to position [161, 0]
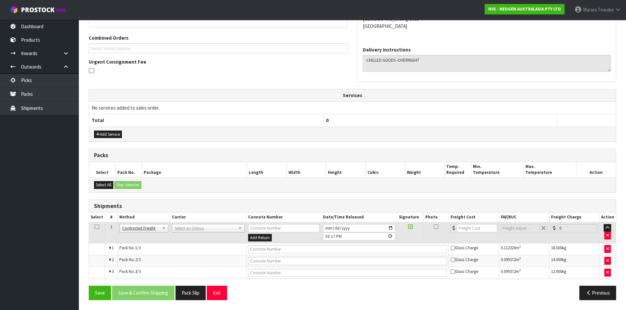
drag, startPoint x: 196, startPoint y: 228, endPoint x: 197, endPoint y: 234, distance: 5.3
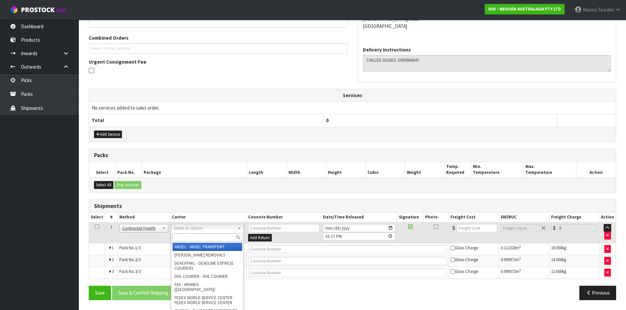
click at [198, 240] on input "text" at bounding box center [207, 238] width 70 height 8
type input "NZP"
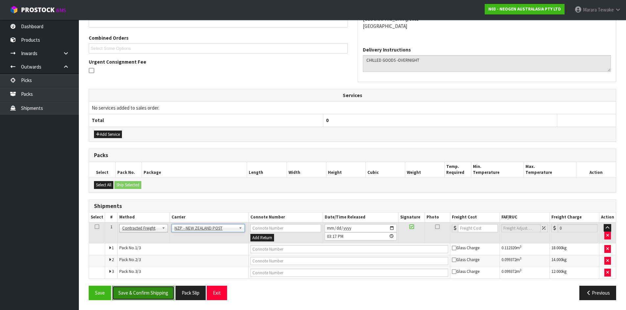
click at [150, 291] on button "Save & Confirm Shipping" at bounding box center [143, 293] width 62 height 14
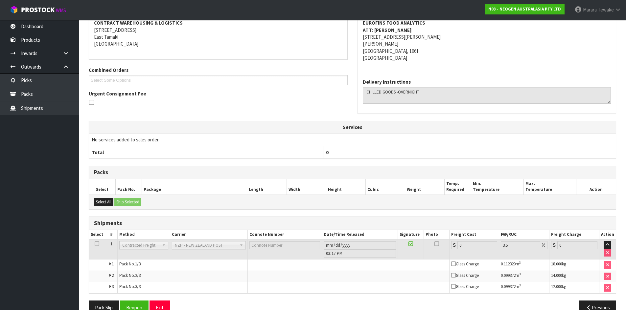
scroll to position [150, 0]
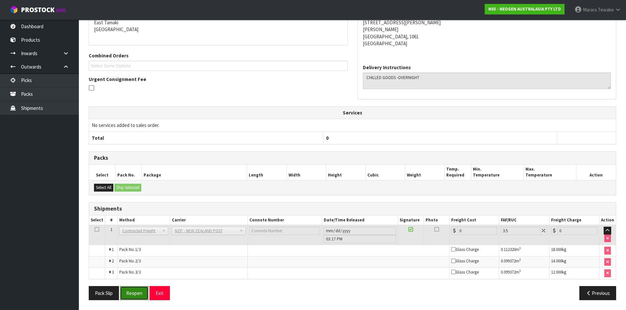
click at [142, 299] on button "Reopen" at bounding box center [134, 293] width 29 height 14
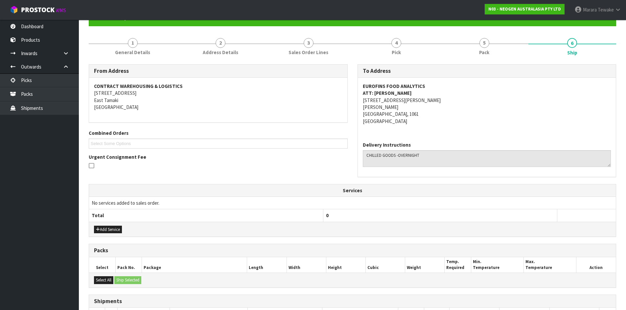
scroll to position [161, 0]
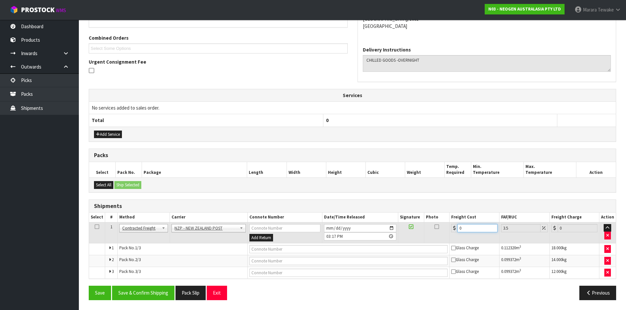
drag, startPoint x: 472, startPoint y: 231, endPoint x: 447, endPoint y: 226, distance: 24.8
click at [452, 228] on div "0" at bounding box center [474, 228] width 46 height 8
type input "1"
type input "1.03"
type input "19"
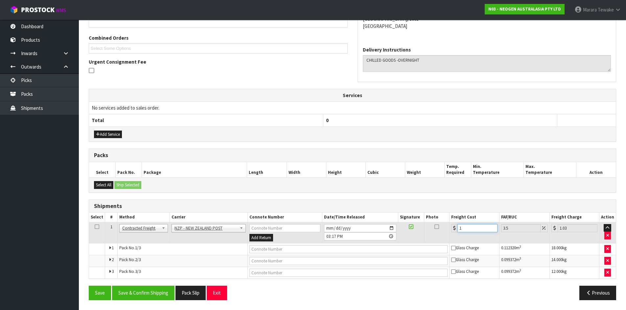
type input "19.66"
type input "1"
type input "1.03"
type input "12"
type input "12.42"
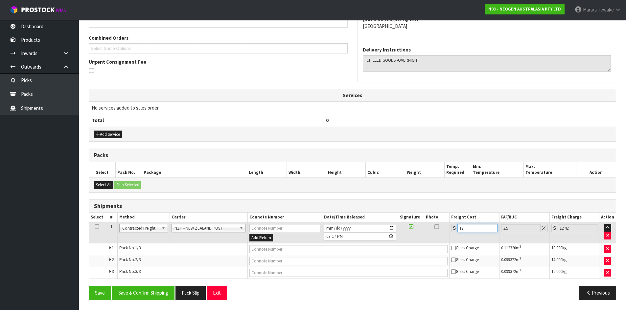
type input "12.9"
type input "13.35"
type input "12.99"
type input "13.44"
type input "12.99"
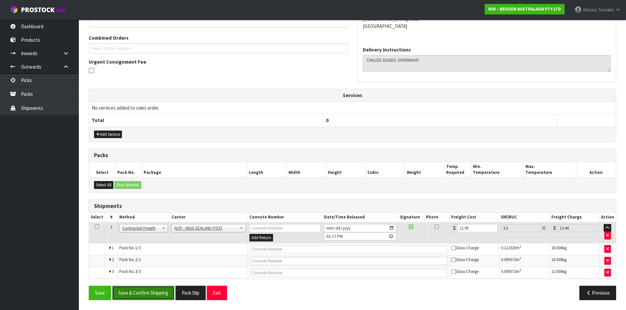
click at [154, 296] on button "Save & Confirm Shipping" at bounding box center [143, 293] width 62 height 14
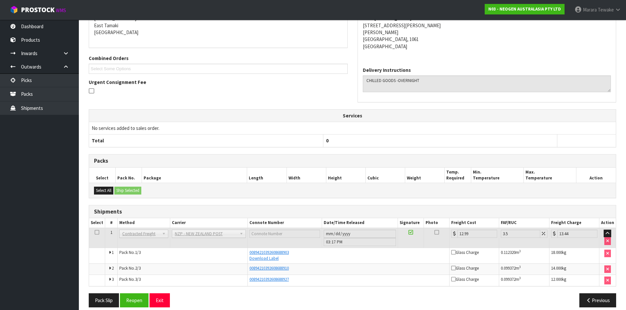
scroll to position [0, 0]
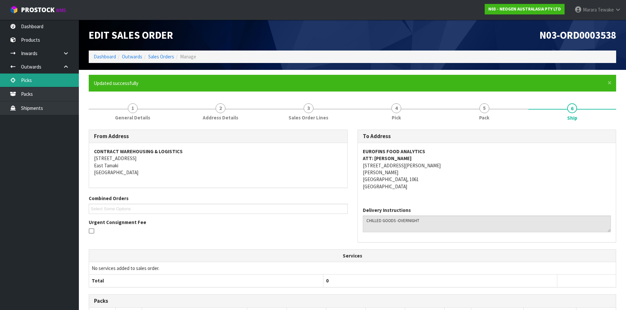
click at [43, 75] on link "Picks" at bounding box center [39, 80] width 79 height 13
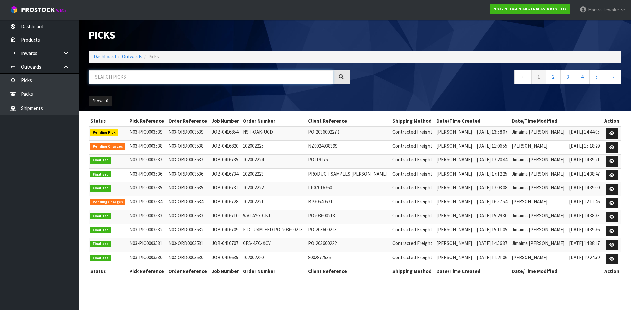
click at [129, 81] on input "text" at bounding box center [211, 77] width 244 height 14
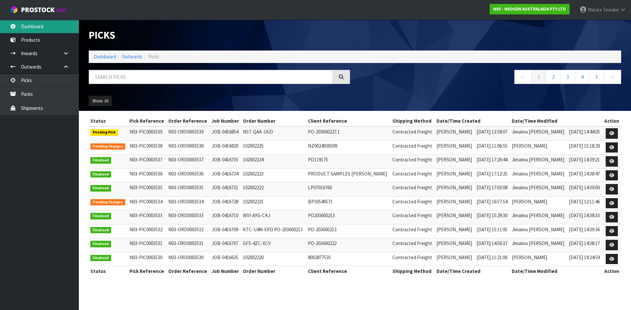
click at [51, 21] on link "Dashboard" at bounding box center [39, 26] width 79 height 13
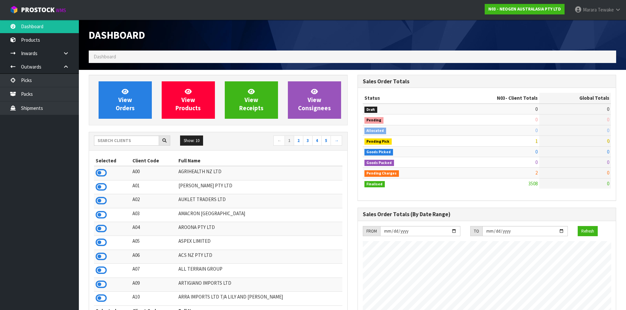
scroll to position [498, 268]
click at [132, 147] on div "Show: 10 5 10 25 50 ← 1 2 3 4 5 →" at bounding box center [218, 141] width 258 height 18
click at [133, 146] on input "text" at bounding box center [126, 141] width 65 height 10
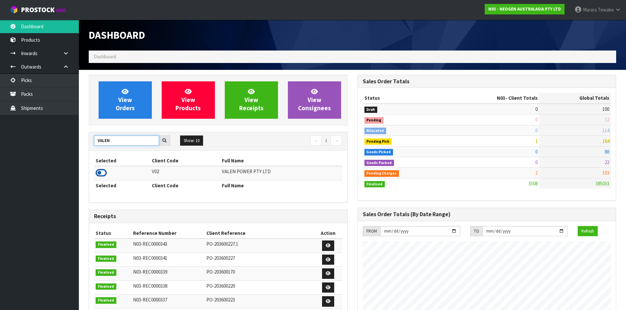
type input "VALEN"
click at [99, 177] on icon at bounding box center [101, 173] width 11 height 10
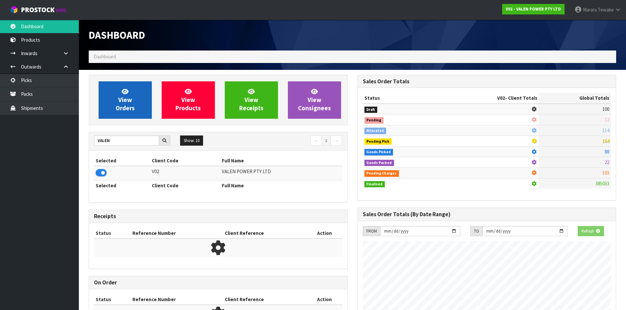
scroll to position [410, 268]
click at [118, 92] on link "View Orders" at bounding box center [125, 99] width 53 height 37
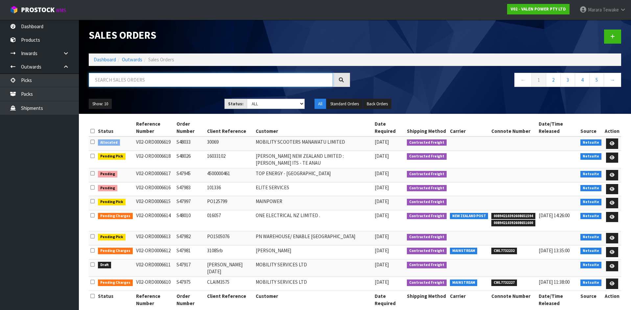
click at [125, 84] on input "text" at bounding box center [211, 80] width 244 height 14
click at [202, 79] on input "text" at bounding box center [211, 80] width 244 height 14
type input "JOB-0416708"
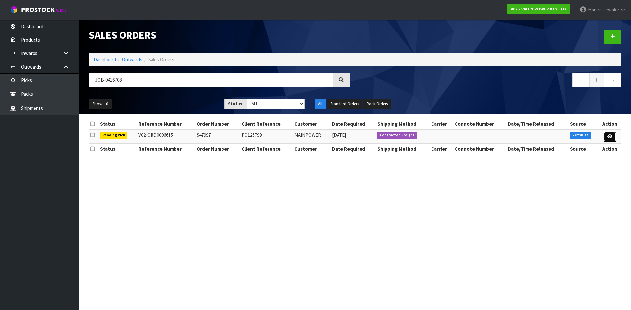
click at [608, 137] on icon at bounding box center [609, 137] width 5 height 4
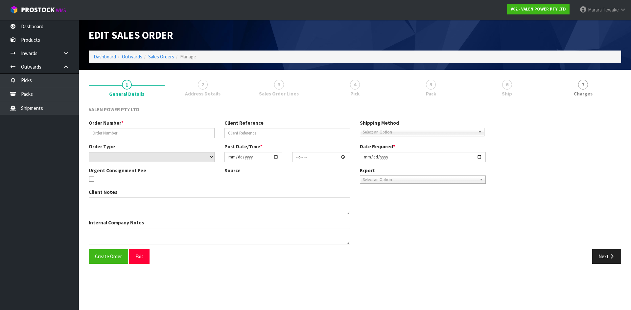
type input "S47997"
type input "PO125799"
select select "number:0"
type input "[DATE]"
type input "15:00:09.000"
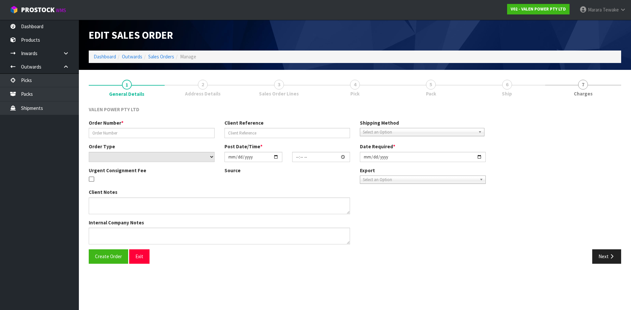
type input "[DATE]"
type textarea "ADDED P-LOLLY"
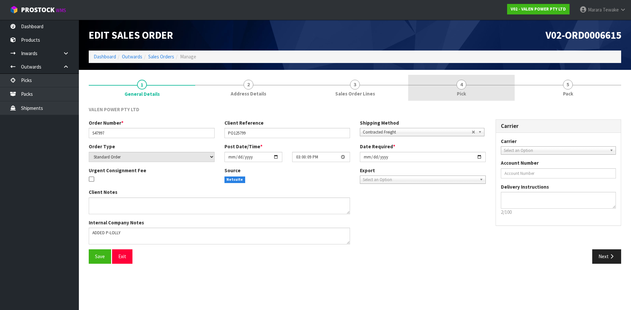
click at [474, 91] on link "4 Pick" at bounding box center [461, 88] width 106 height 26
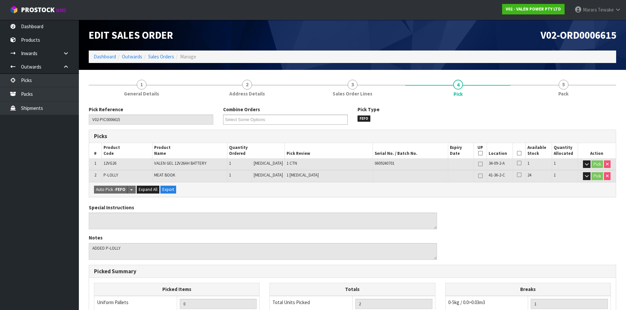
click at [517, 153] on icon at bounding box center [519, 153] width 5 height 0
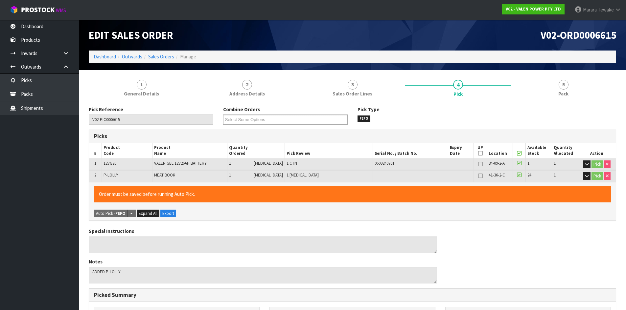
scroll to position [160, 0]
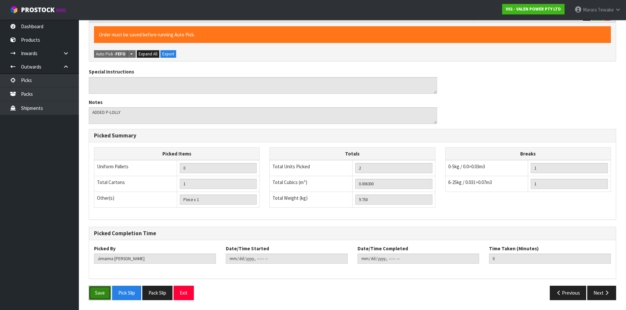
click at [101, 292] on button "Save" at bounding box center [100, 293] width 22 height 14
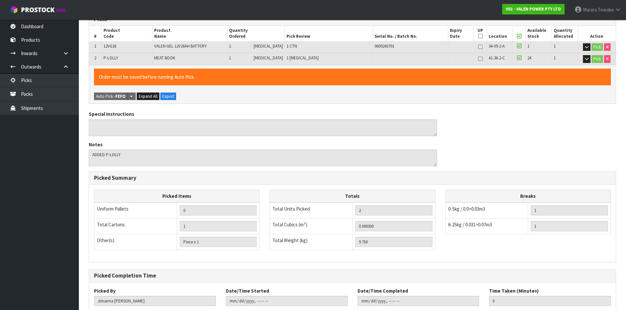
scroll to position [0, 0]
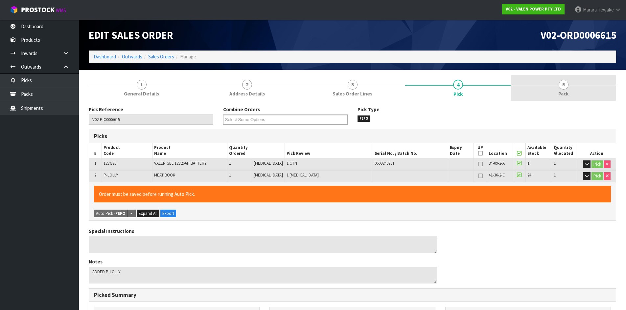
click at [567, 88] on span "5" at bounding box center [563, 85] width 10 height 10
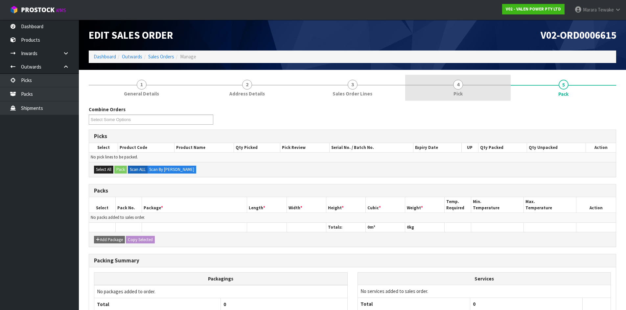
click at [467, 89] on link "4 Pick" at bounding box center [457, 88] width 105 height 26
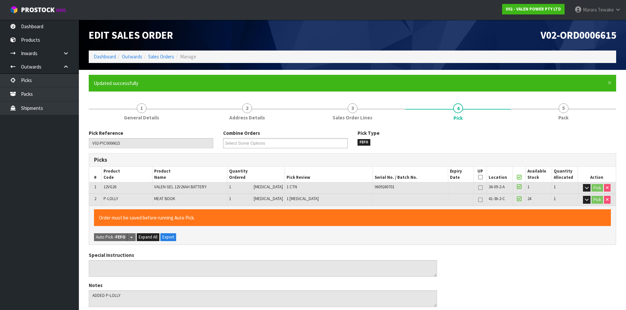
type input "[PERSON_NAME]"
type input "2025-10-09T15:41:08"
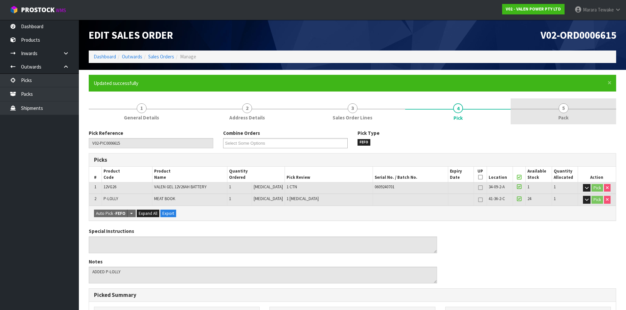
click at [568, 116] on span "Pack" at bounding box center [563, 117] width 10 height 7
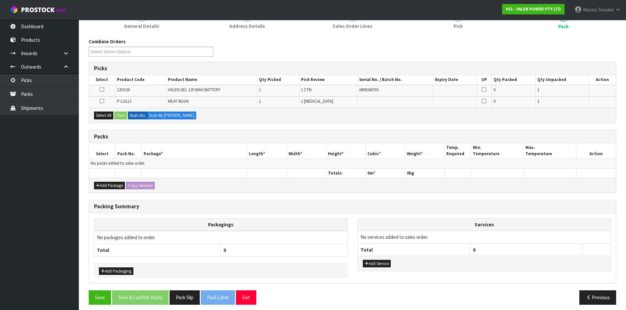
scroll to position [96, 0]
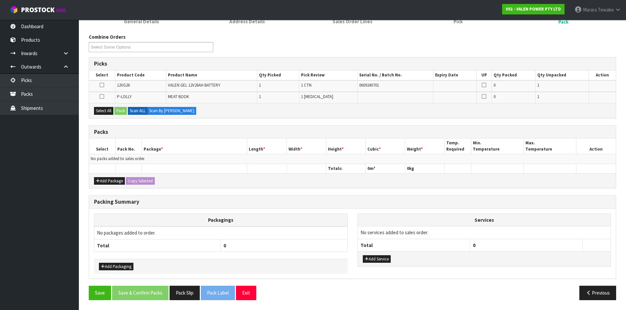
click at [109, 106] on div "Select All Pack Scan ALL Scan By [PERSON_NAME]" at bounding box center [352, 110] width 527 height 15
click at [110, 112] on button "Select All" at bounding box center [103, 111] width 19 height 8
click at [123, 113] on button "Pack" at bounding box center [120, 111] width 12 height 8
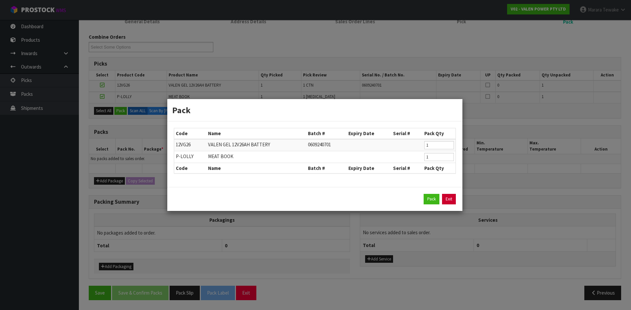
click at [449, 203] on link "Exit" at bounding box center [449, 199] width 14 height 11
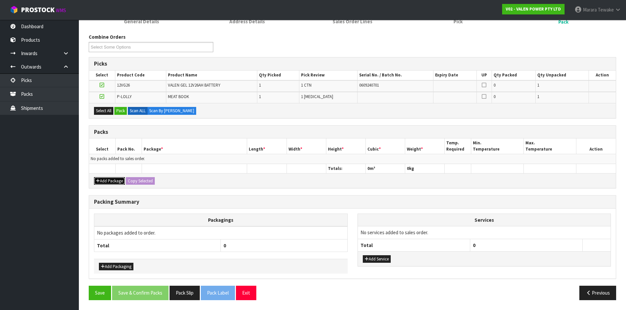
click at [107, 179] on button "Add Package" at bounding box center [109, 181] width 31 height 8
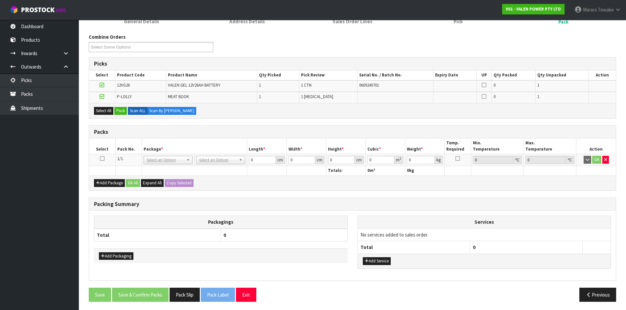
click at [103, 159] on icon at bounding box center [102, 159] width 5 height 0
click at [123, 108] on button "Pack" at bounding box center [120, 111] width 12 height 8
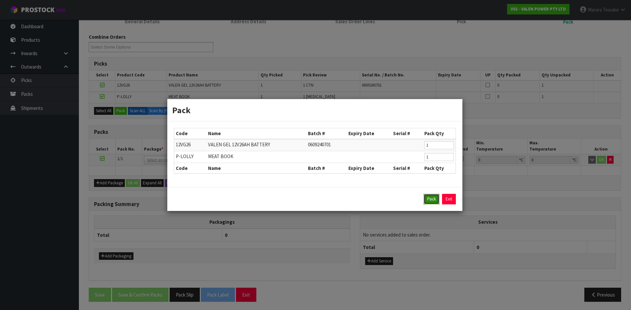
click at [428, 196] on button "Pack" at bounding box center [431, 199] width 16 height 11
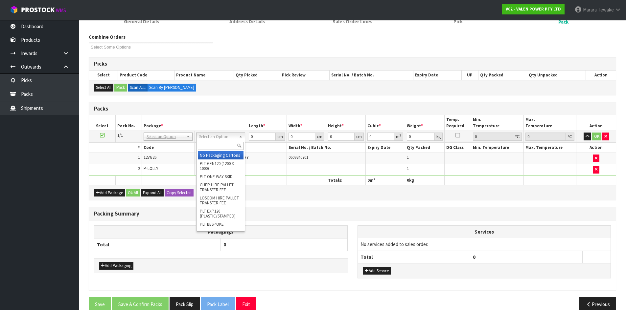
click at [219, 148] on input "text" at bounding box center [221, 146] width 46 height 8
type input "A4"
drag, startPoint x: 221, startPoint y: 156, endPoint x: 233, endPoint y: 149, distance: 13.3
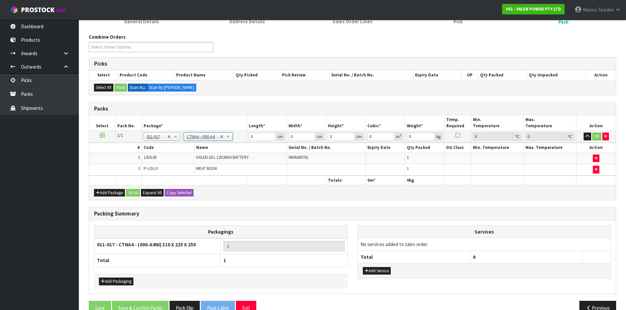
type input "31"
type input "22.5"
type input "25"
type input "0.017438"
type input "9.95"
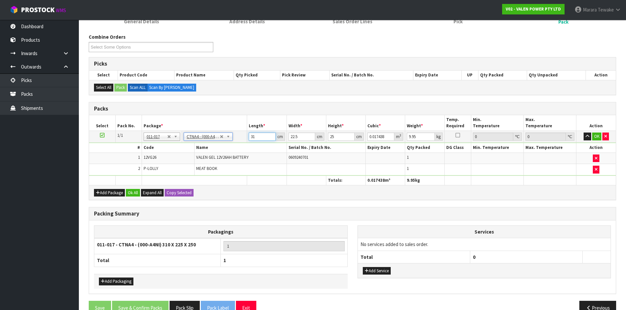
drag, startPoint x: 260, startPoint y: 139, endPoint x: 234, endPoint y: 88, distance: 57.7
click at [232, 102] on div "Packs Select Pack No. Package * Length * Width * Height * Cubic * Weight * Temp…" at bounding box center [352, 151] width 527 height 99
type input "3"
type input "0.001687"
type input "33"
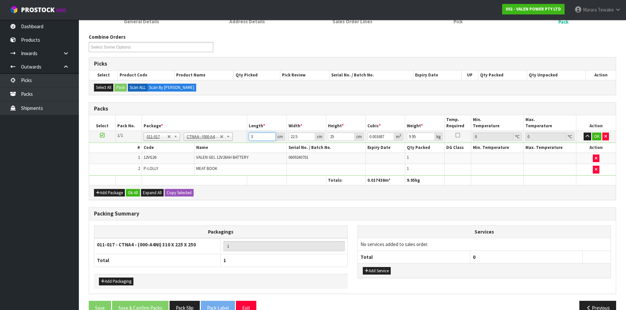
type input "0.018563"
type input "33"
type input "2"
type input "0.00165"
type input "24"
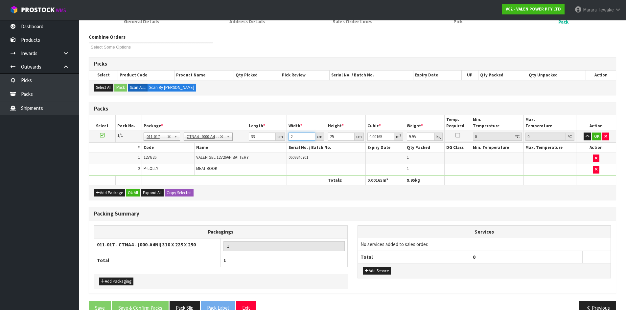
type input "0.0198"
type input "24"
type input "2"
type input "0.001584"
type input "22"
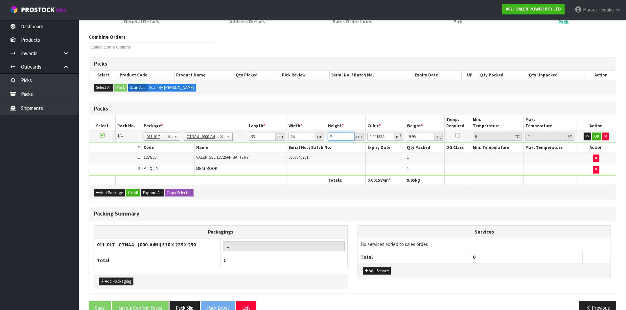
type input "0.017424"
type input "22"
type input "11"
click at [583, 133] on button "button" at bounding box center [587, 137] width 8 height 8
click button "OK" at bounding box center [596, 137] width 9 height 8
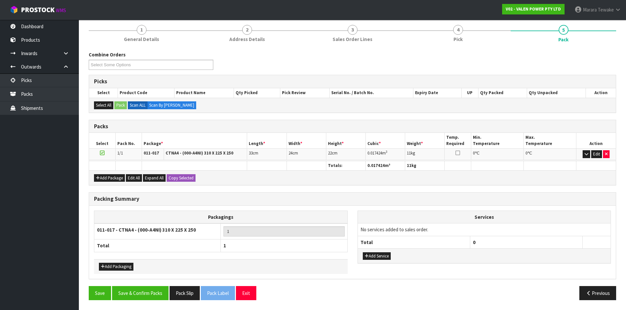
scroll to position [78, 0]
click at [139, 293] on button "Save & Confirm Packs" at bounding box center [140, 293] width 57 height 14
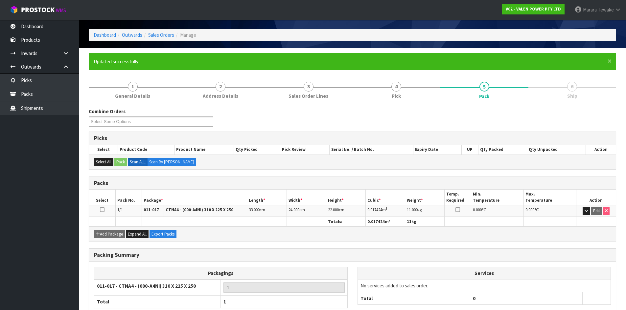
scroll to position [33, 0]
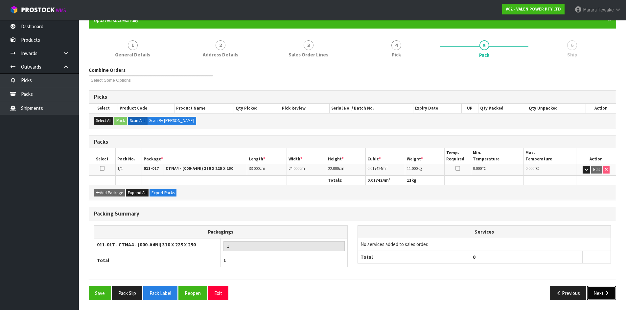
click at [605, 296] on button "Next" at bounding box center [601, 293] width 29 height 14
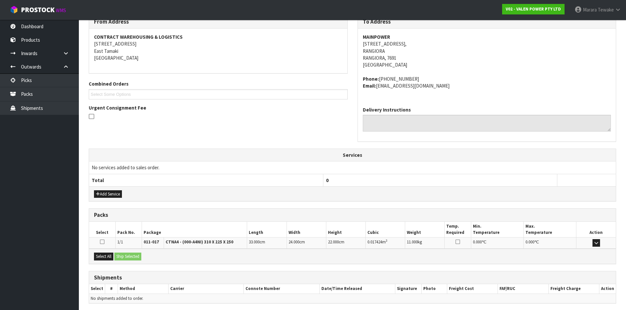
scroll to position [139, 0]
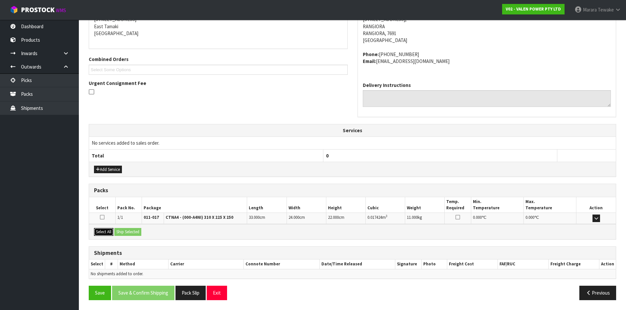
drag, startPoint x: 100, startPoint y: 232, endPoint x: 118, endPoint y: 234, distance: 18.2
click at [100, 232] on button "Select All" at bounding box center [103, 232] width 19 height 8
click at [123, 234] on button "Ship Selected" at bounding box center [127, 232] width 27 height 8
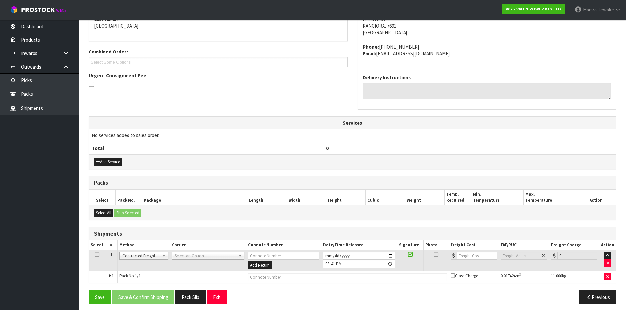
scroll to position [151, 0]
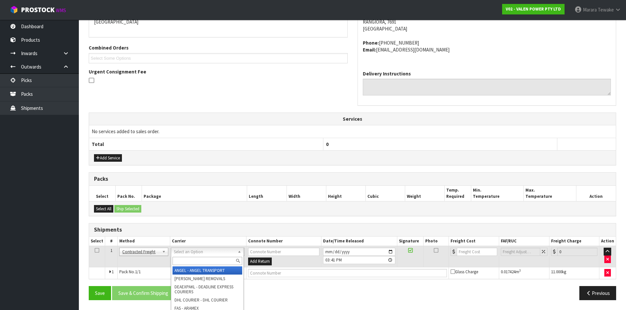
click at [215, 262] on input "text" at bounding box center [207, 261] width 70 height 8
type input "NZP"
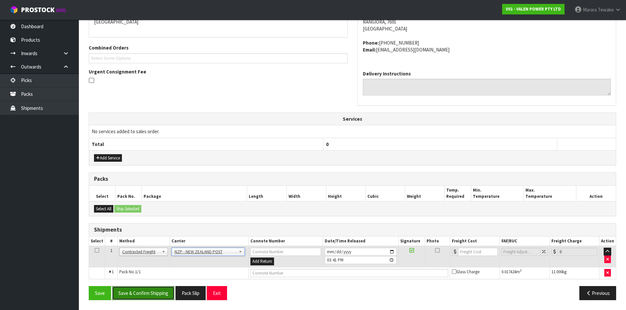
click at [159, 296] on button "Save & Confirm Shipping" at bounding box center [143, 293] width 62 height 14
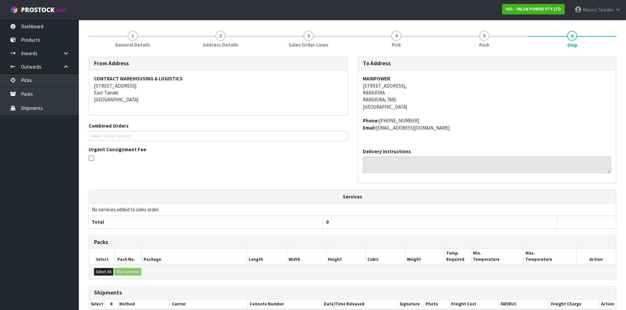
scroll to position [141, 0]
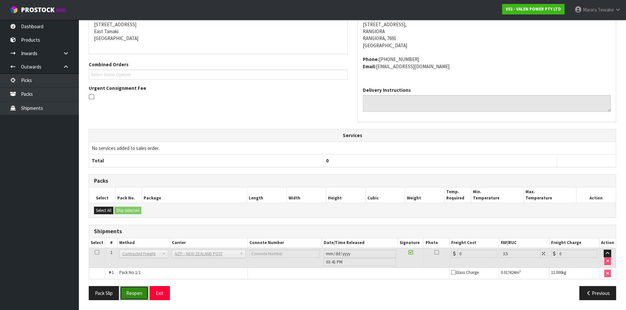
click at [139, 294] on button "Reopen" at bounding box center [134, 293] width 29 height 14
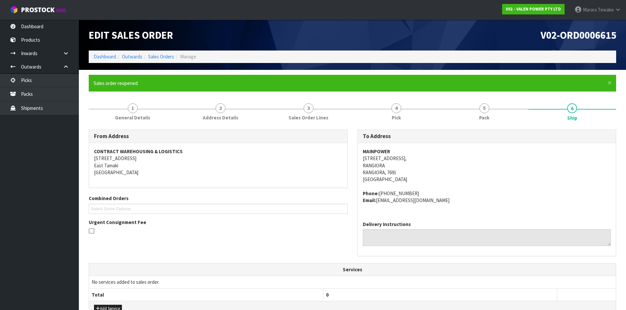
scroll to position [151, 0]
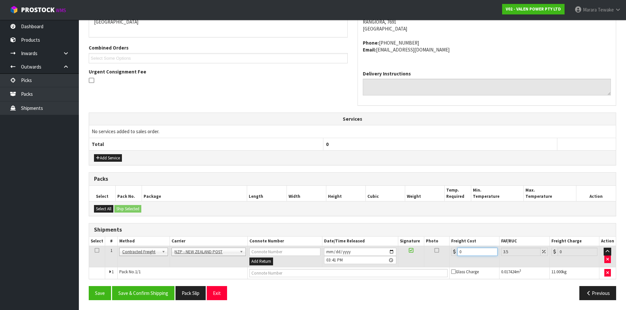
drag, startPoint x: 463, startPoint y: 254, endPoint x: 427, endPoint y: 236, distance: 39.7
click at [432, 241] on table "Select # Method Carrier Connote Number Date/Time Released Signature Photo Freig…" at bounding box center [352, 258] width 527 height 42
type input "1"
type input "1.03"
type input "17"
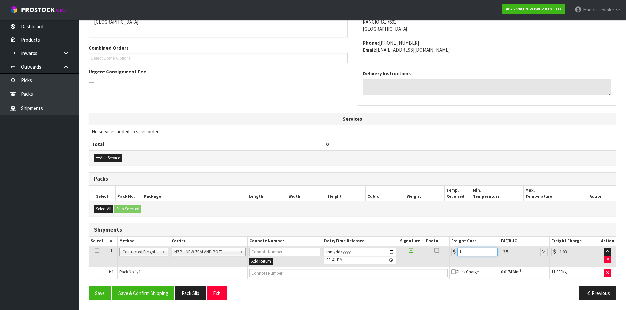
type input "17.59"
type input "17.8"
type input "18.42"
type input "17.86"
type input "18.49"
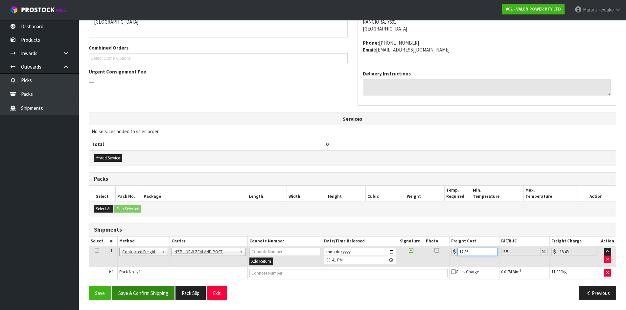
type input "17.86"
click at [156, 295] on button "Save & Confirm Shipping" at bounding box center [143, 293] width 62 height 14
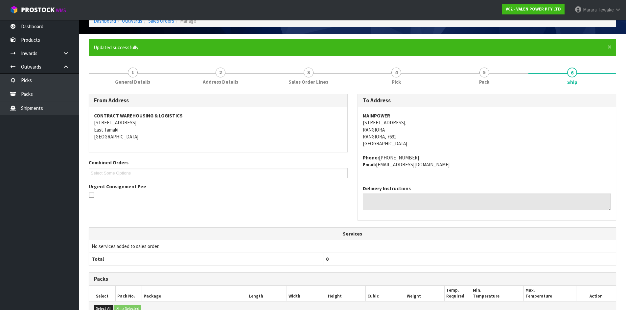
scroll to position [139, 0]
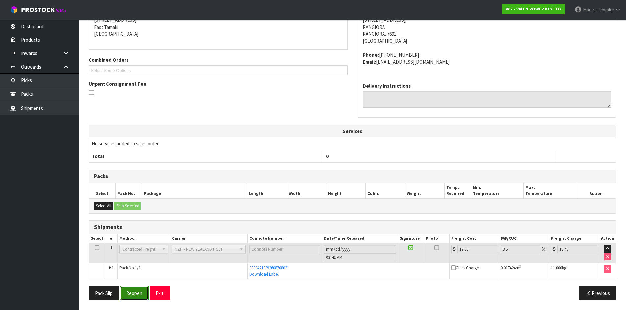
click at [138, 291] on button "Reopen" at bounding box center [134, 293] width 29 height 14
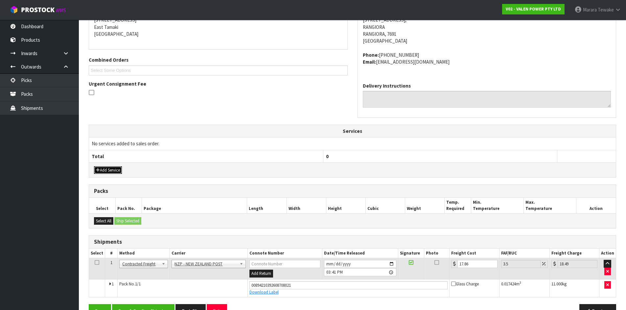
click at [105, 169] on button "Add Service" at bounding box center [108, 171] width 28 height 8
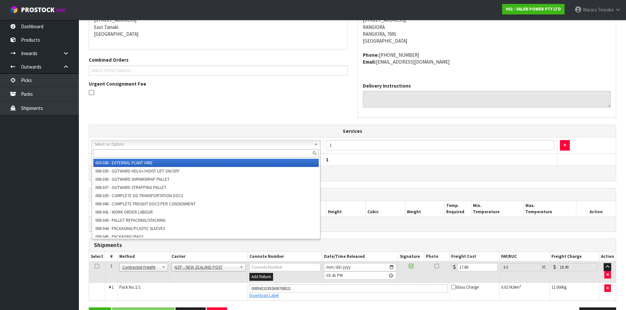
click at [125, 153] on input "text" at bounding box center [205, 153] width 225 height 8
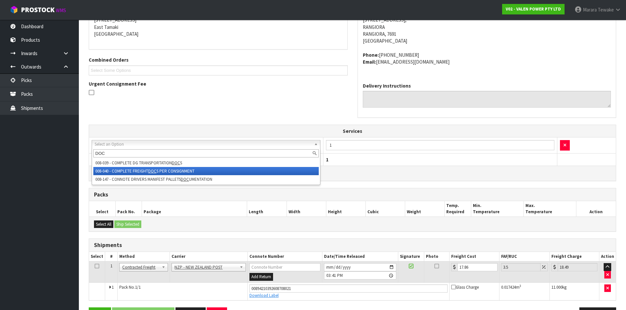
type input "DOC"
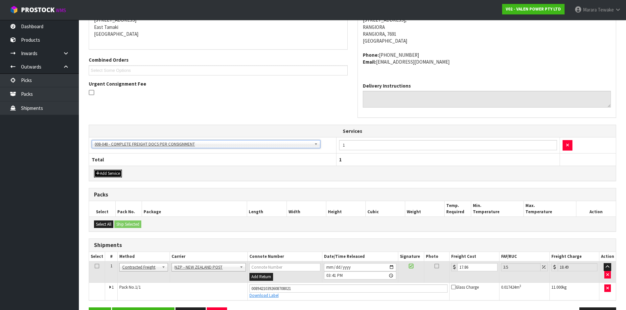
click at [110, 174] on button "Add Service" at bounding box center [108, 174] width 28 height 8
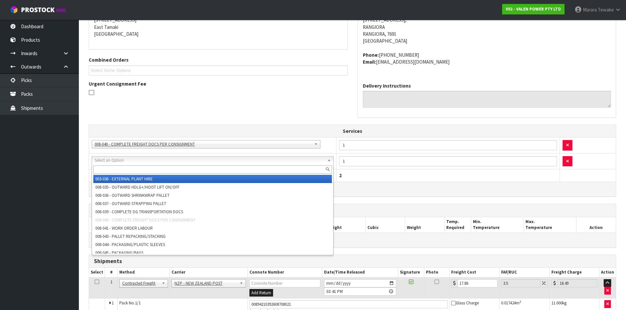
click at [112, 171] on input "text" at bounding box center [212, 170] width 239 height 8
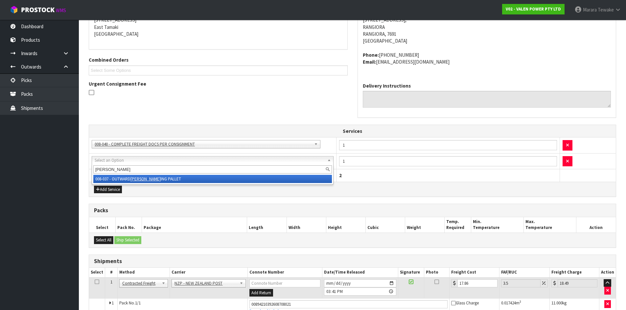
type input "STRAPP"
drag, startPoint x: 165, startPoint y: 181, endPoint x: 160, endPoint y: 191, distance: 11.0
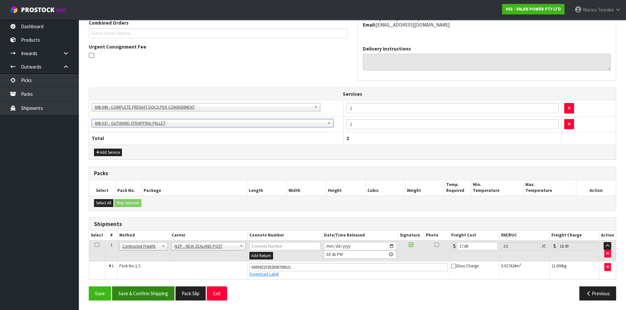
scroll to position [176, 0]
click at [130, 294] on button "Save & Confirm Shipping" at bounding box center [143, 293] width 62 height 14
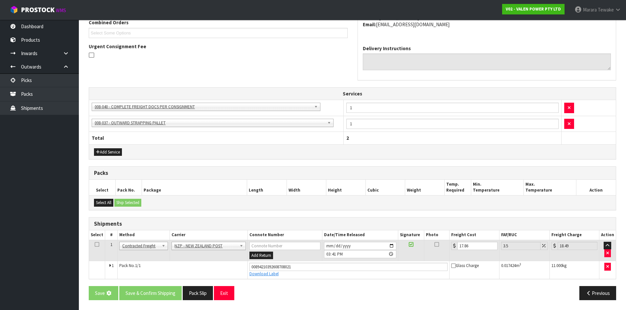
scroll to position [0, 0]
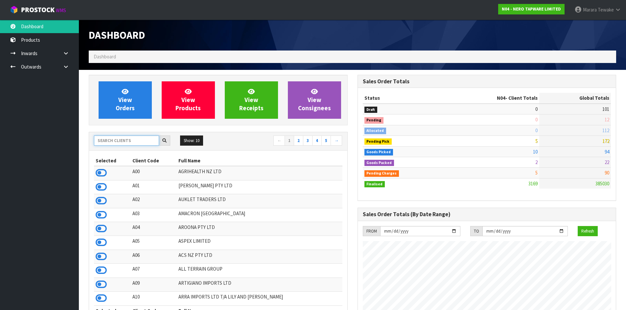
scroll to position [63, 0]
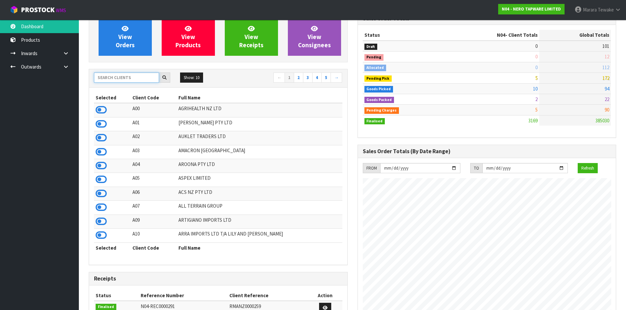
drag, startPoint x: 0, startPoint y: 0, endPoint x: 133, endPoint y: 74, distance: 152.0
click at [133, 75] on input "text" at bounding box center [126, 78] width 65 height 10
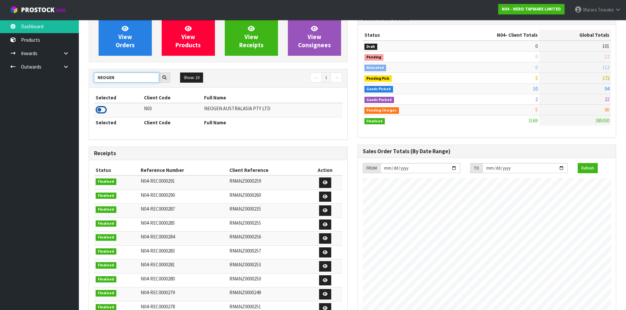
type input "NEOGEN"
click at [100, 110] on icon at bounding box center [101, 110] width 11 height 10
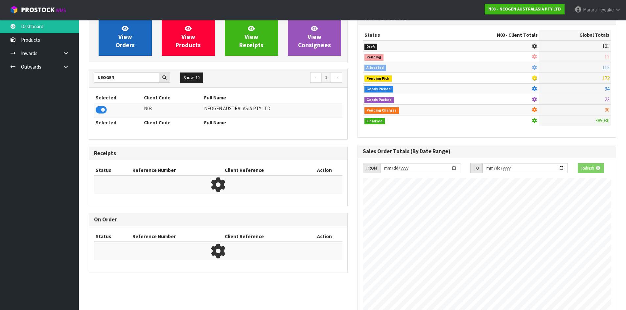
scroll to position [328114, 328255]
click at [135, 36] on link "View Orders" at bounding box center [125, 36] width 53 height 37
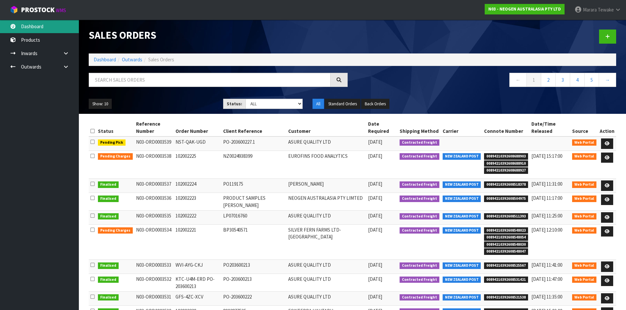
click at [50, 29] on link "Dashboard" at bounding box center [39, 26] width 79 height 13
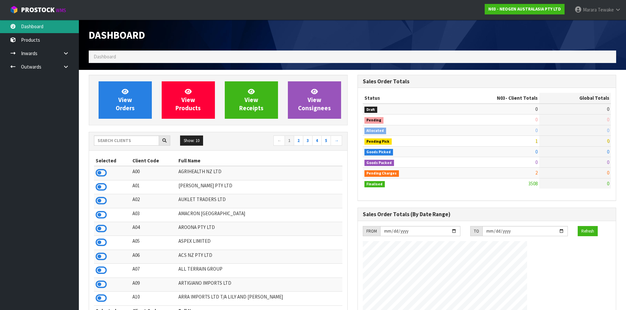
scroll to position [498, 268]
